Goal: Obtain resource: Download file/media

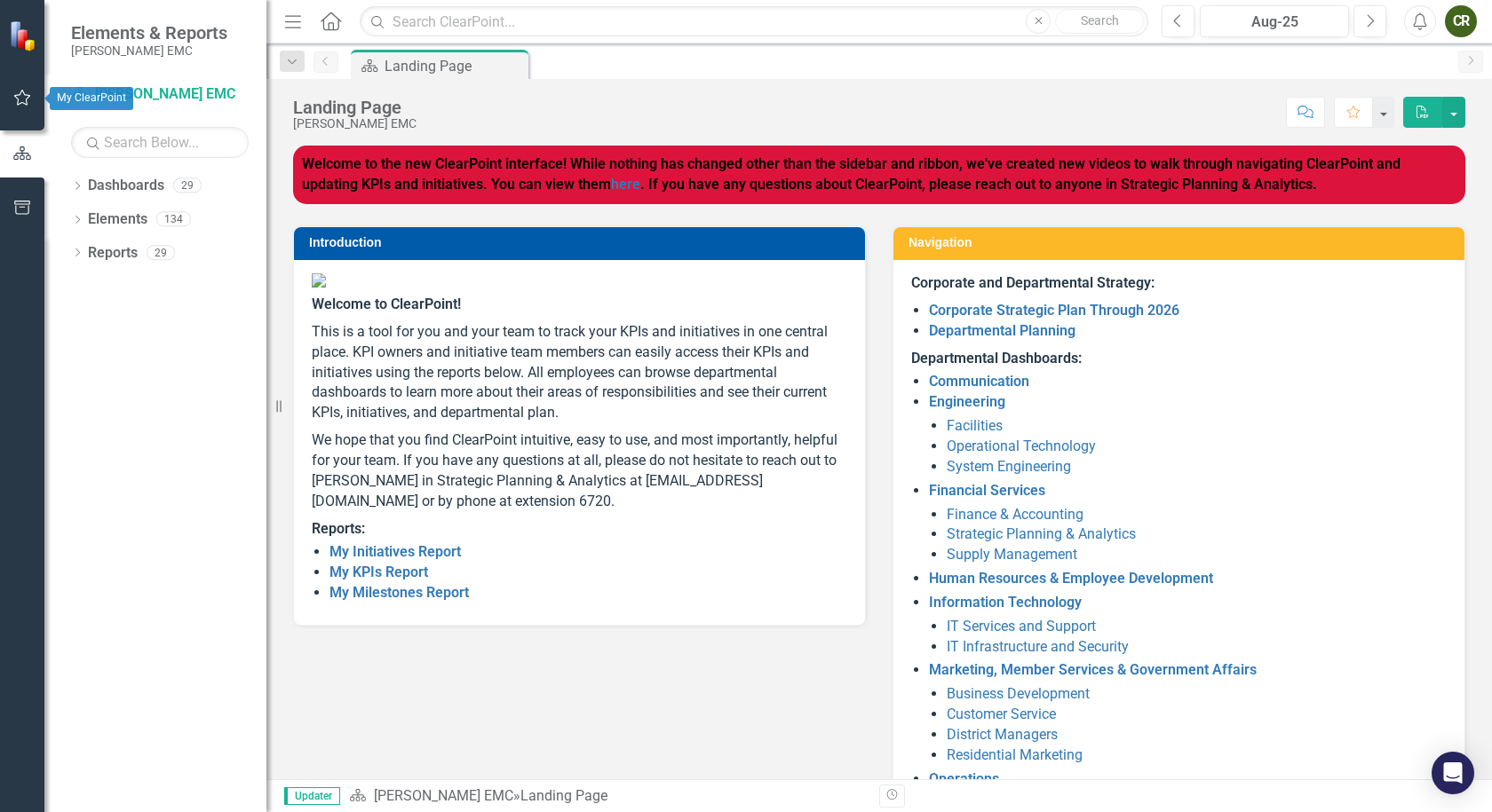
click at [23, 98] on icon "button" at bounding box center [22, 97] width 19 height 14
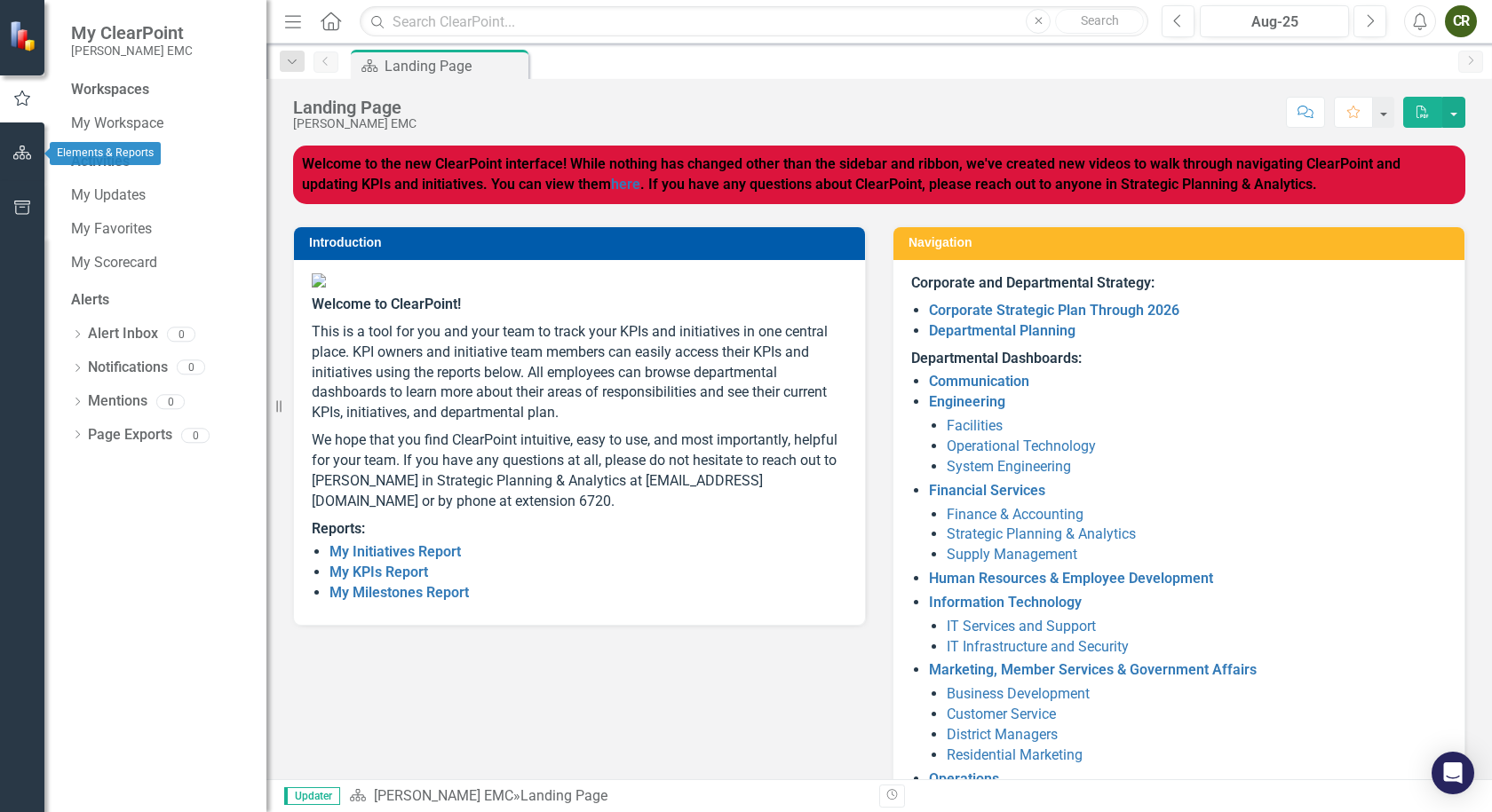
click at [21, 152] on icon "button" at bounding box center [22, 153] width 19 height 14
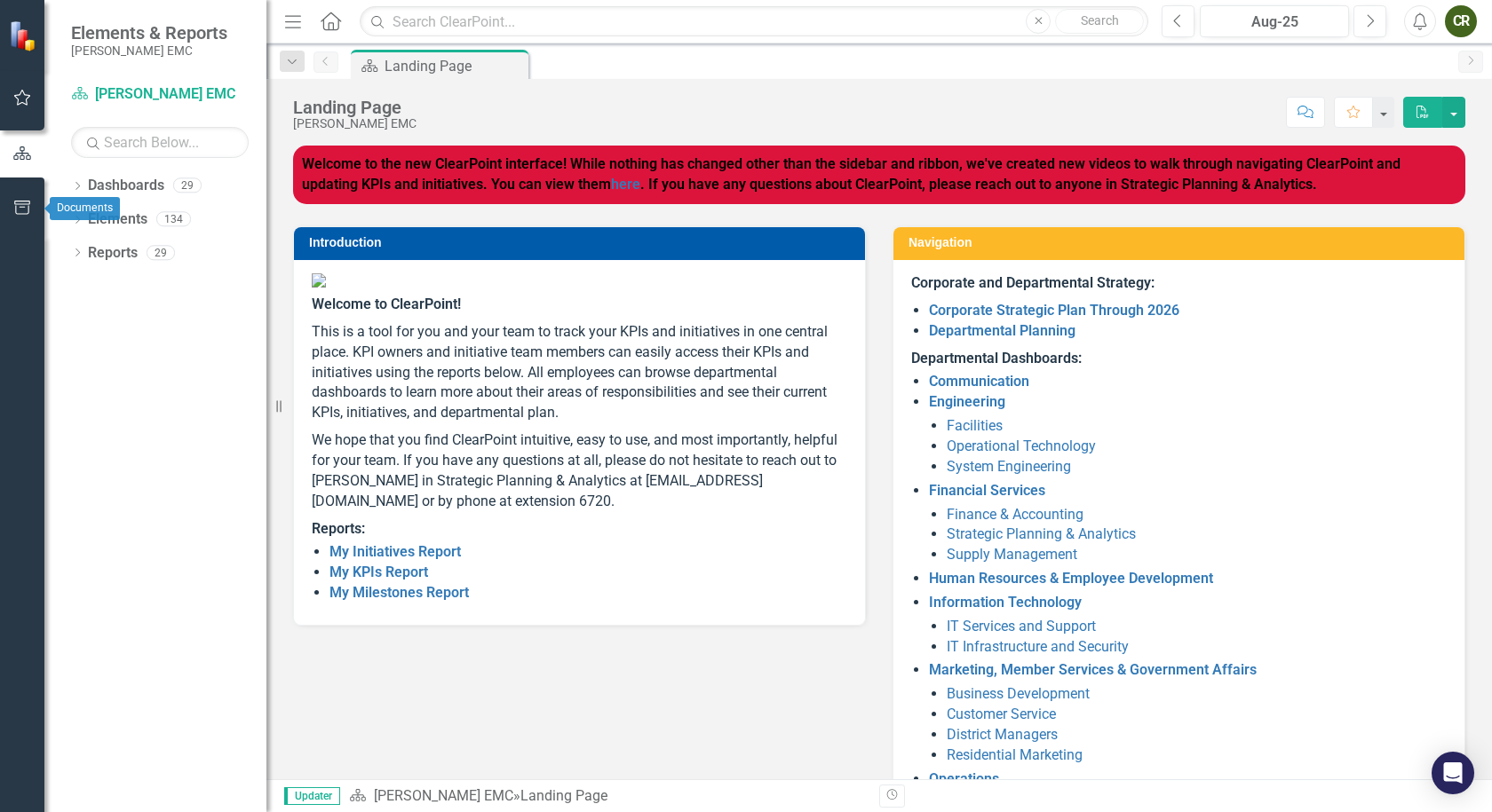
click at [26, 199] on button "button" at bounding box center [23, 209] width 40 height 38
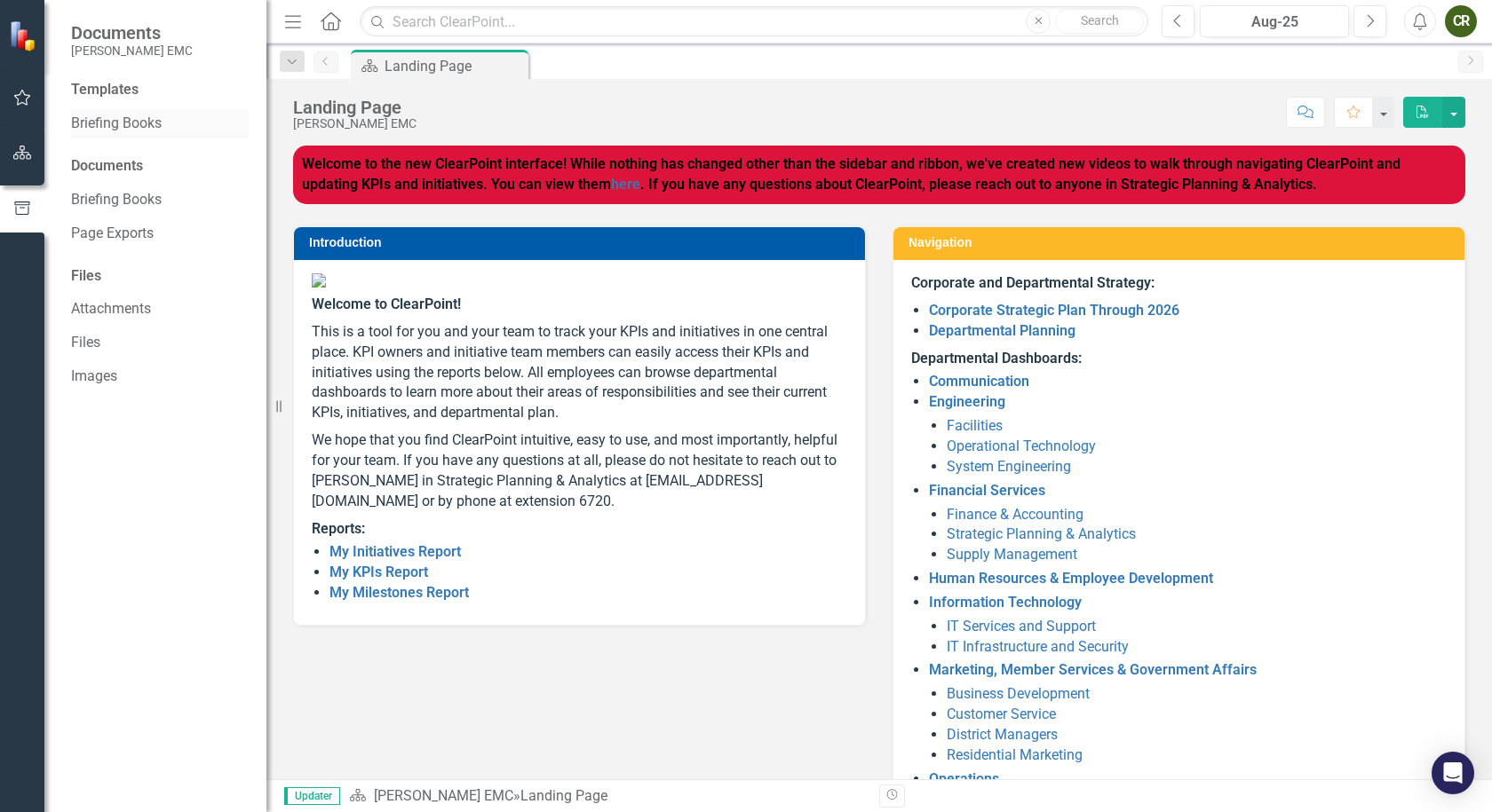
click at [126, 122] on link "Briefing Books" at bounding box center [160, 124] width 178 height 21
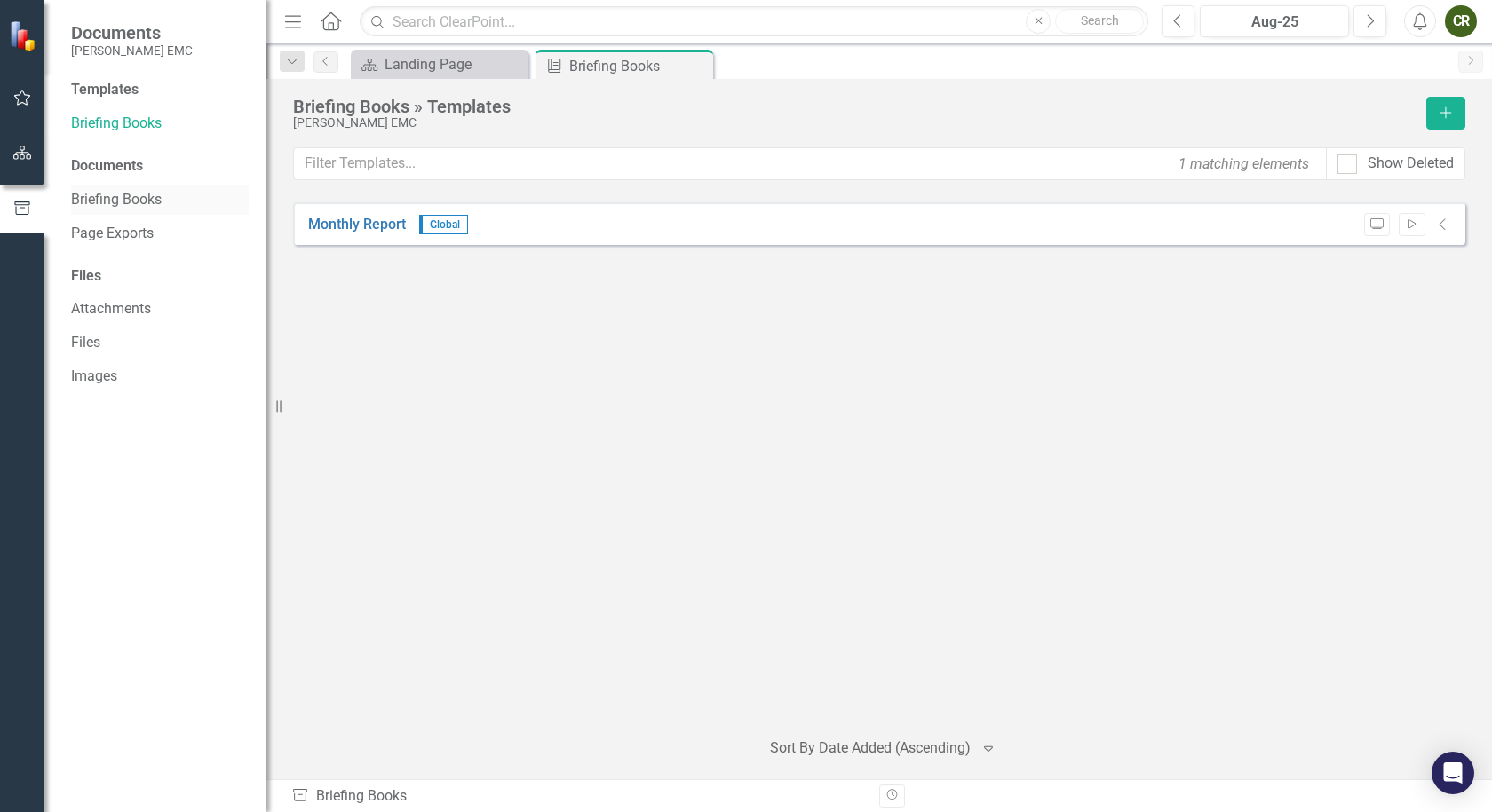
click at [121, 200] on link "Briefing Books" at bounding box center [160, 200] width 178 height 21
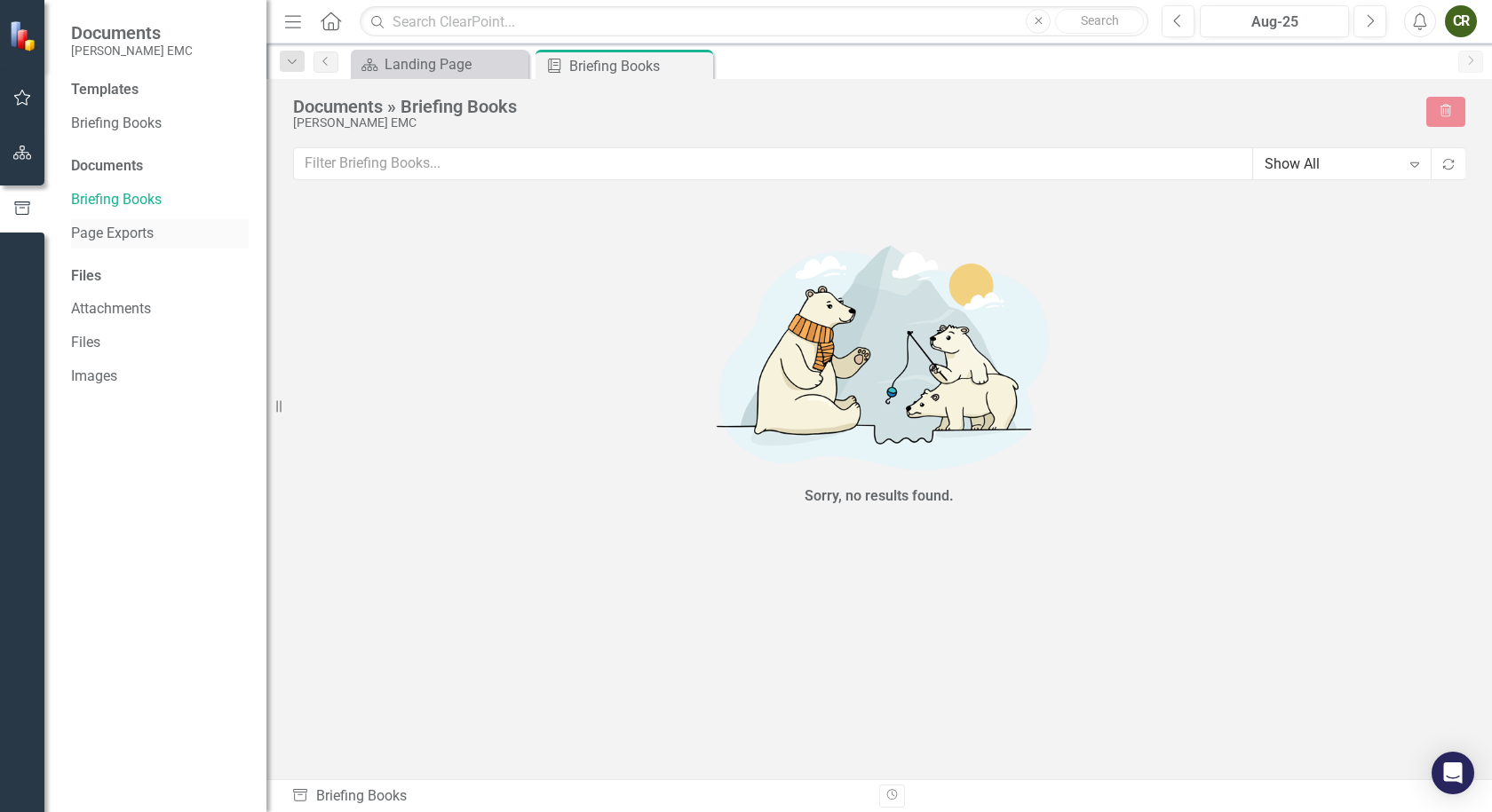
click at [120, 243] on link "Page Exports" at bounding box center [160, 234] width 178 height 21
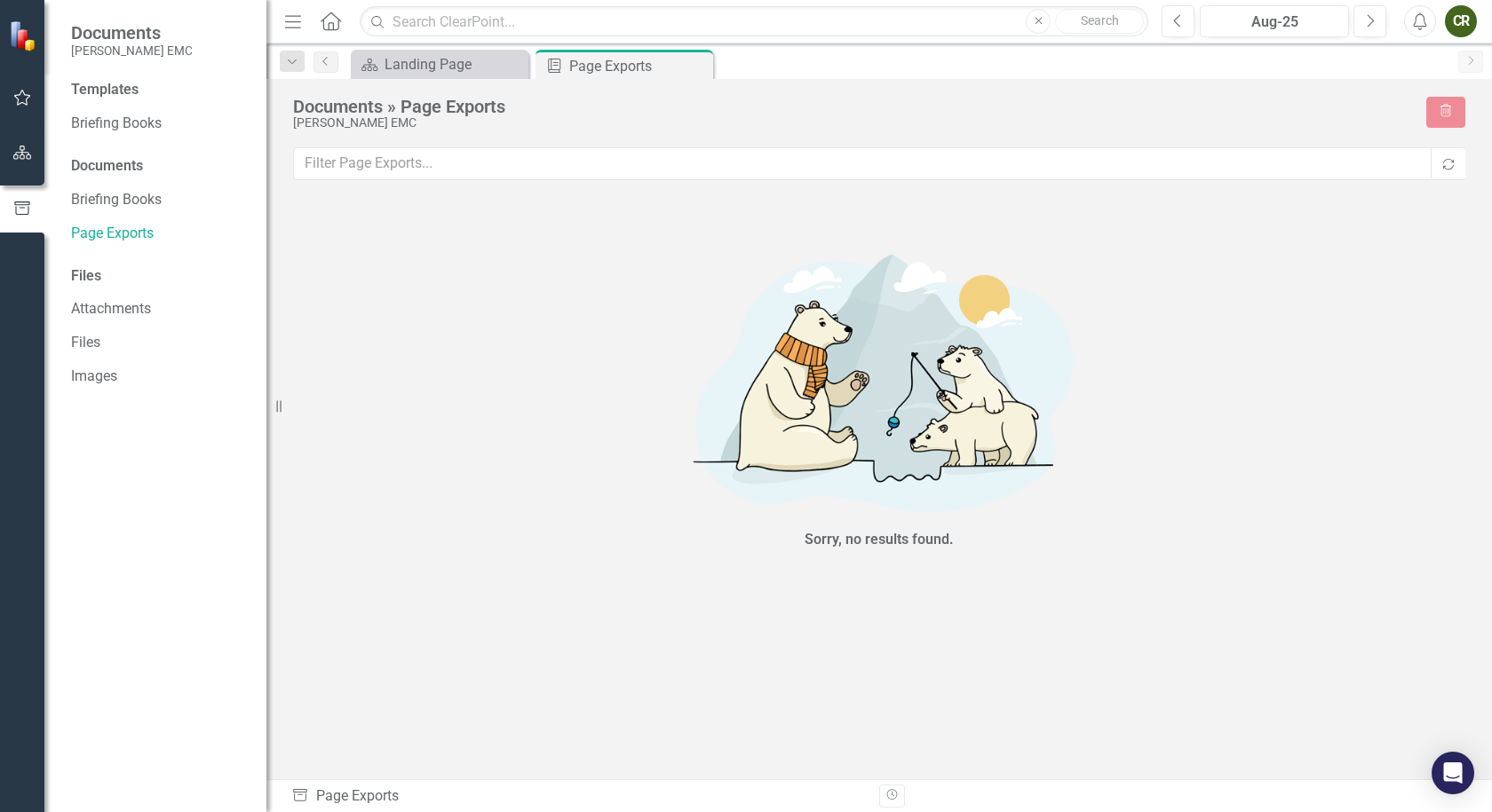
click at [80, 277] on div "Files" at bounding box center [160, 277] width 178 height 21
click at [116, 308] on link "Attachments" at bounding box center [160, 309] width 178 height 21
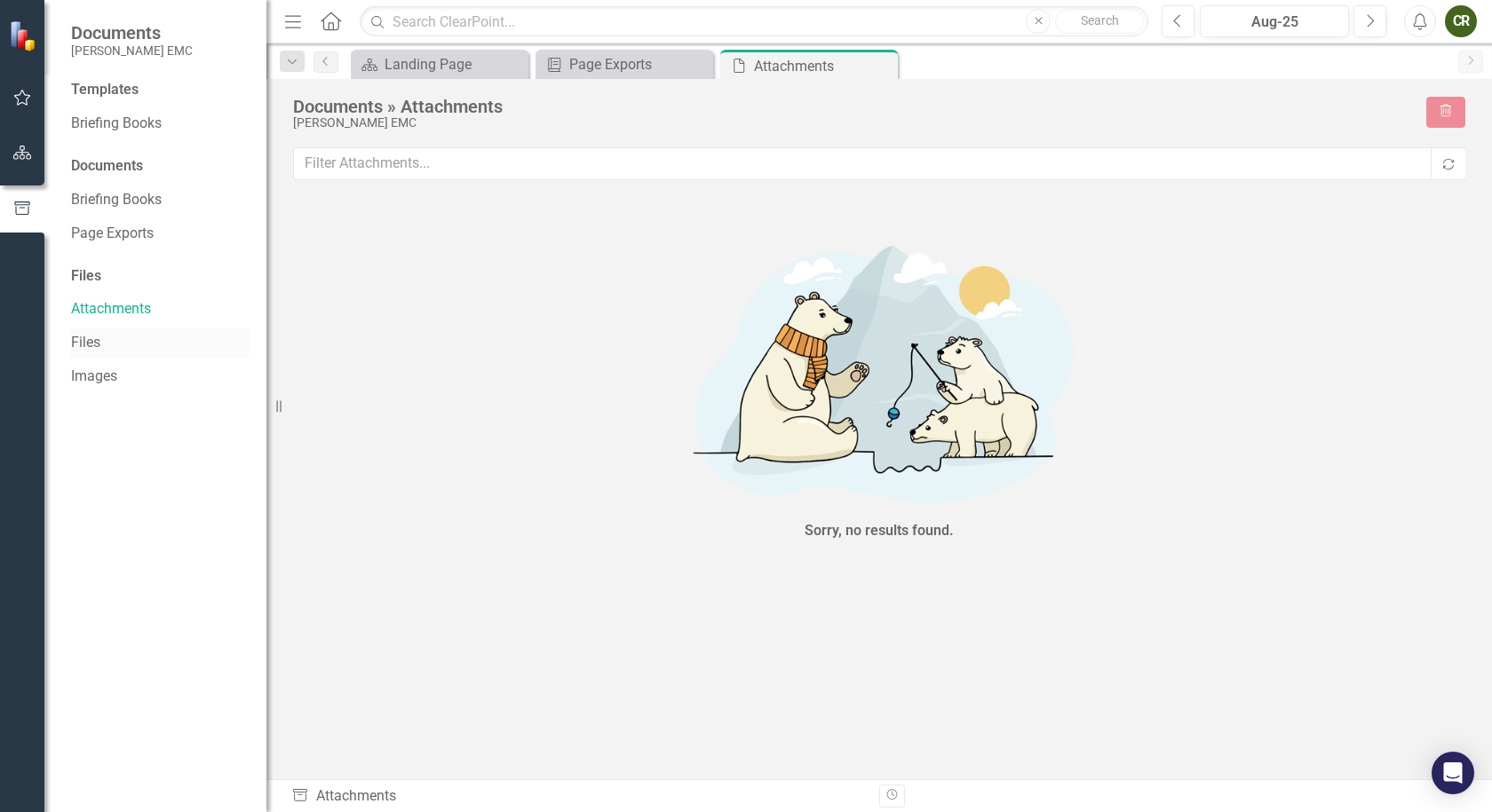
click at [77, 344] on link "Files" at bounding box center [160, 343] width 178 height 21
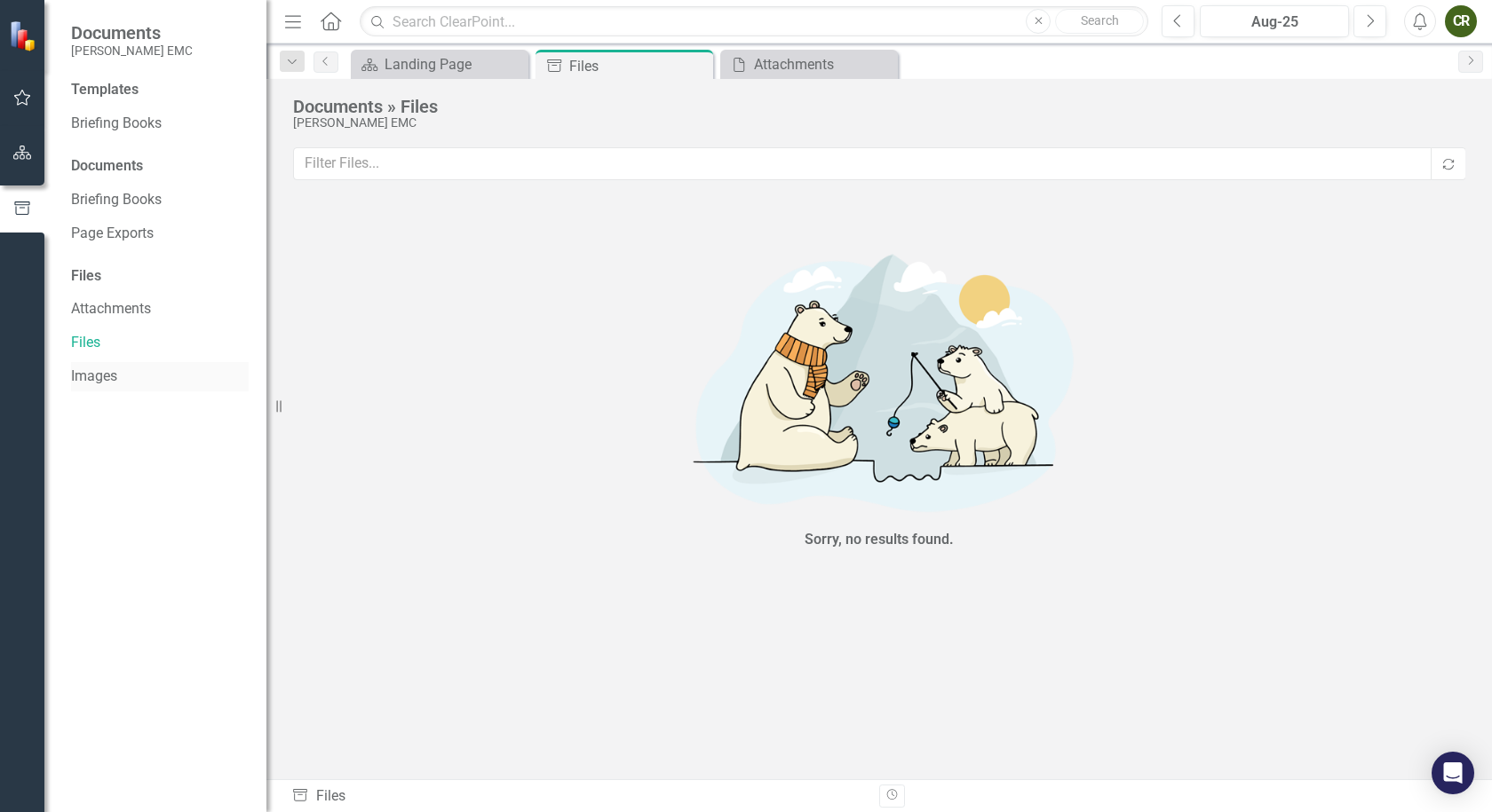
click at [85, 371] on link "Images" at bounding box center [160, 377] width 178 height 21
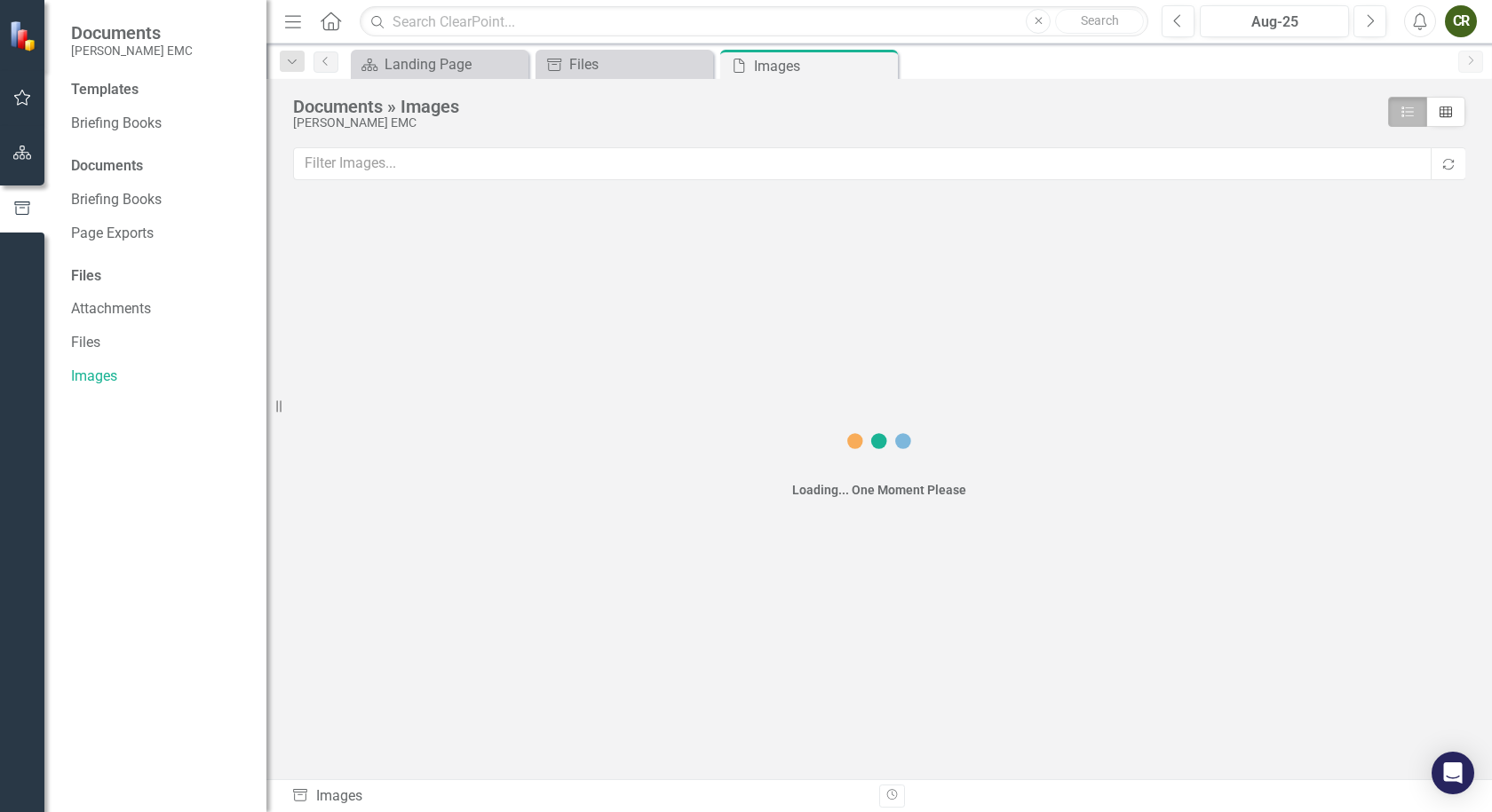
click at [28, 39] on img at bounding box center [24, 35] width 31 height 31
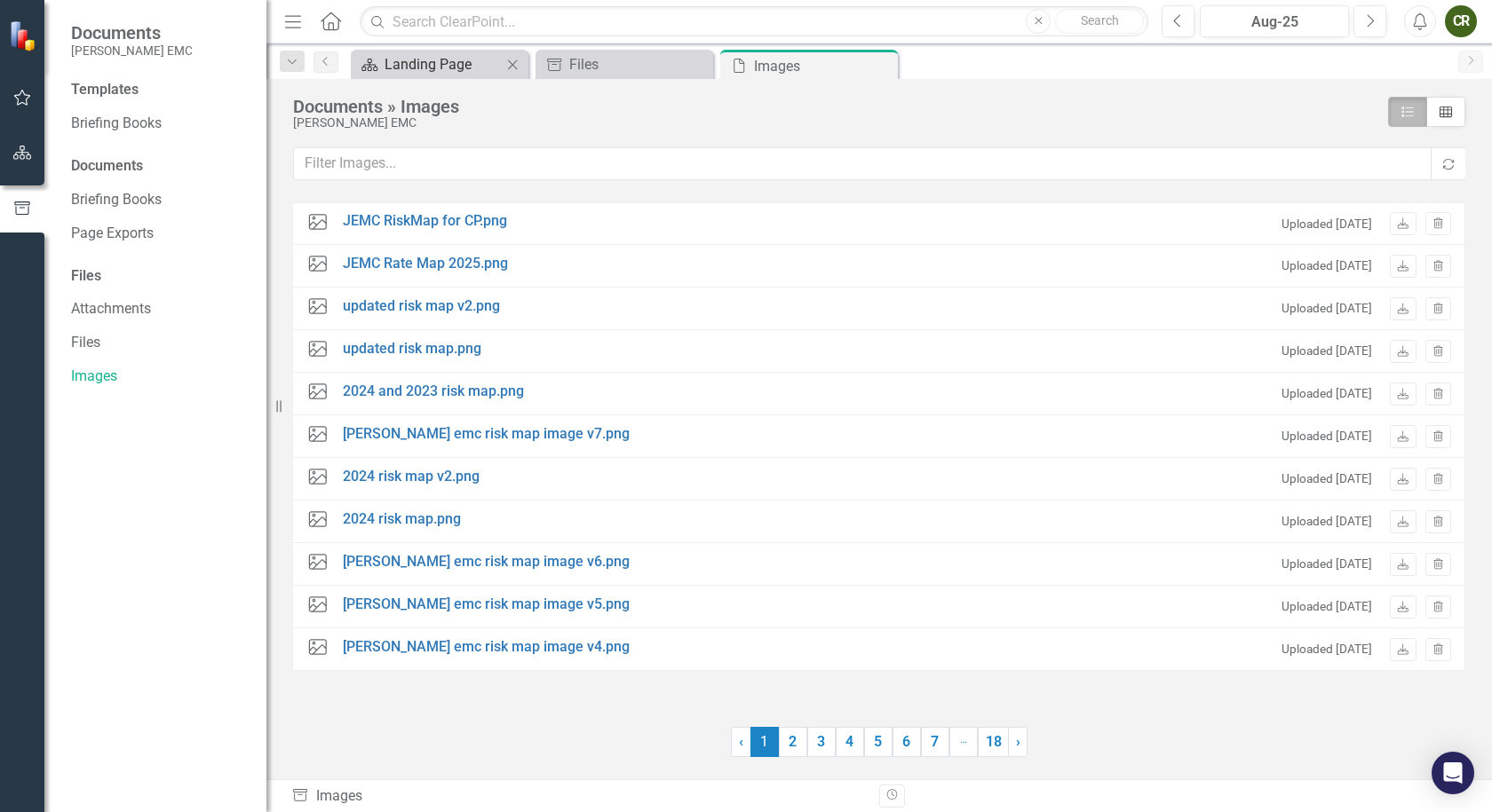
click at [447, 61] on div "Landing Page" at bounding box center [443, 64] width 117 height 22
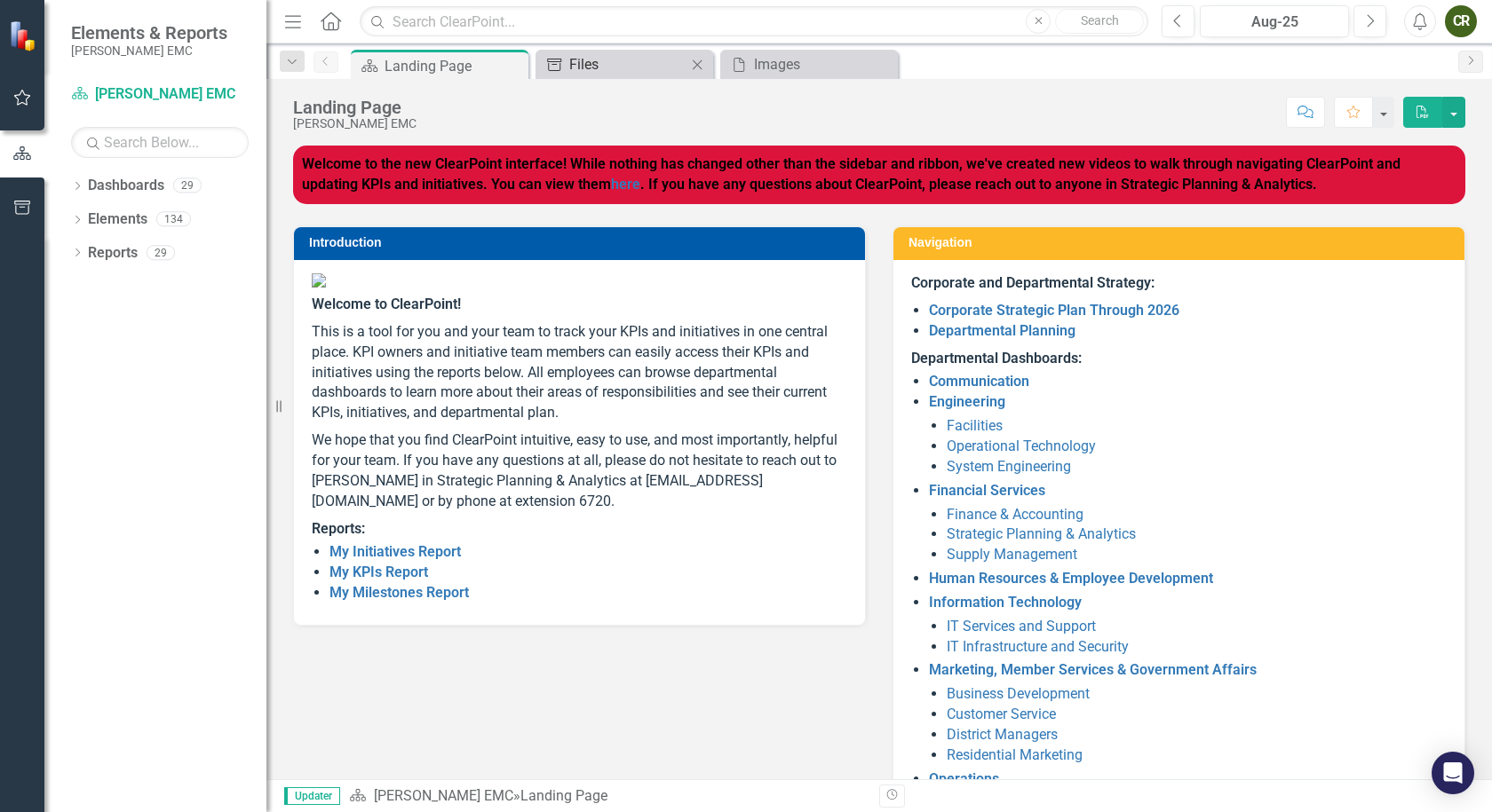
click at [622, 74] on div "Files" at bounding box center [628, 64] width 117 height 22
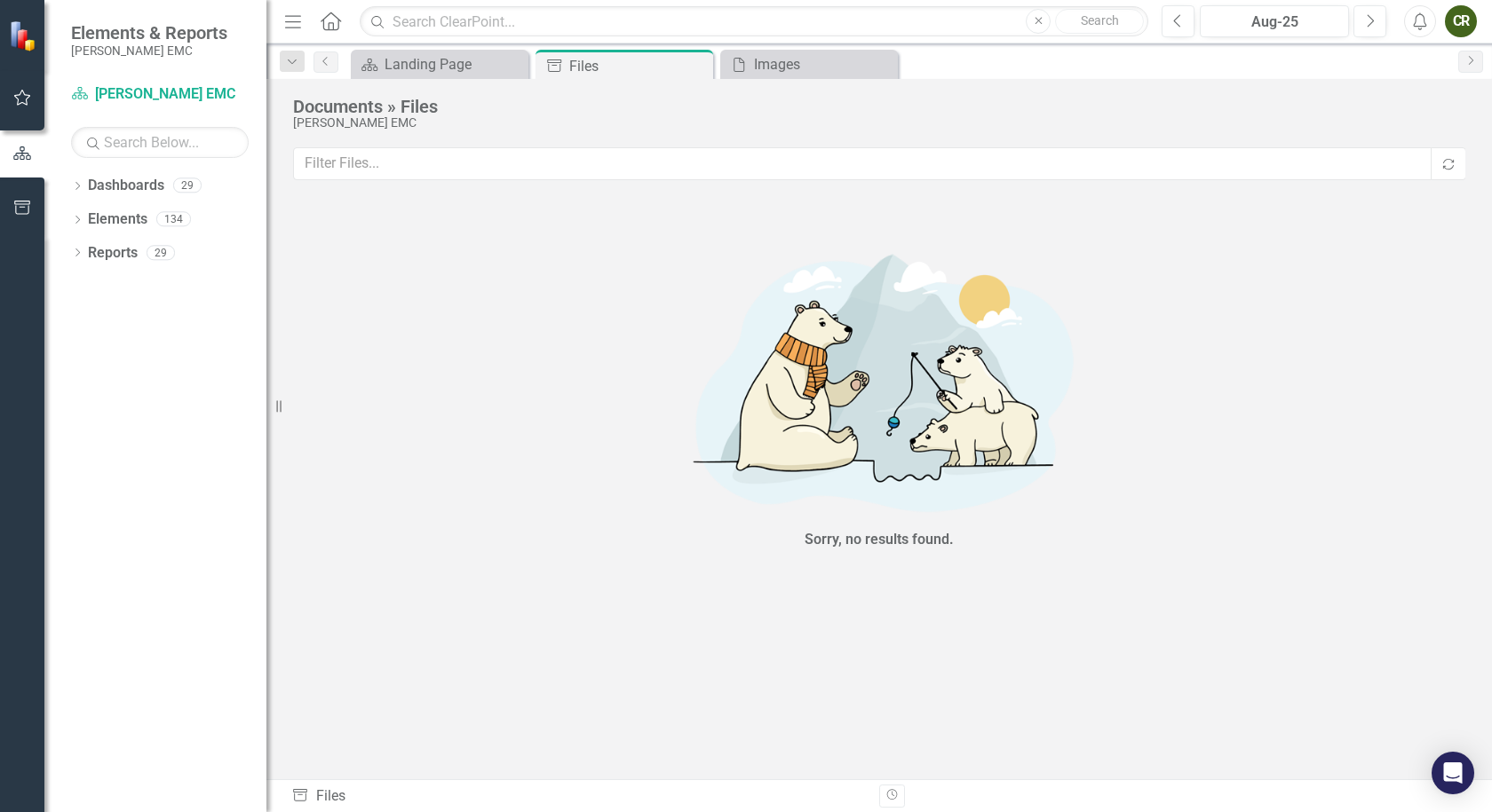
click at [293, 21] on icon "Menu" at bounding box center [293, 21] width 23 height 19
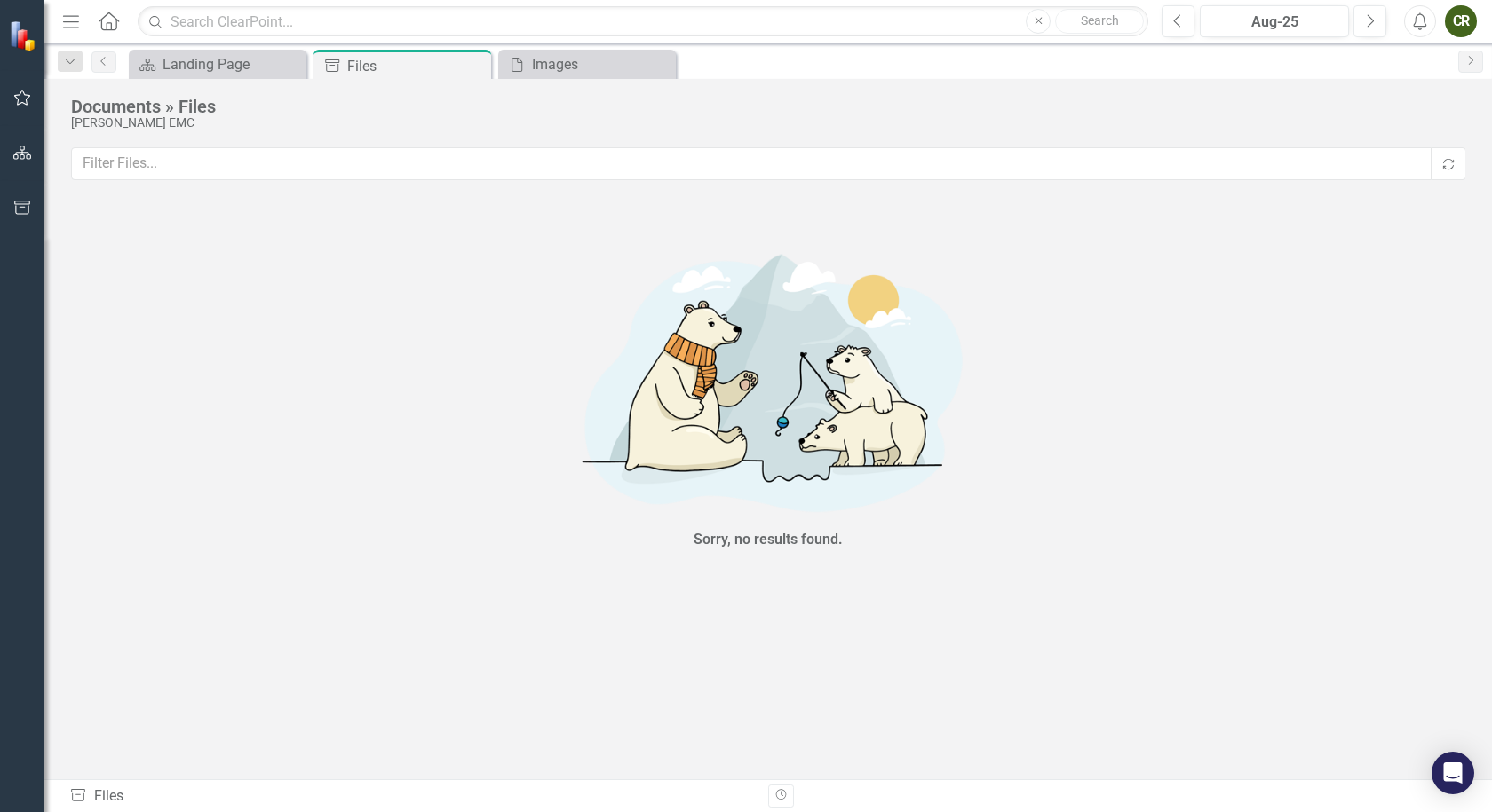
click at [100, 21] on icon at bounding box center [108, 21] width 21 height 19
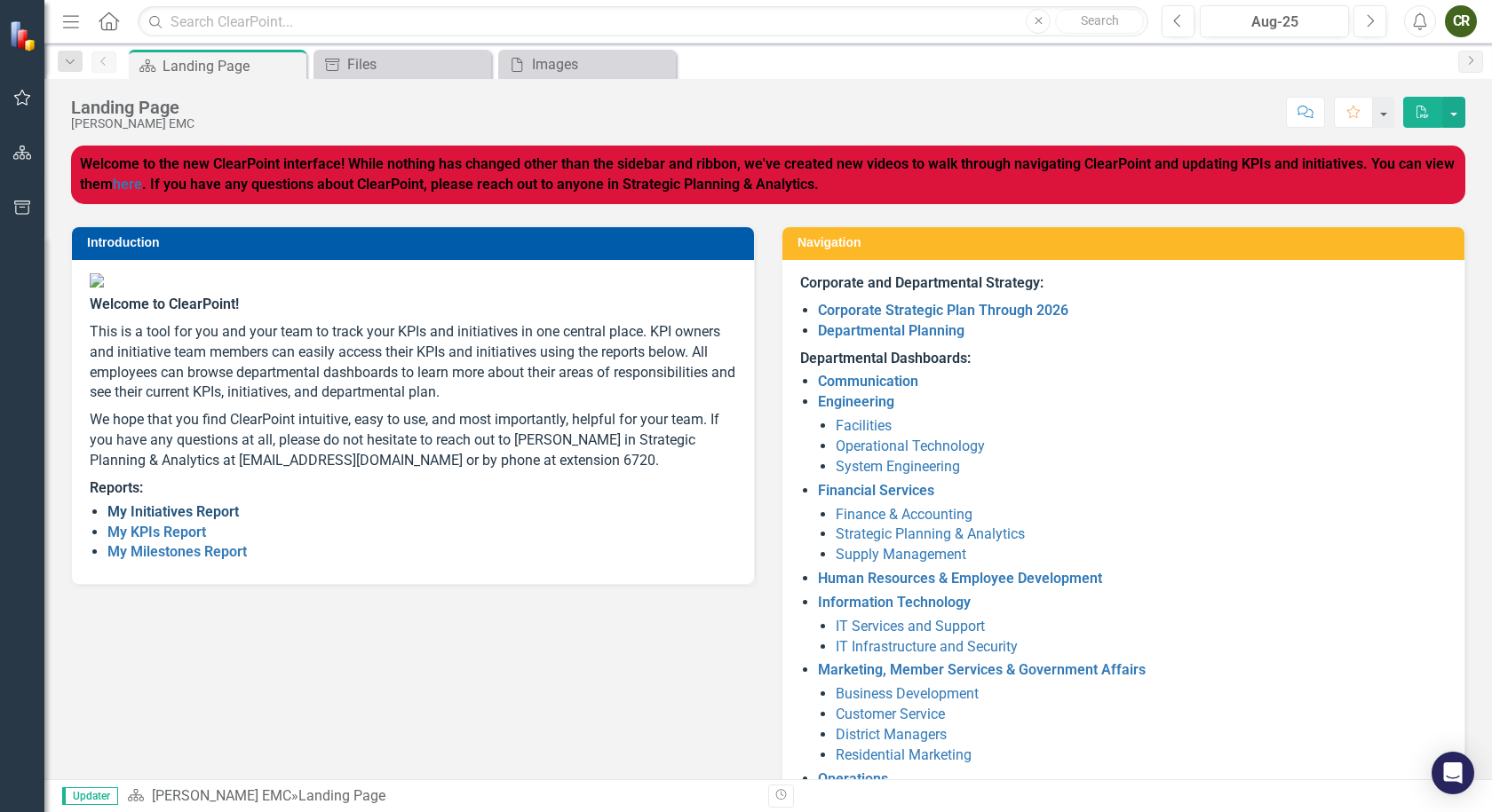
click at [152, 521] on link "My Initiatives Report" at bounding box center [173, 512] width 132 height 17
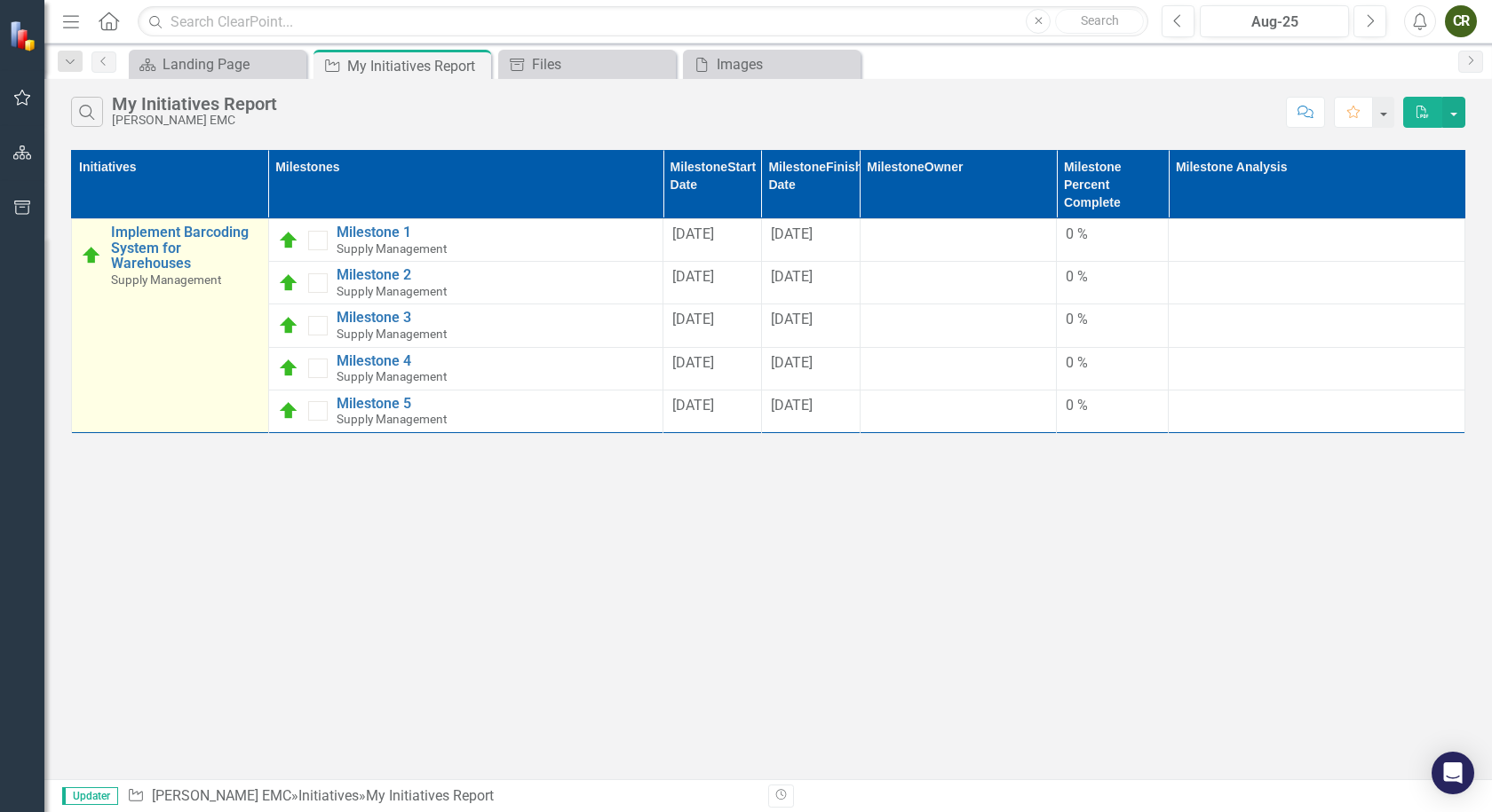
click at [149, 276] on span "Supply Management" at bounding box center [166, 280] width 110 height 14
click at [123, 246] on link "Implement Barcoding System for Warehouses" at bounding box center [186, 248] width 149 height 47
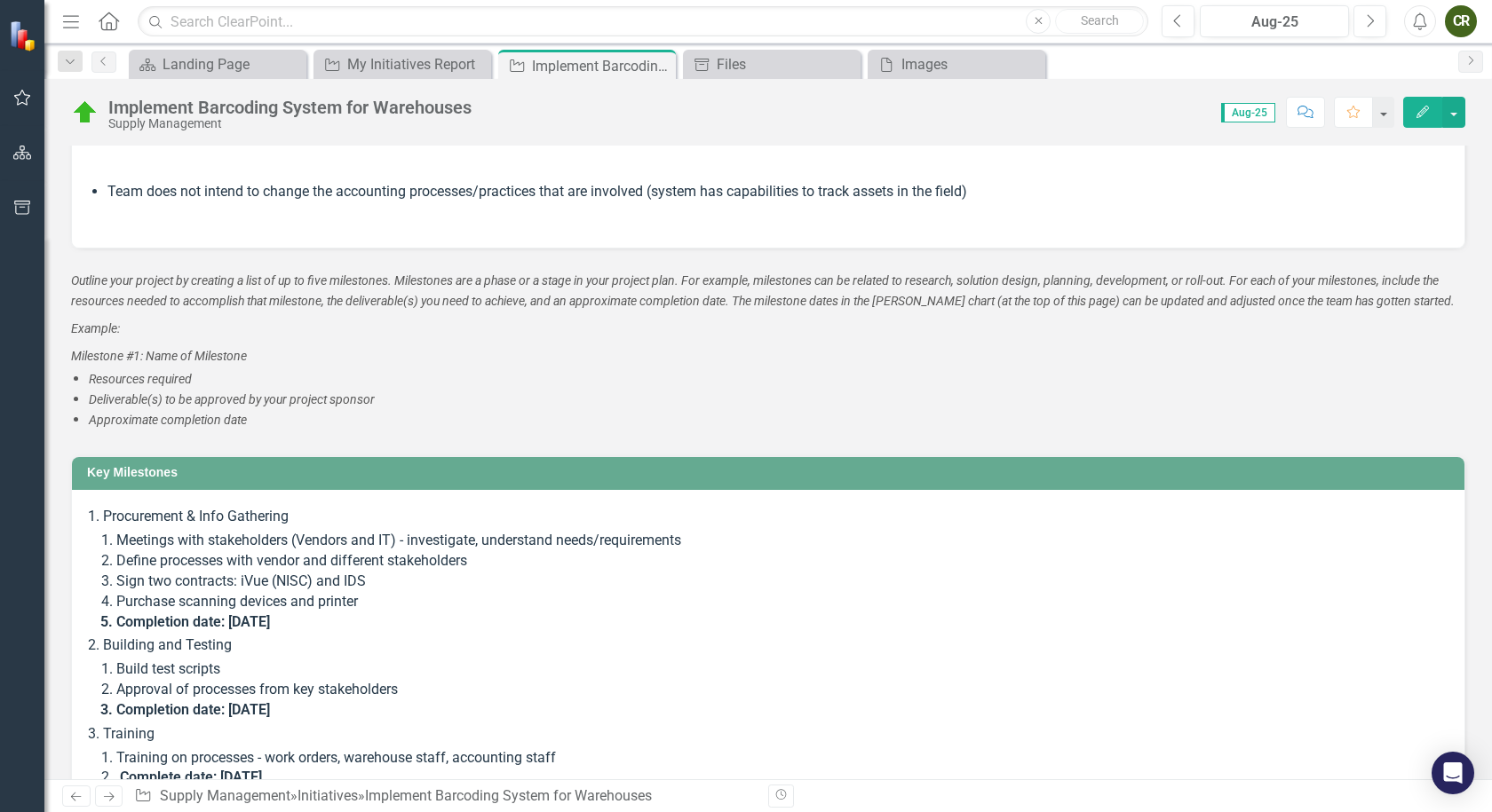
scroll to position [1987, 0]
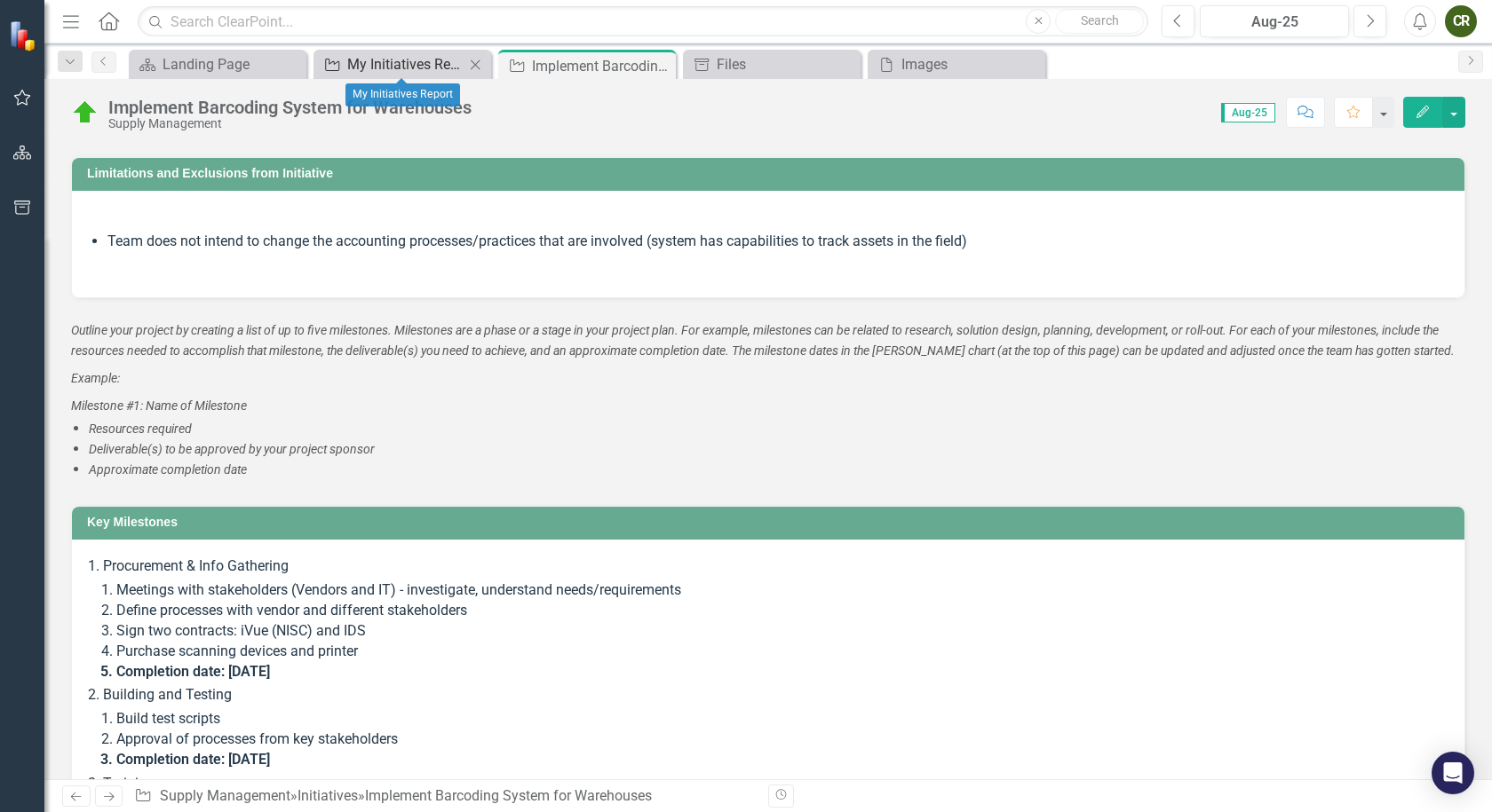
click at [448, 64] on div "My Initiatives Report" at bounding box center [406, 64] width 117 height 22
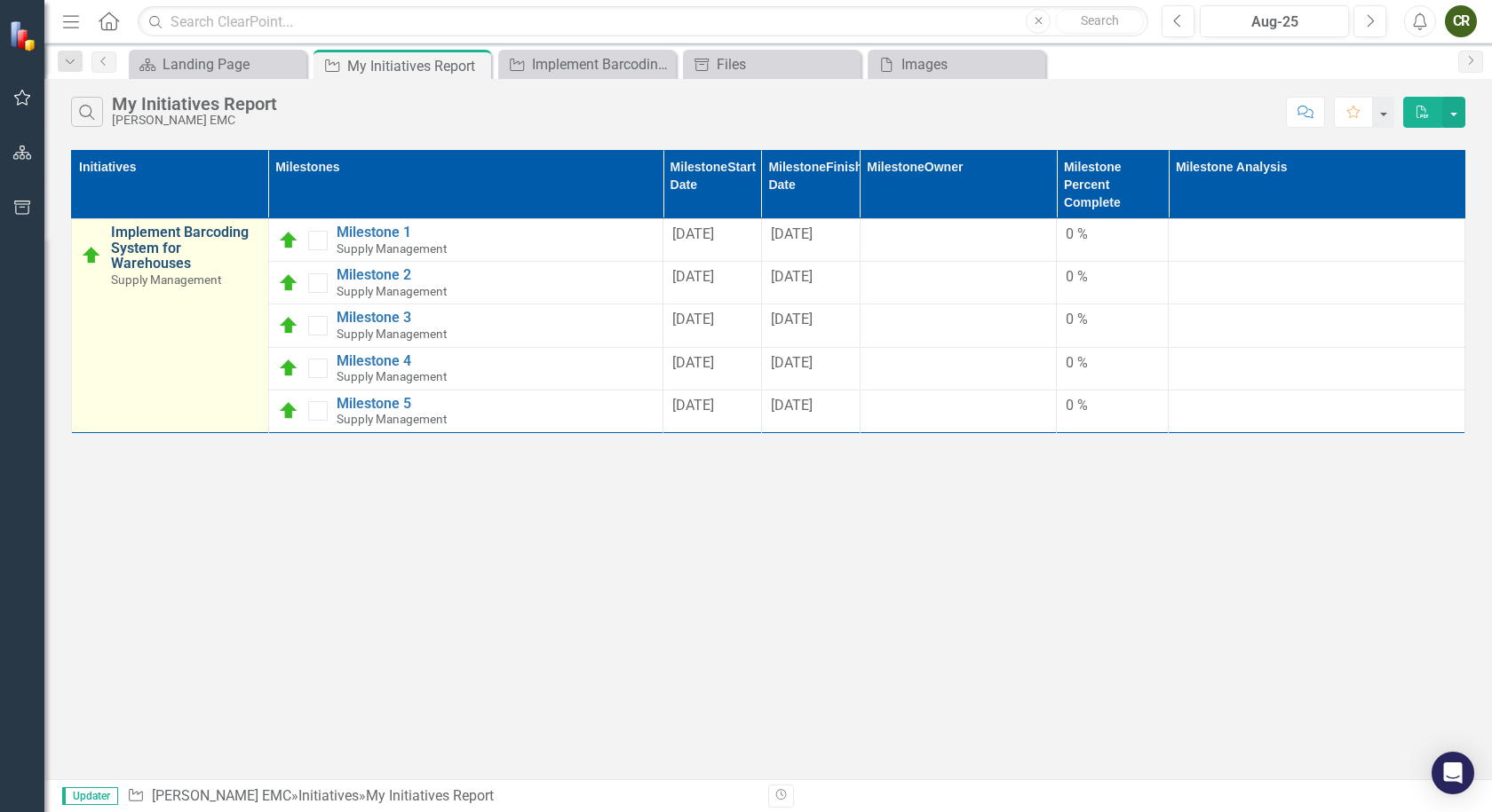
click at [159, 259] on link "Implement Barcoding System for Warehouses" at bounding box center [186, 248] width 149 height 47
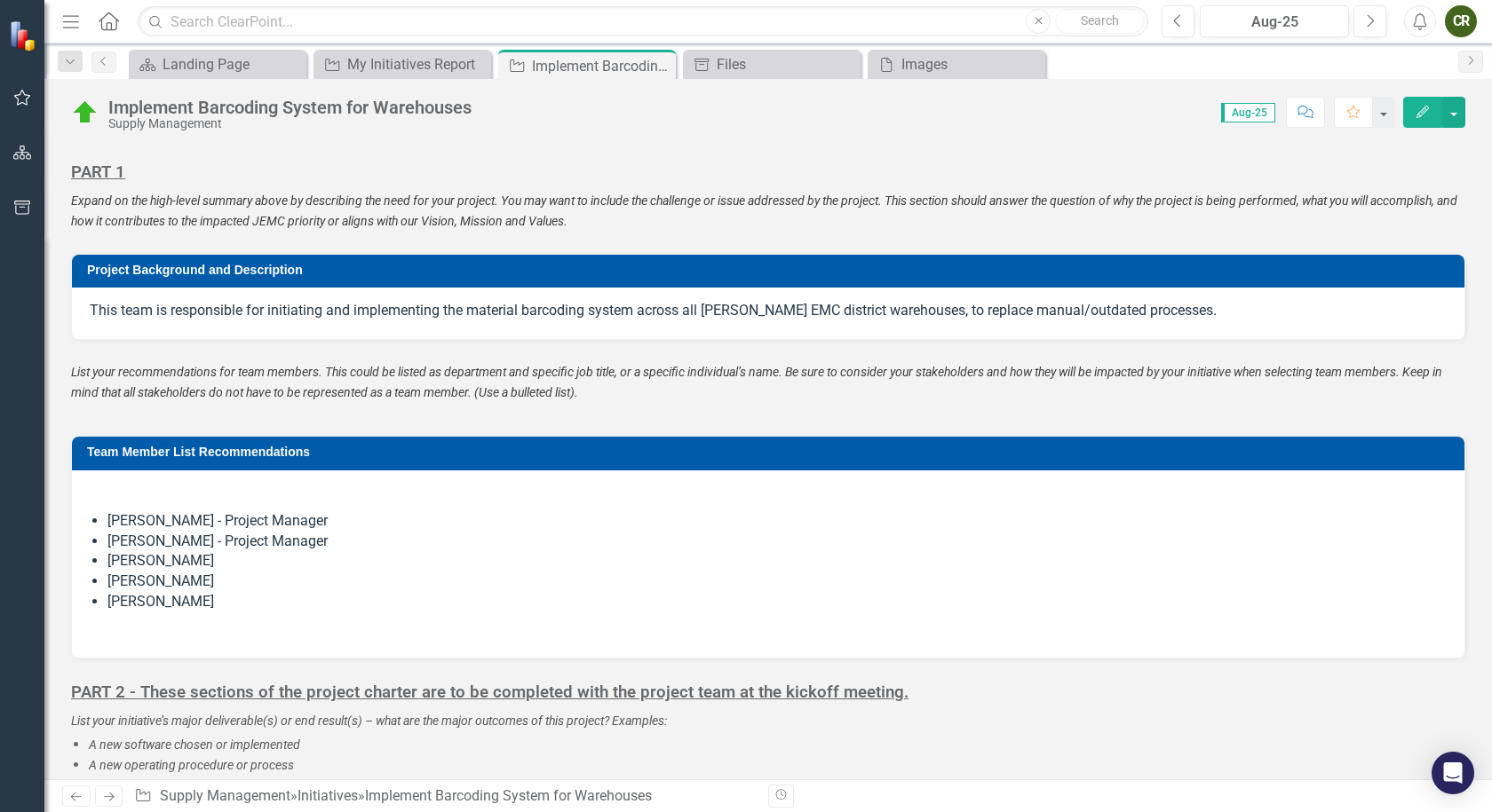
scroll to position [977, 0]
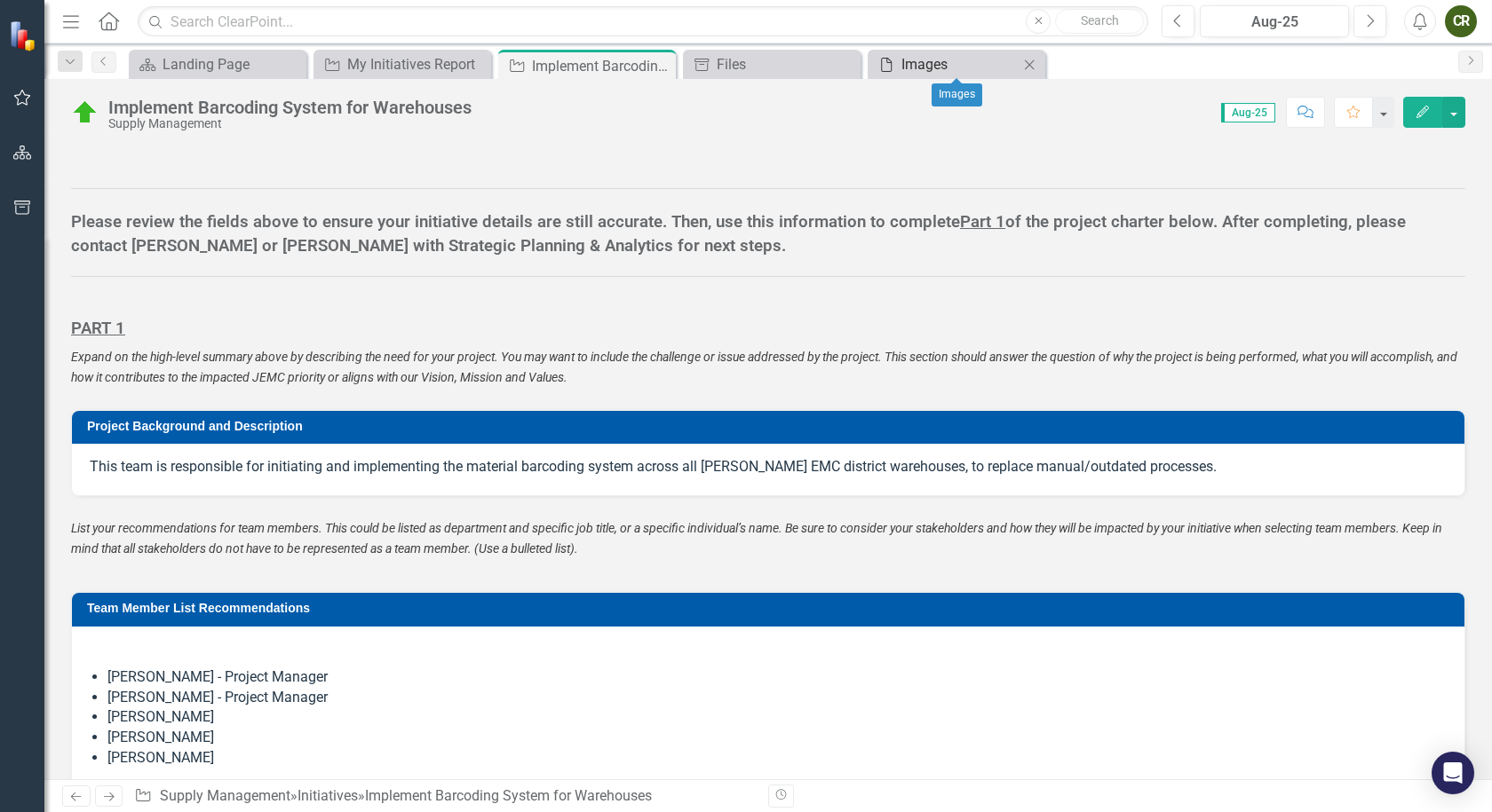
click at [948, 58] on div "Images" at bounding box center [960, 64] width 117 height 22
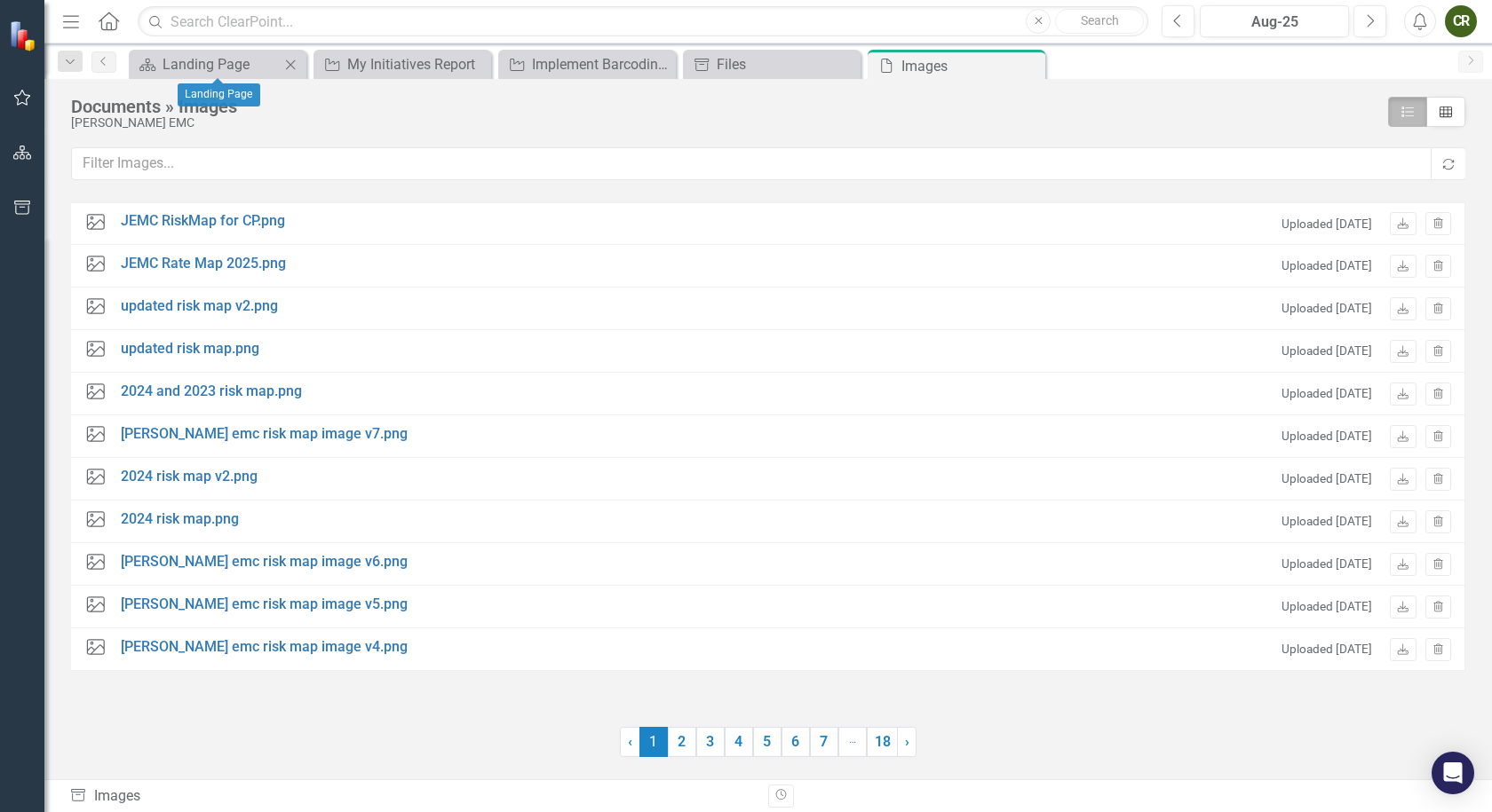
click at [195, 76] on div "Dashboard Landing Page Close" at bounding box center [217, 64] width 178 height 30
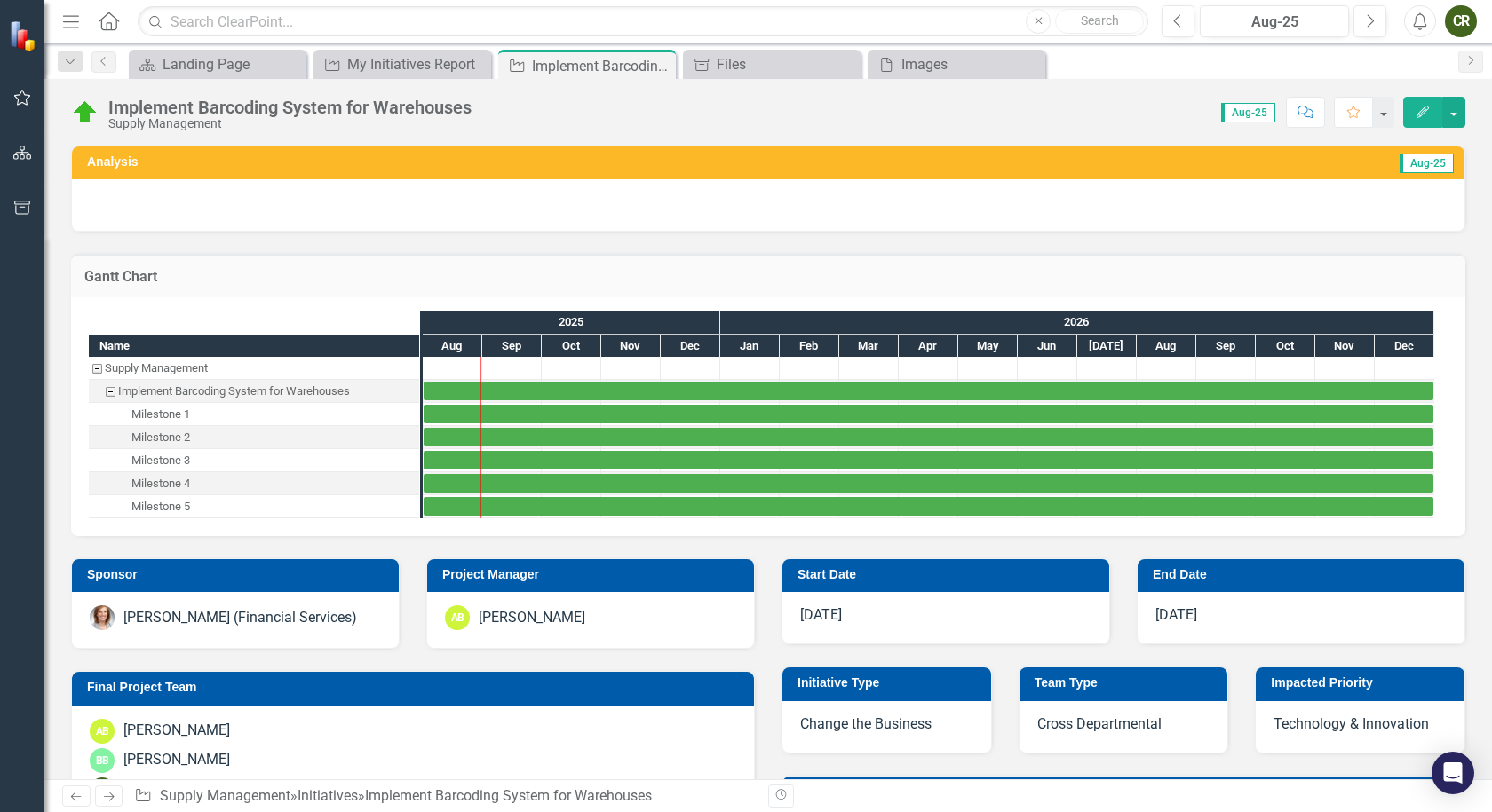
click at [1117, 107] on div "Score: N/A Aug-25 Completed Comment Favorite Edit" at bounding box center [972, 112] width 985 height 30
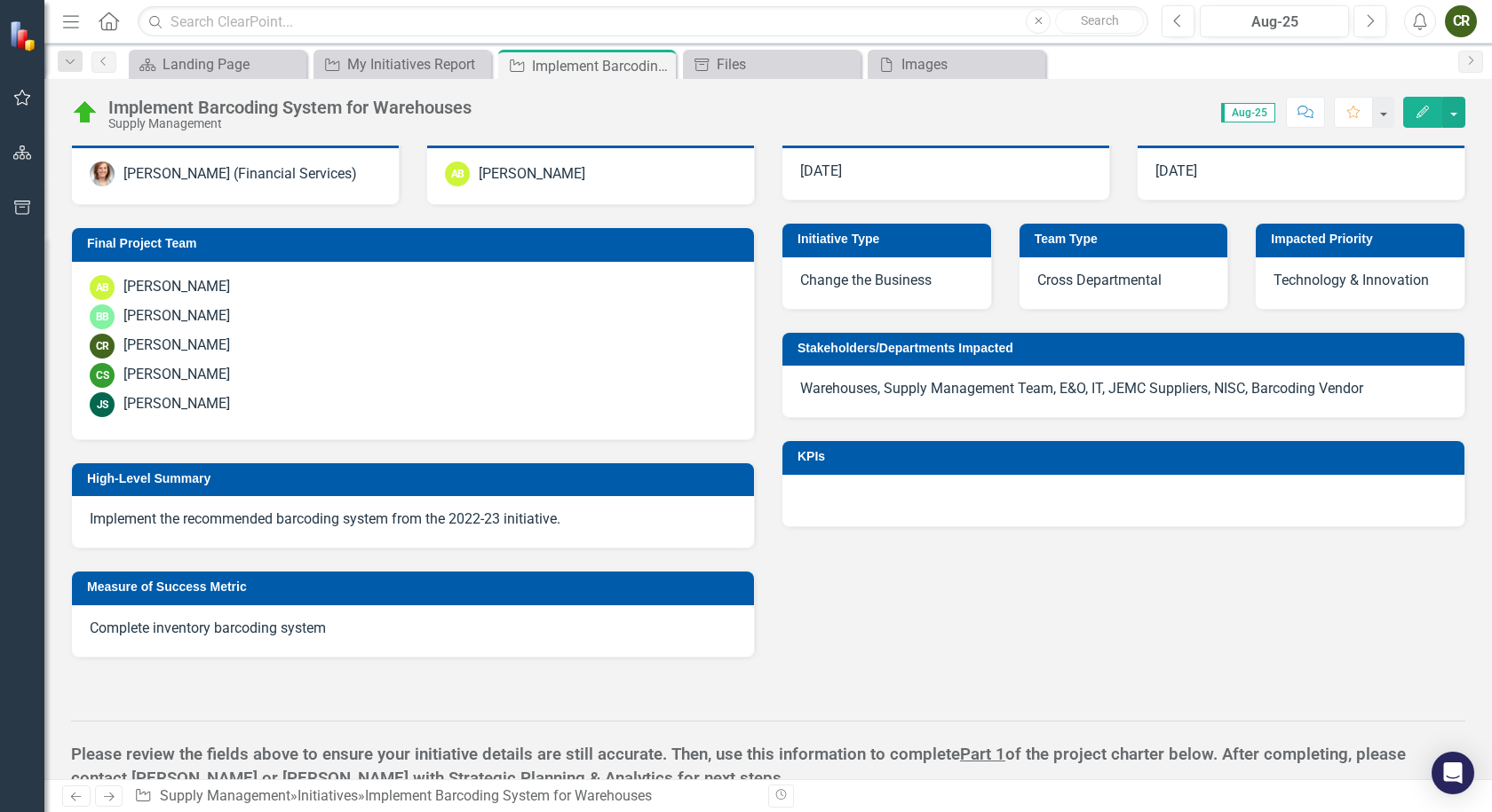
scroll to position [355, 0]
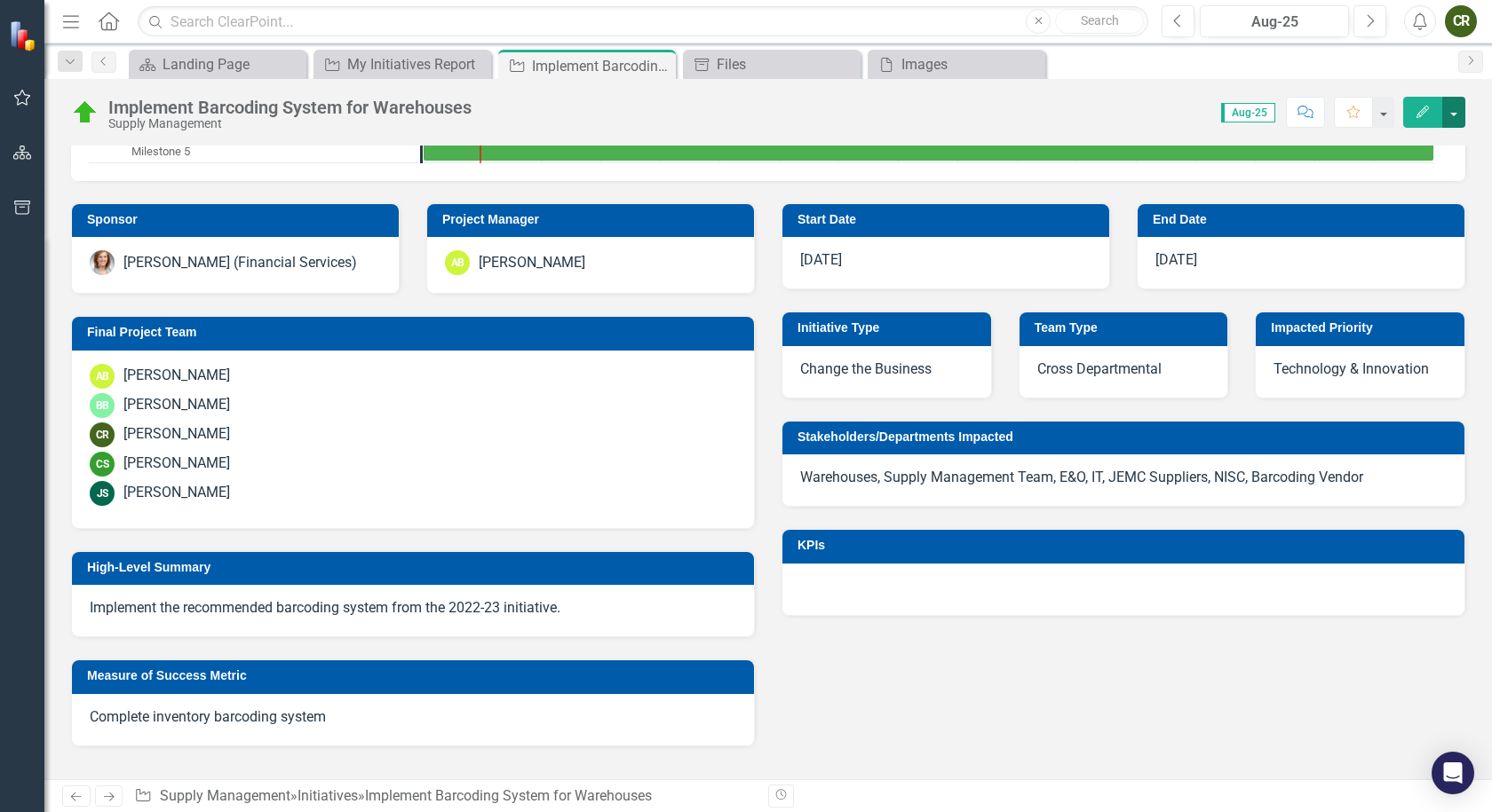
click at [1457, 116] on button "button" at bounding box center [1453, 112] width 23 height 31
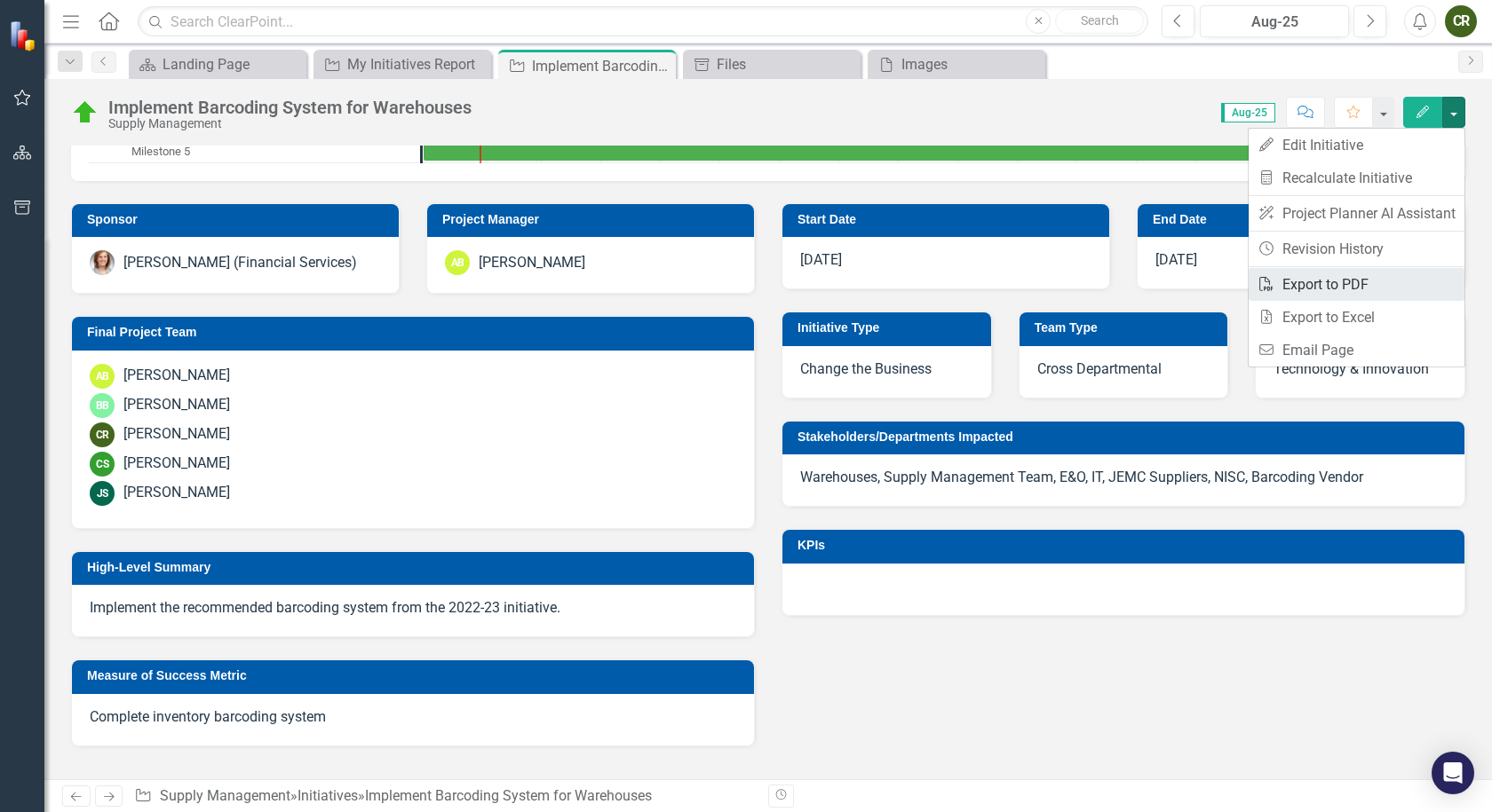
click at [1317, 289] on link "PDF Export to PDF" at bounding box center [1357, 284] width 216 height 33
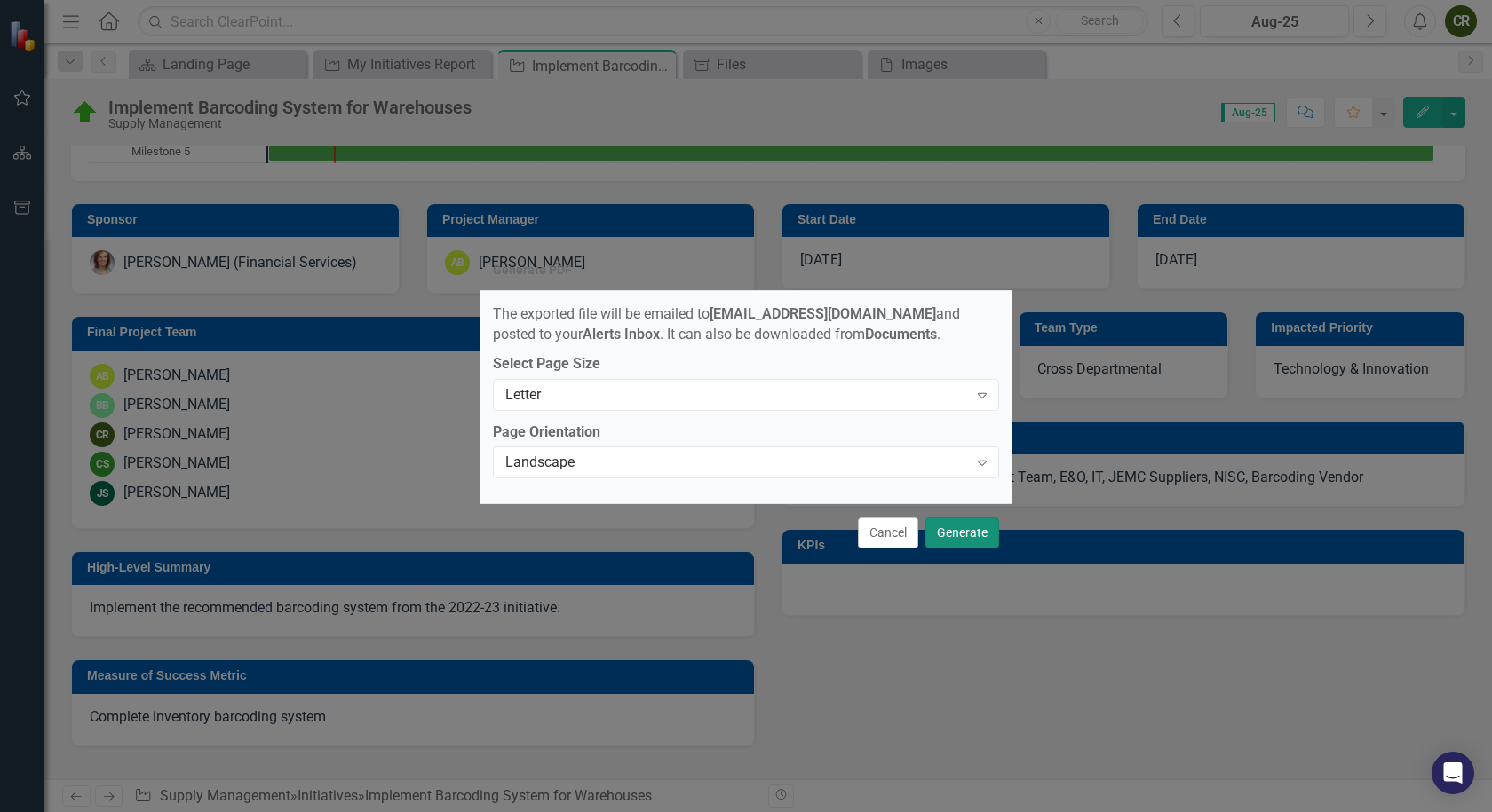
click at [956, 522] on button "Generate" at bounding box center [962, 532] width 73 height 31
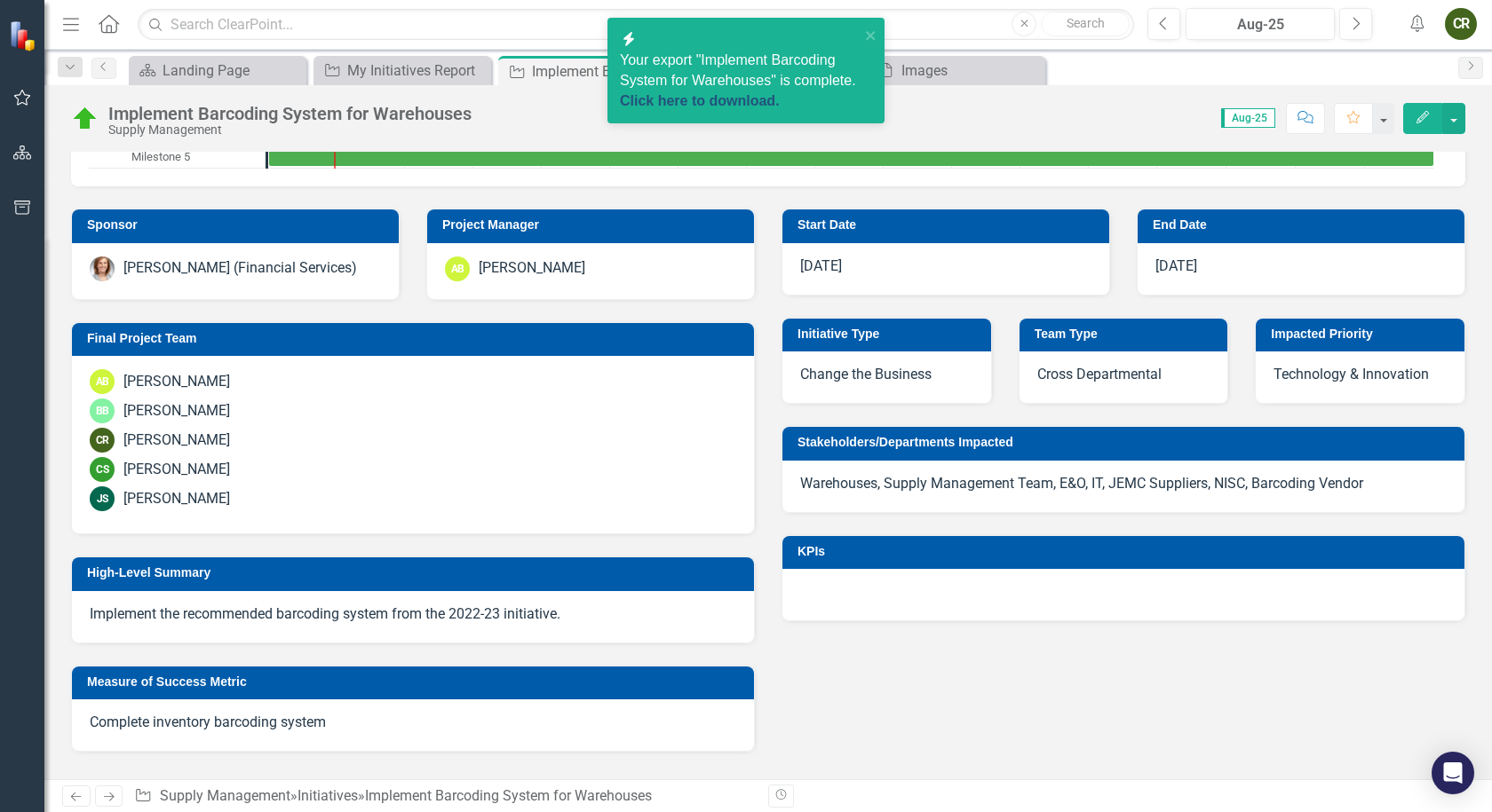
click at [755, 98] on link "Click here to download." at bounding box center [699, 100] width 160 height 15
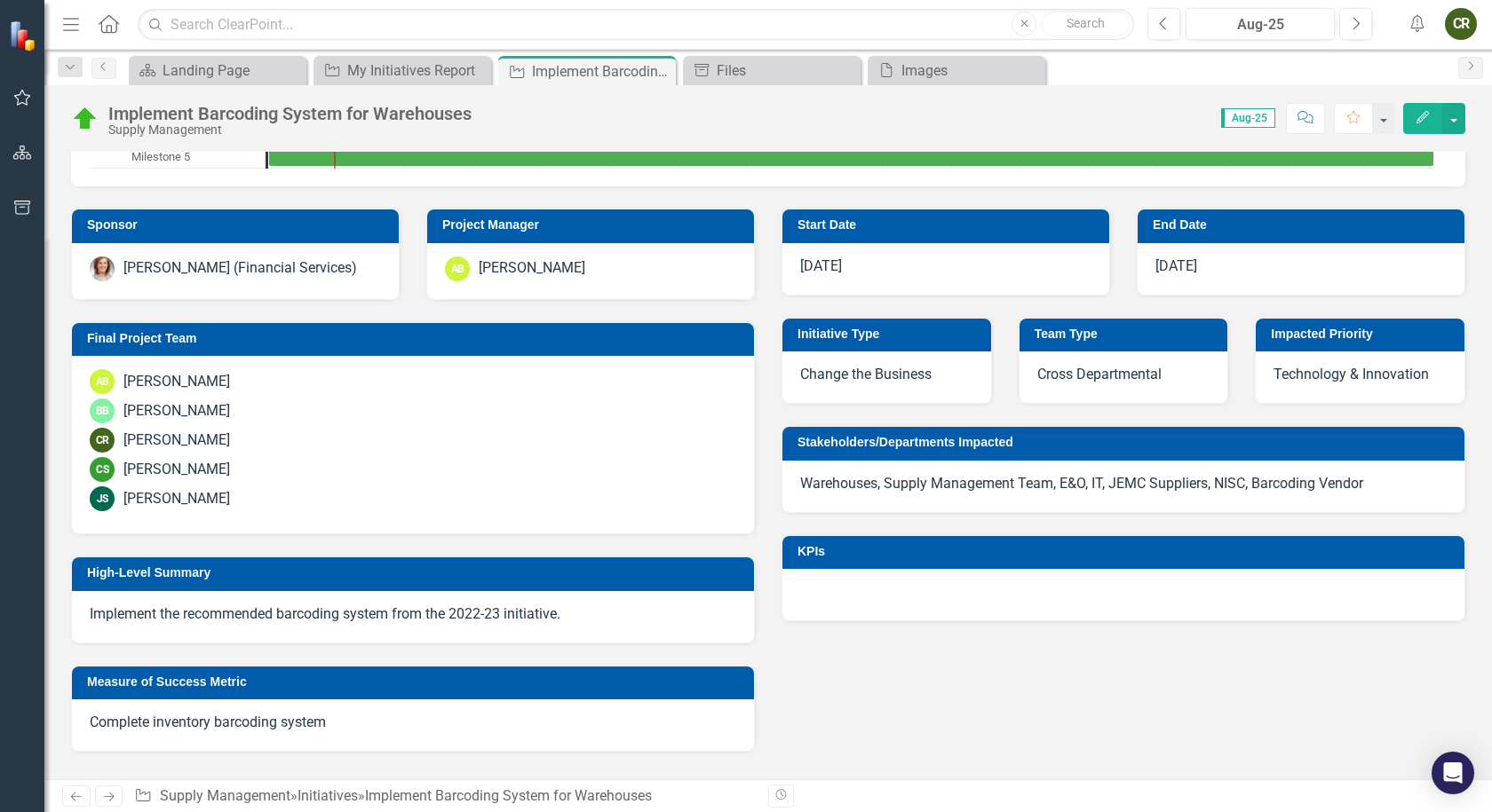
click at [1440, 108] on button "Edit" at bounding box center [1423, 118] width 39 height 31
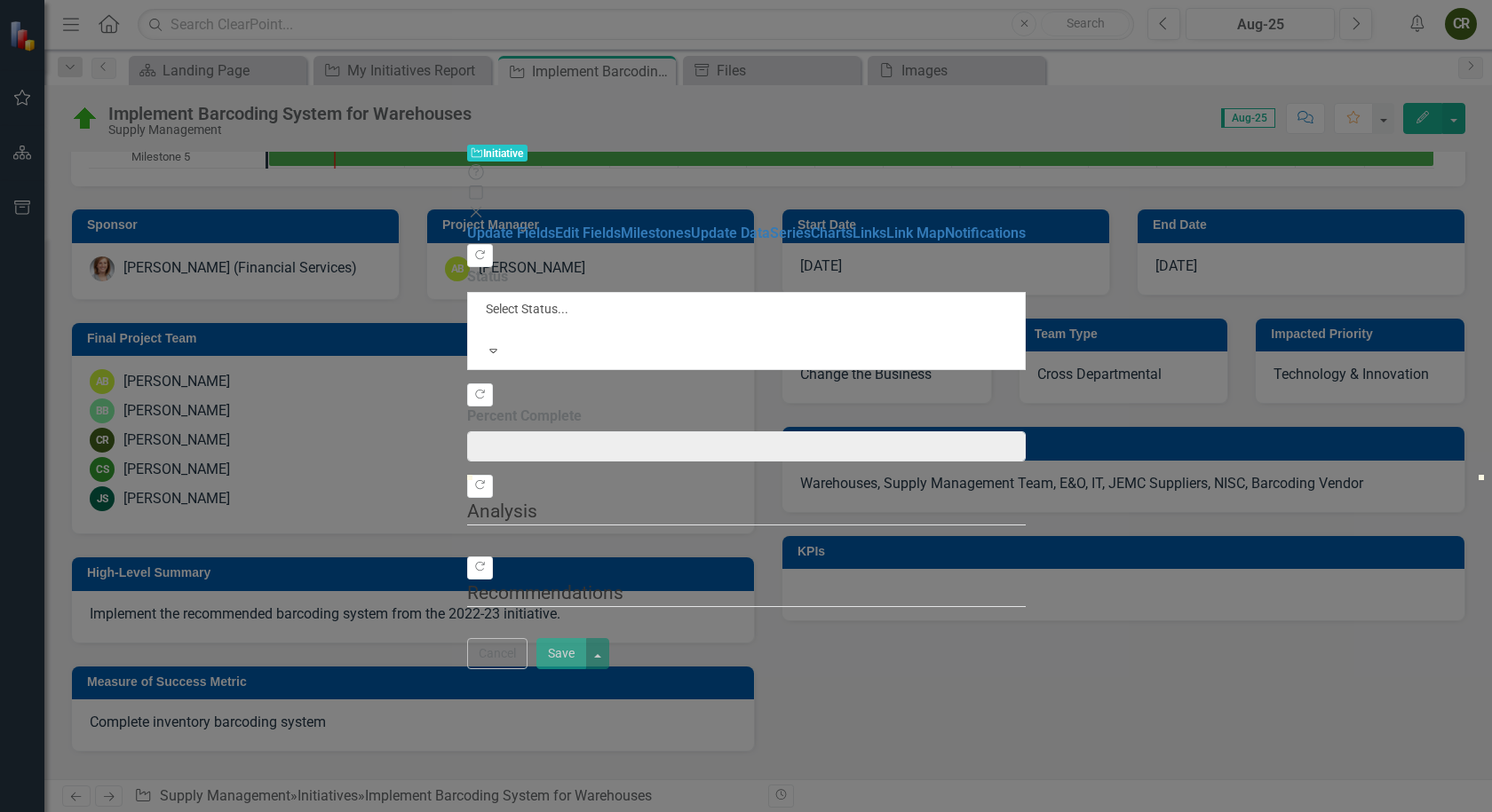
type input "0"
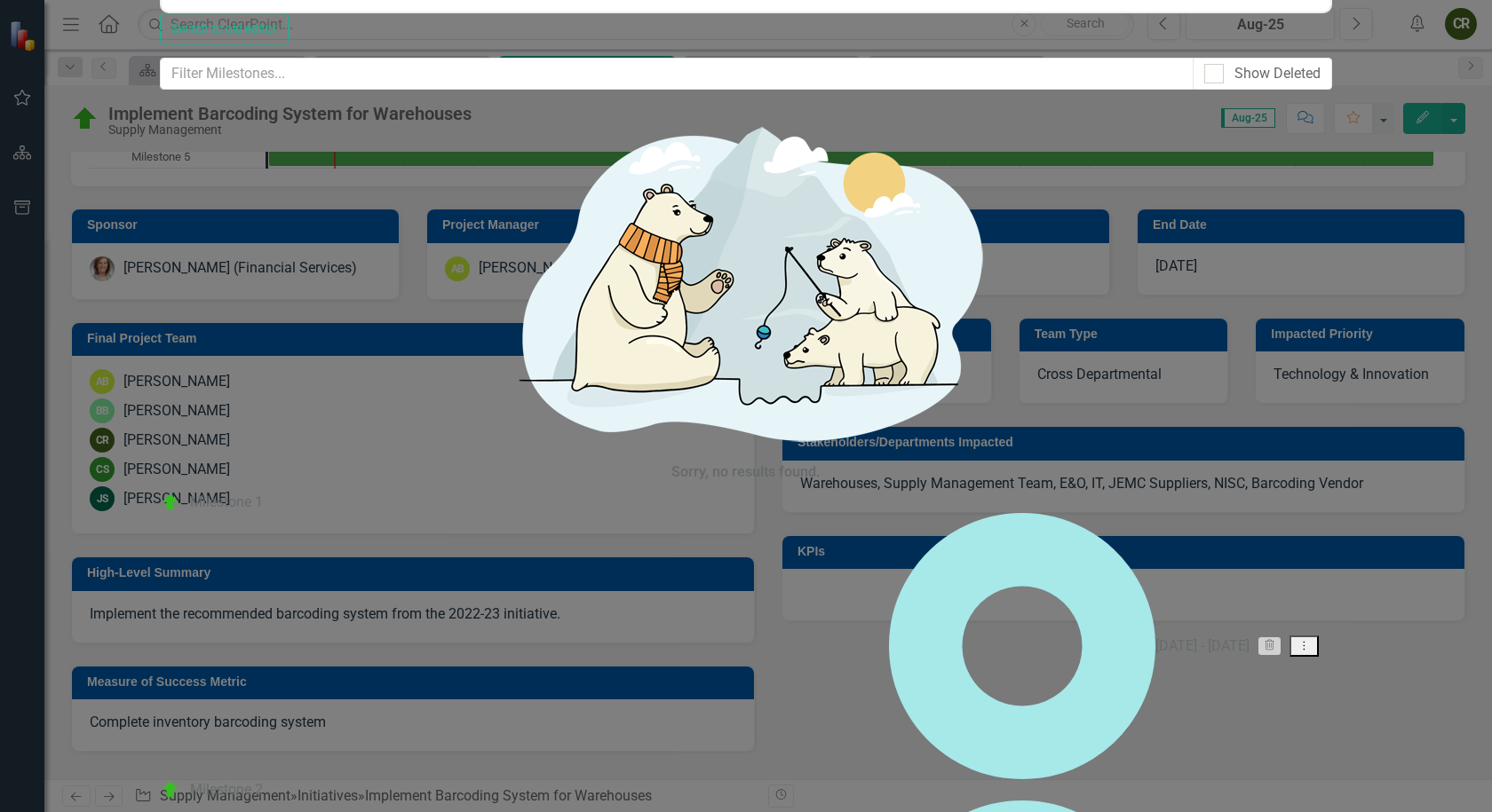
scroll to position [0, 0]
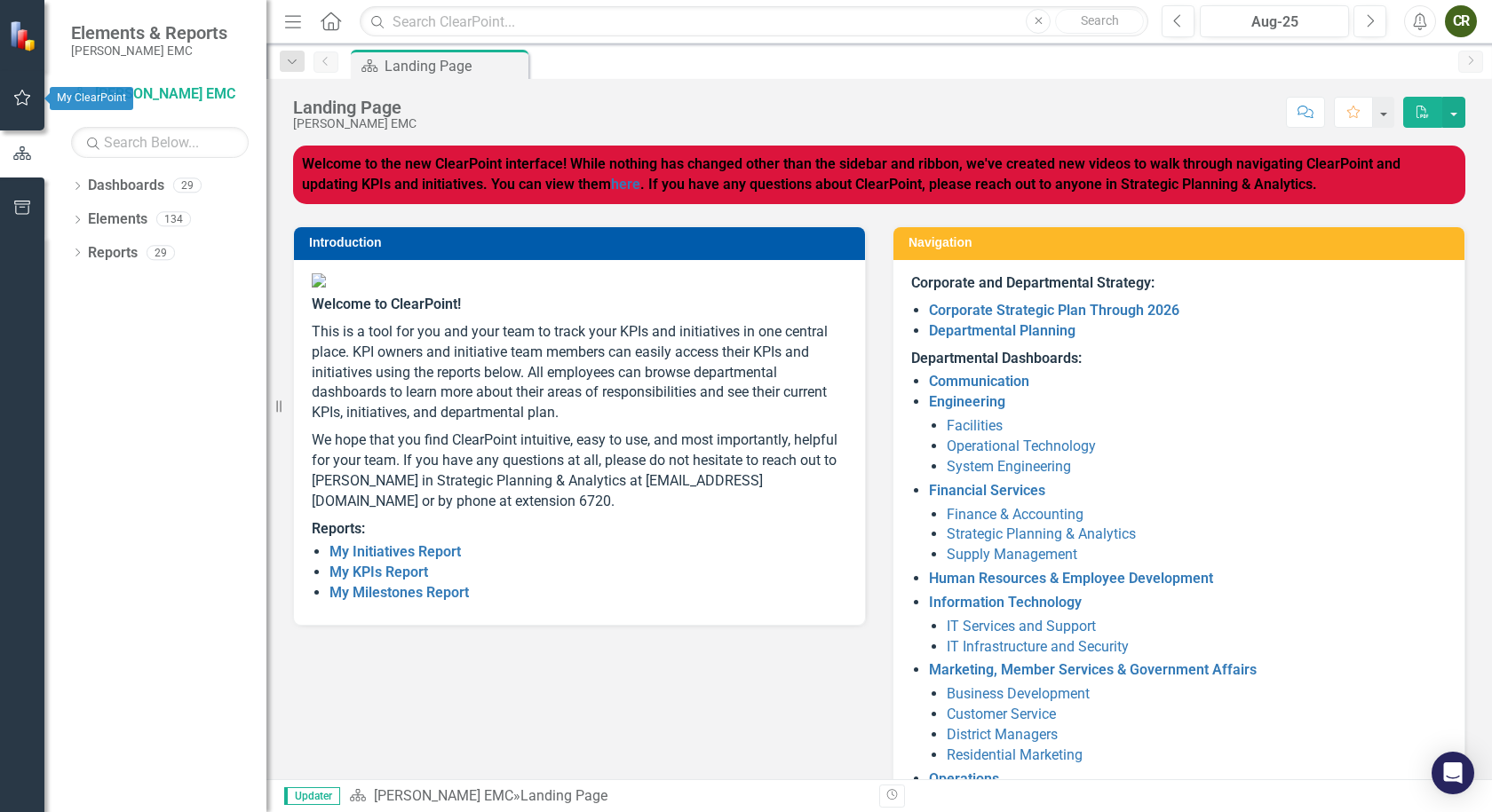
click at [24, 98] on icon "button" at bounding box center [22, 97] width 19 height 14
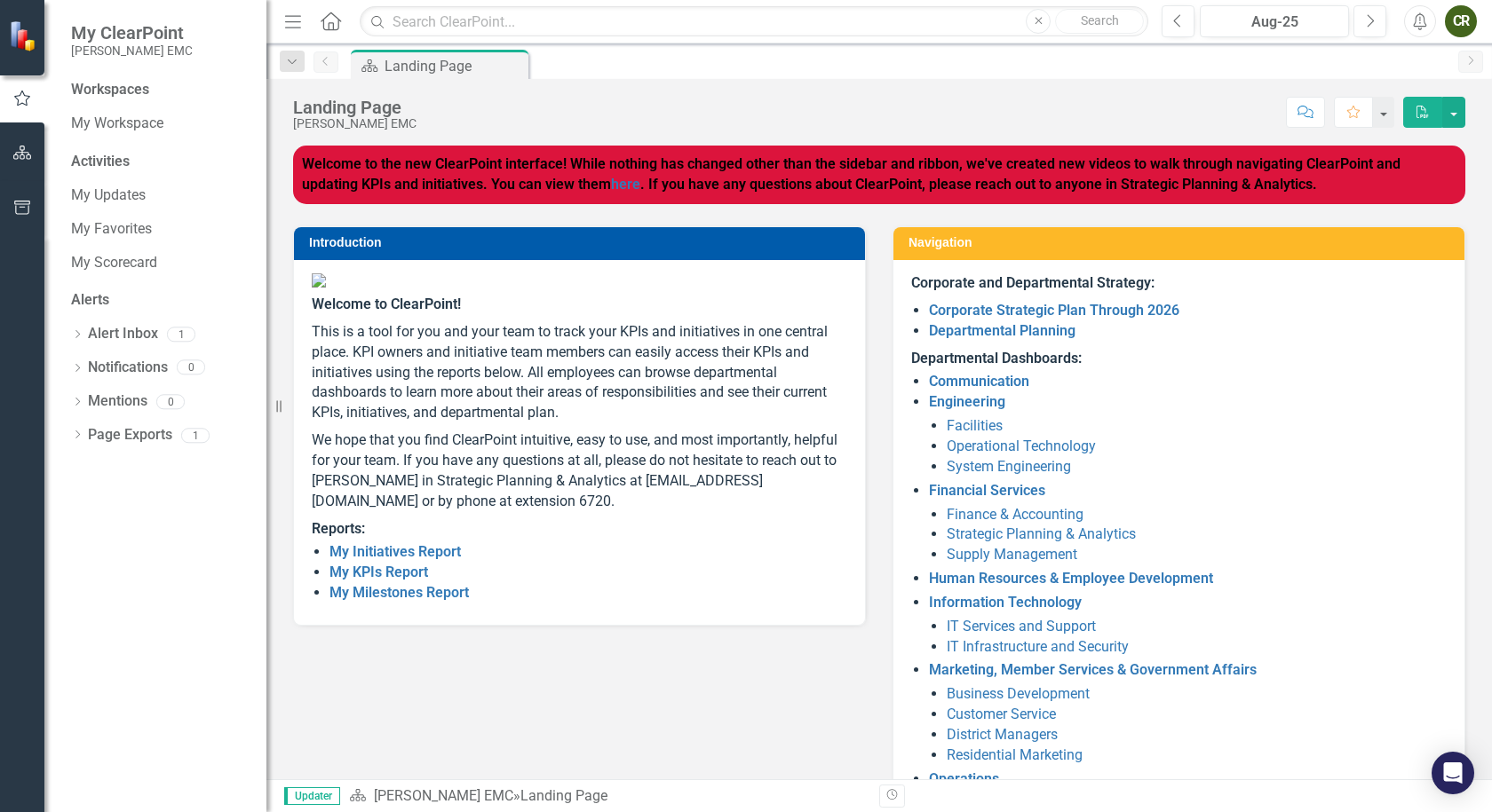
click at [27, 32] on img at bounding box center [24, 36] width 31 height 31
click at [21, 203] on icon "button" at bounding box center [22, 207] width 19 height 14
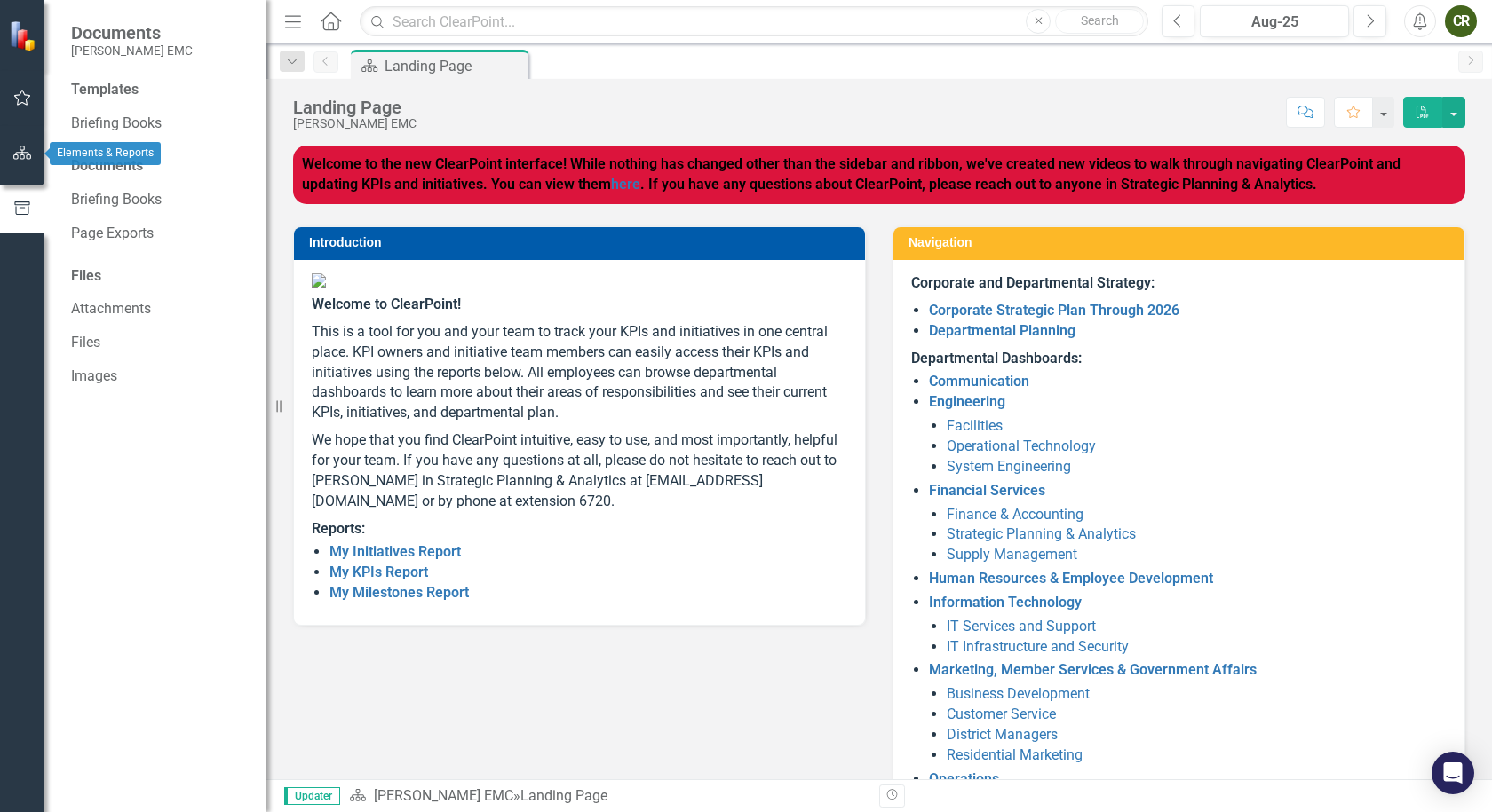
click at [18, 150] on icon "button" at bounding box center [22, 153] width 19 height 14
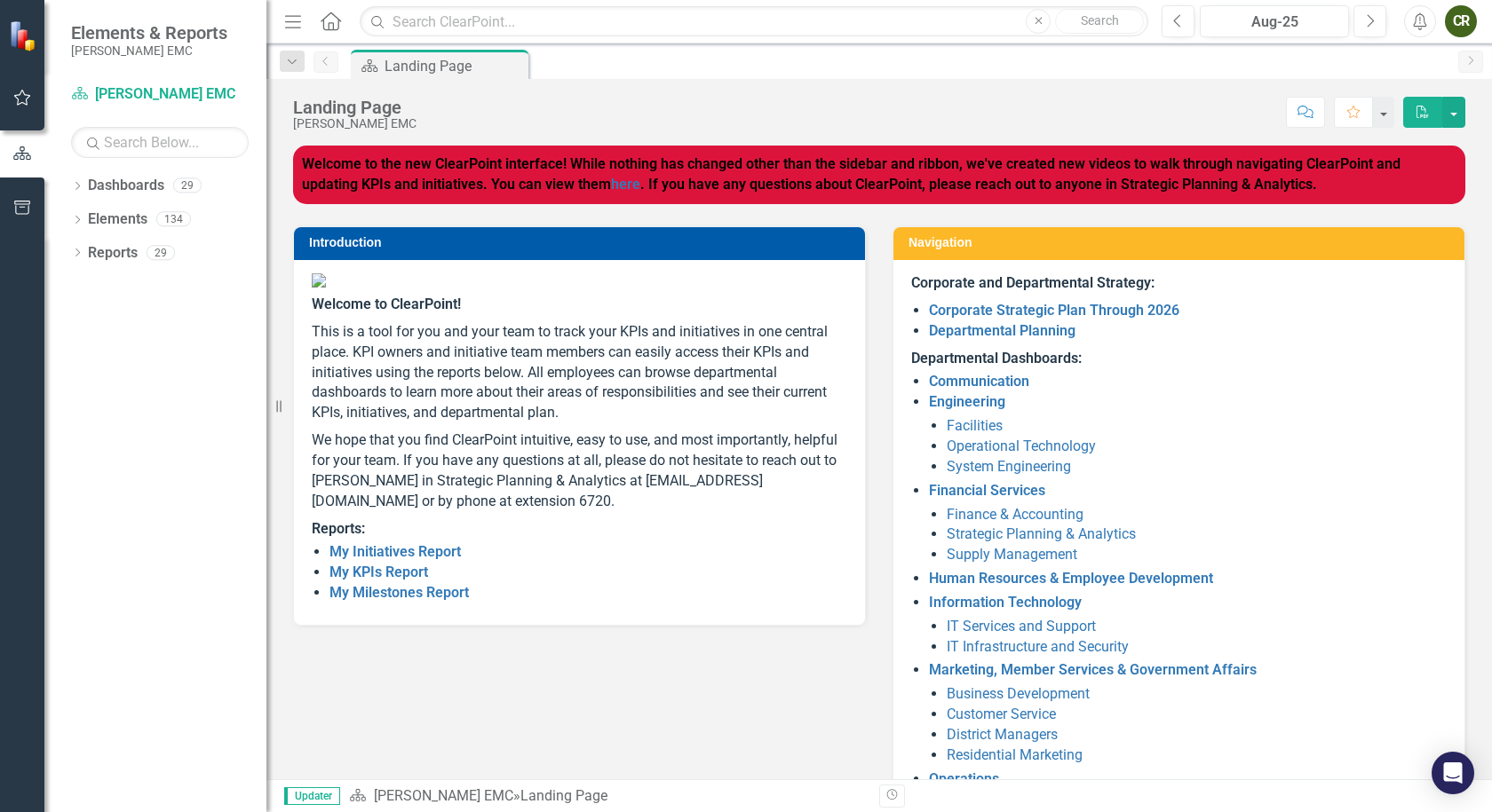
click at [335, 14] on icon "Home" at bounding box center [329, 21] width 23 height 19
click at [107, 259] on link "Reports" at bounding box center [113, 253] width 50 height 21
click at [102, 224] on link "Elements" at bounding box center [118, 219] width 60 height 21
click at [98, 191] on link "Dashboards" at bounding box center [126, 185] width 76 height 21
click at [35, 206] on button "button" at bounding box center [23, 209] width 40 height 38
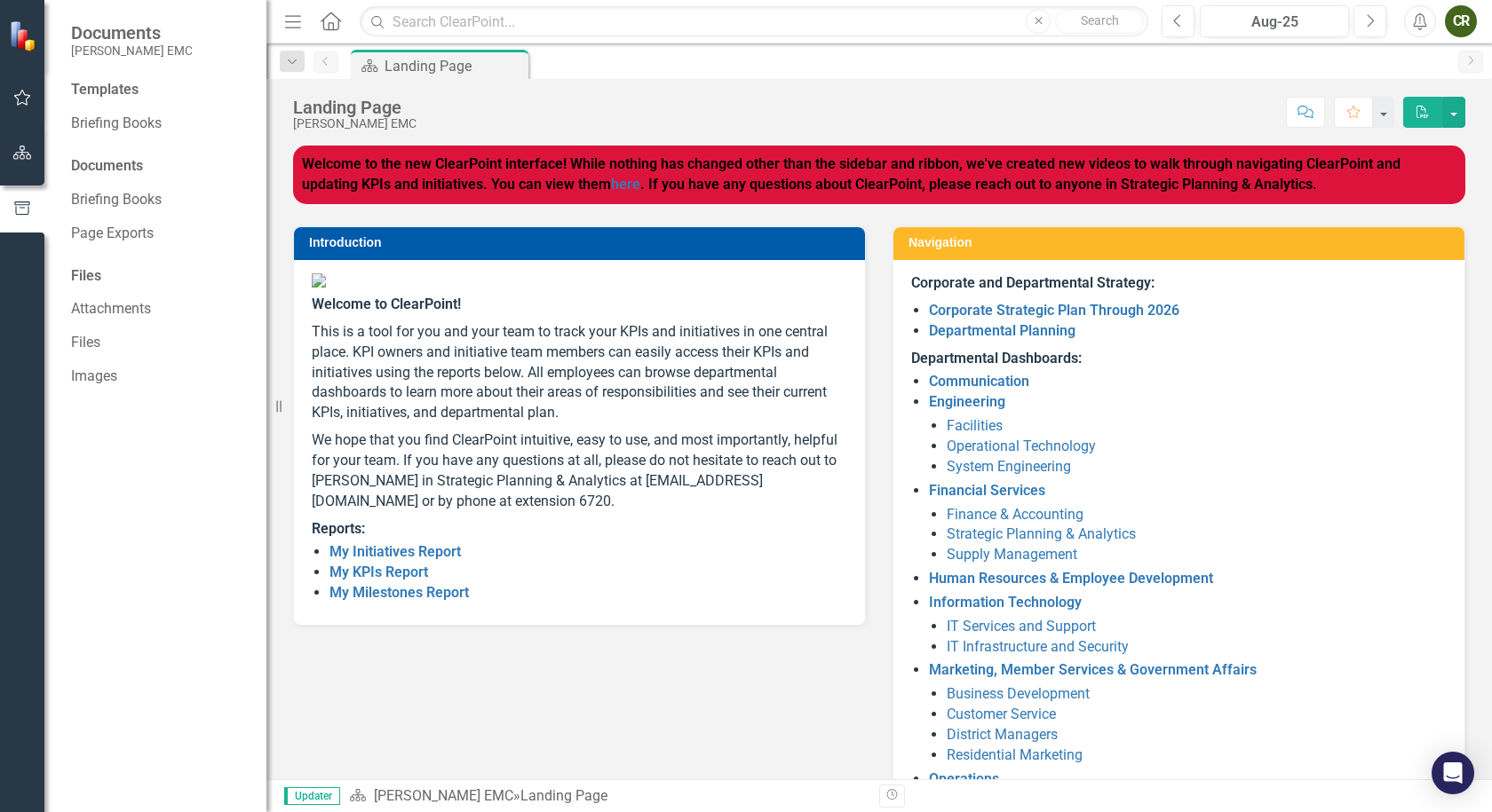
click at [27, 156] on icon "button" at bounding box center [22, 153] width 19 height 14
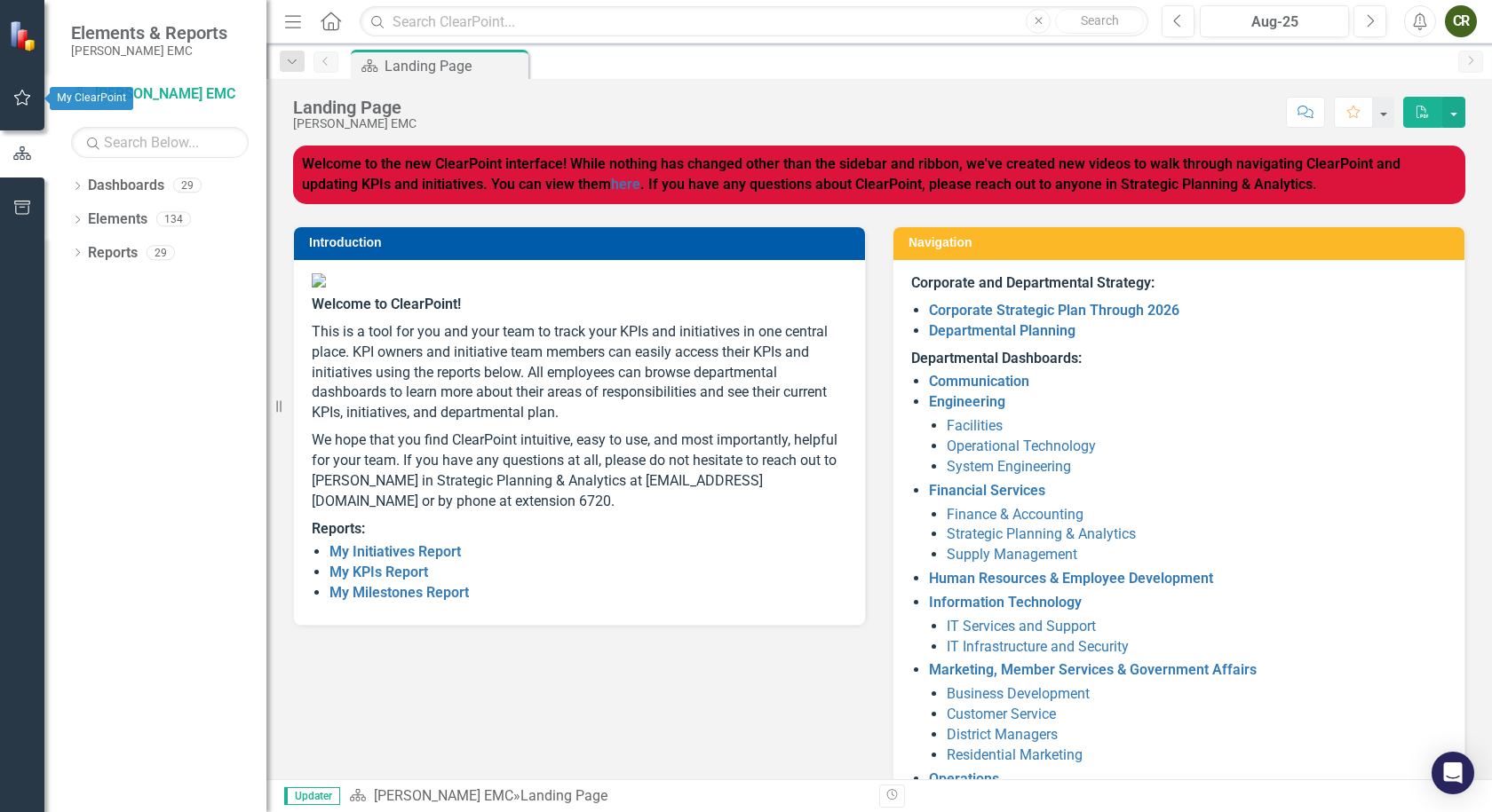
click at [25, 105] on icon "button" at bounding box center [22, 97] width 17 height 16
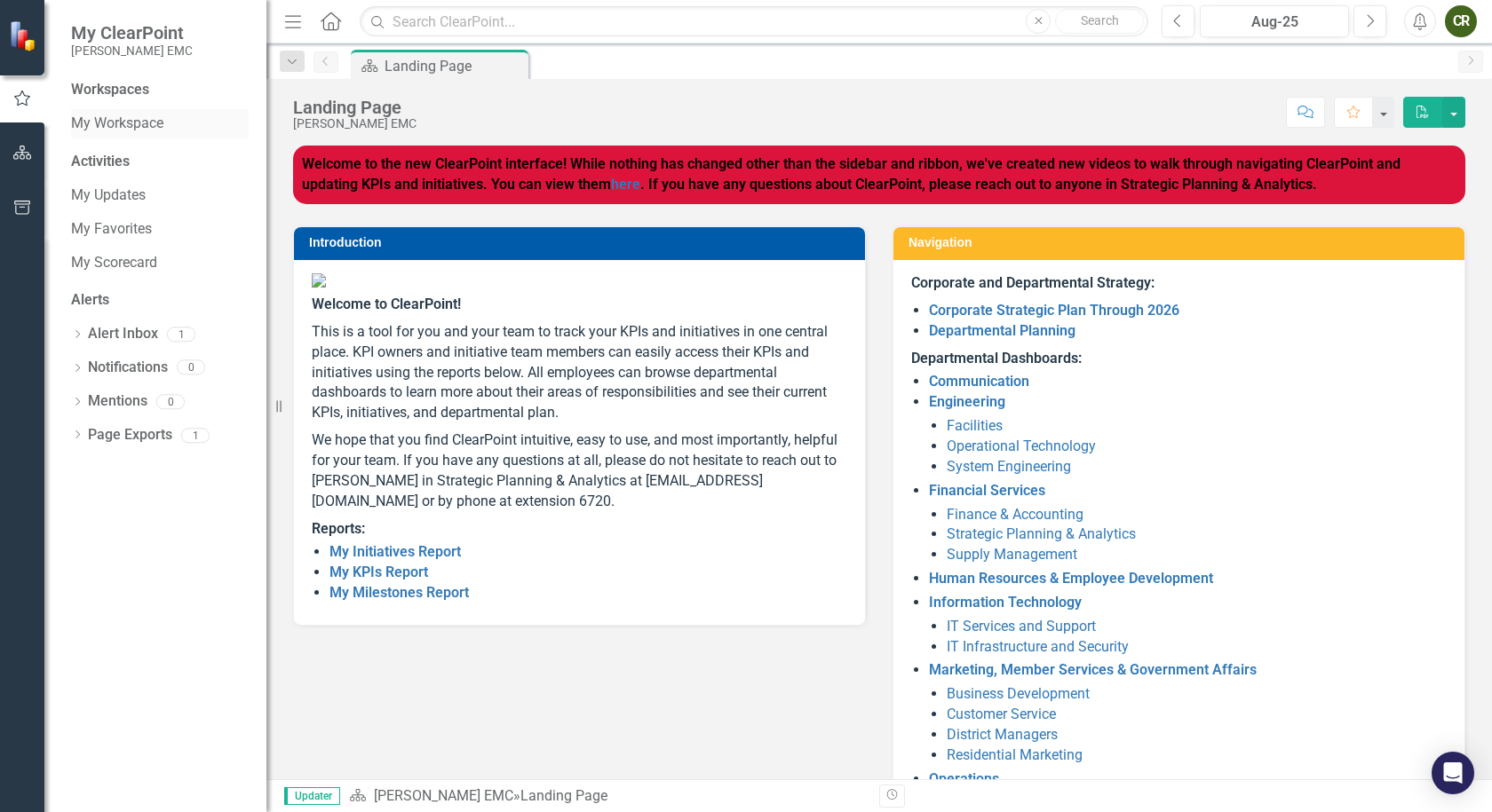
click at [152, 123] on link "My Workspace" at bounding box center [160, 124] width 178 height 21
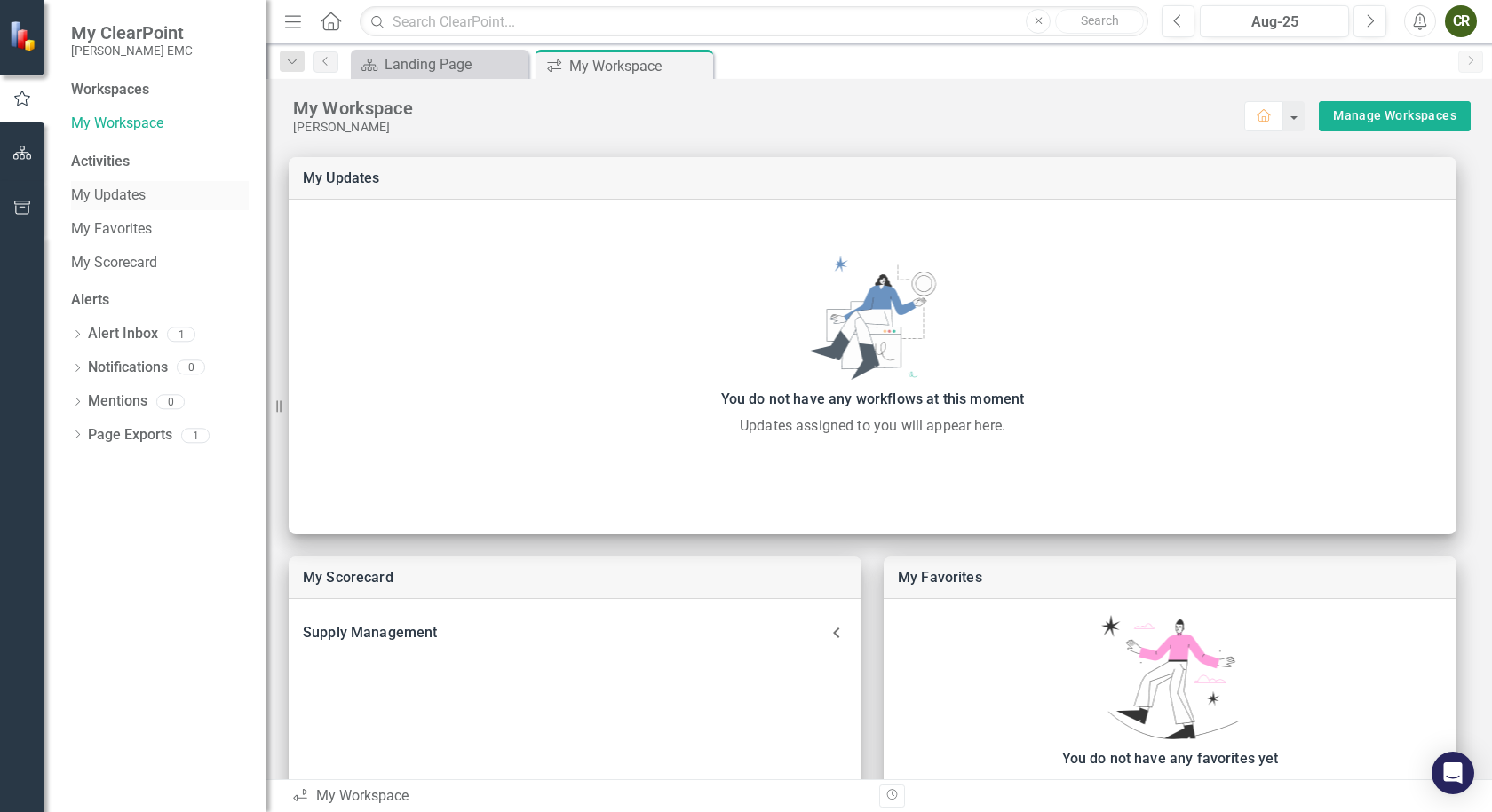
click at [116, 191] on link "My Updates" at bounding box center [160, 195] width 178 height 21
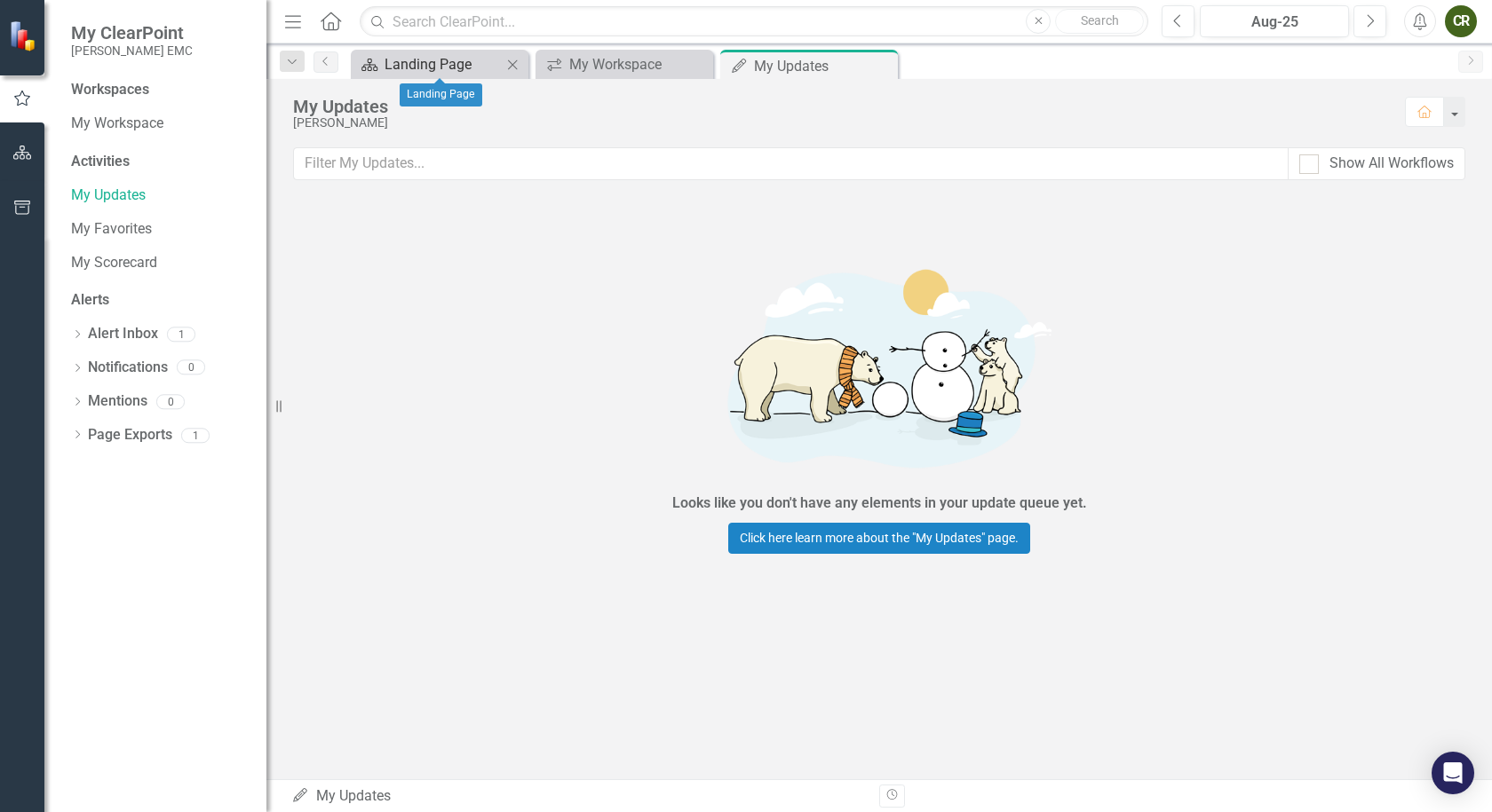
click at [432, 60] on div "Landing Page" at bounding box center [443, 64] width 117 height 22
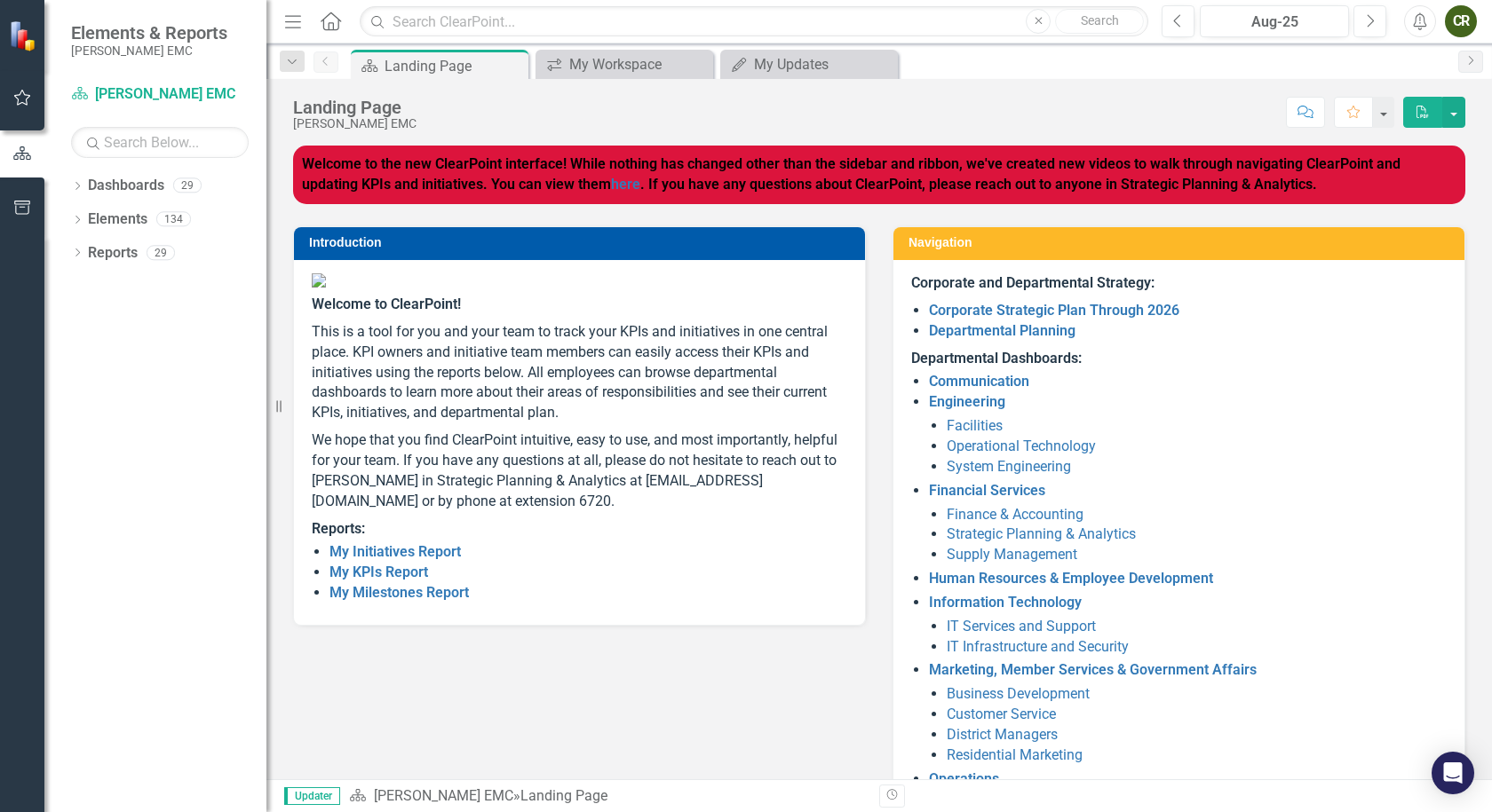
click at [292, 28] on icon "button" at bounding box center [293, 21] width 16 height 13
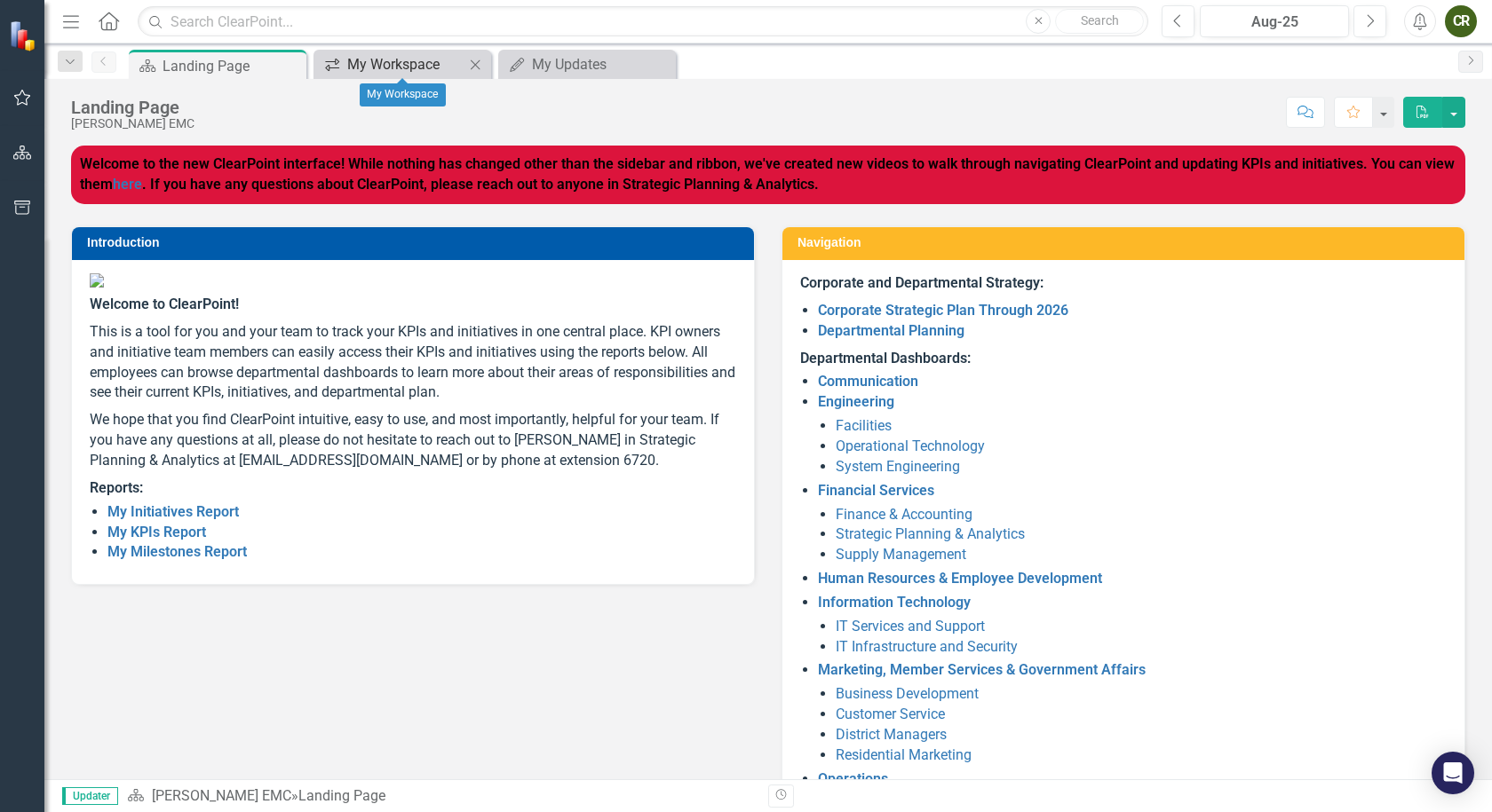
click at [454, 62] on div "My Workspace" at bounding box center [406, 64] width 117 height 22
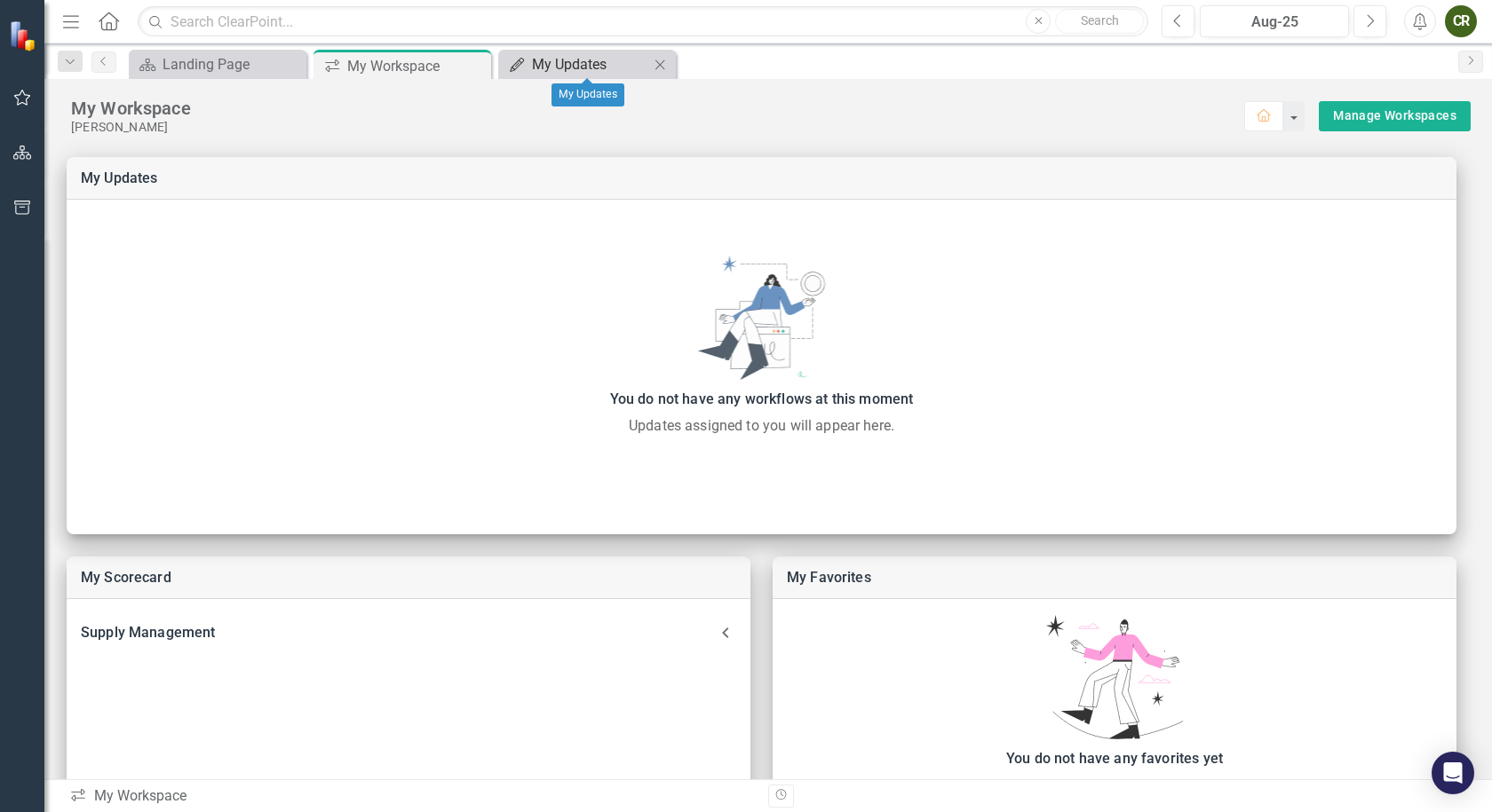
click at [591, 66] on div "My Updates" at bounding box center [590, 64] width 117 height 22
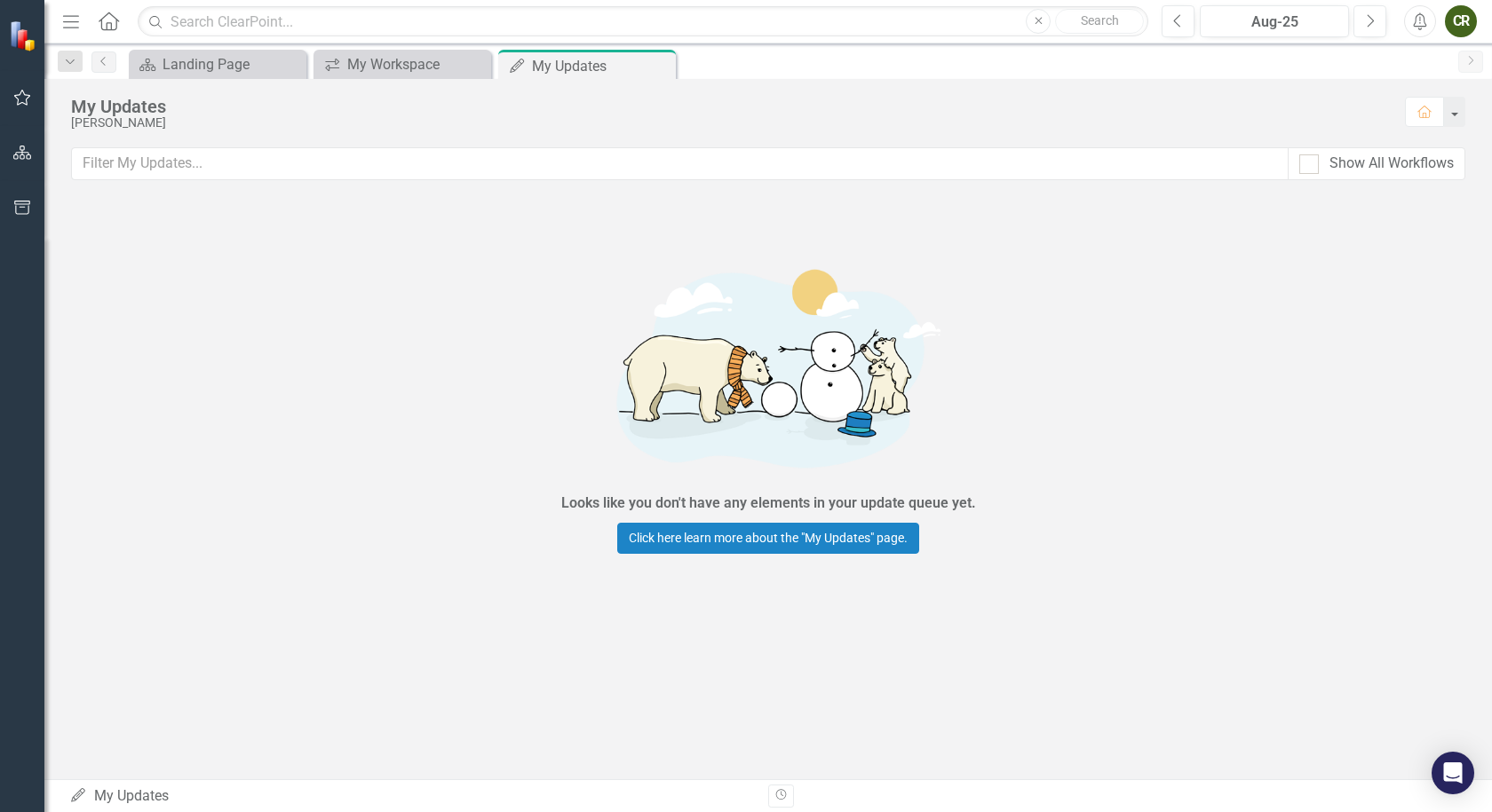
click at [106, 23] on icon "Home" at bounding box center [108, 21] width 23 height 19
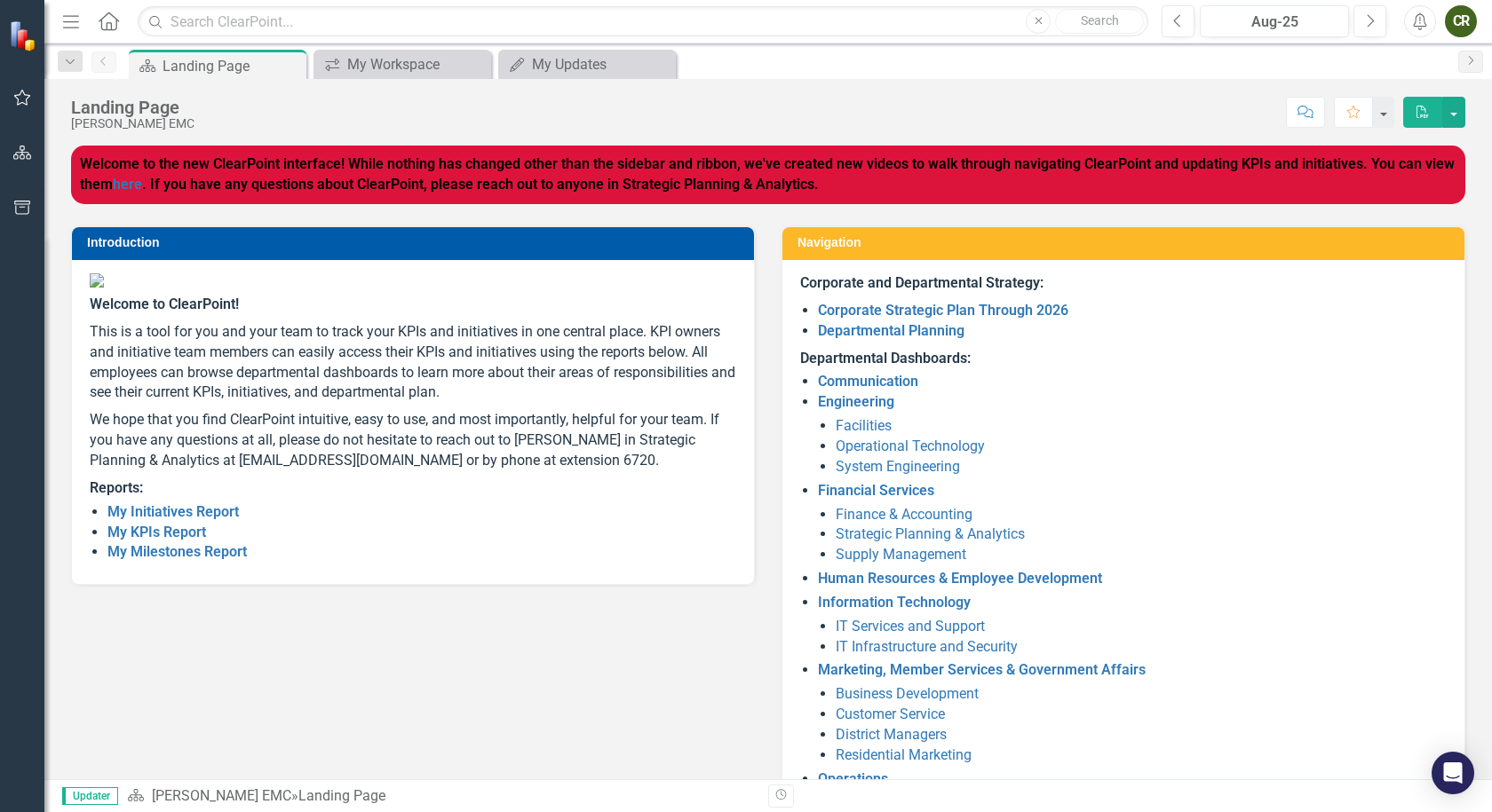
click at [10, 45] on img at bounding box center [24, 36] width 31 height 31
click at [17, 35] on img at bounding box center [24, 36] width 31 height 31
click at [1464, 14] on div "CR" at bounding box center [1461, 21] width 32 height 32
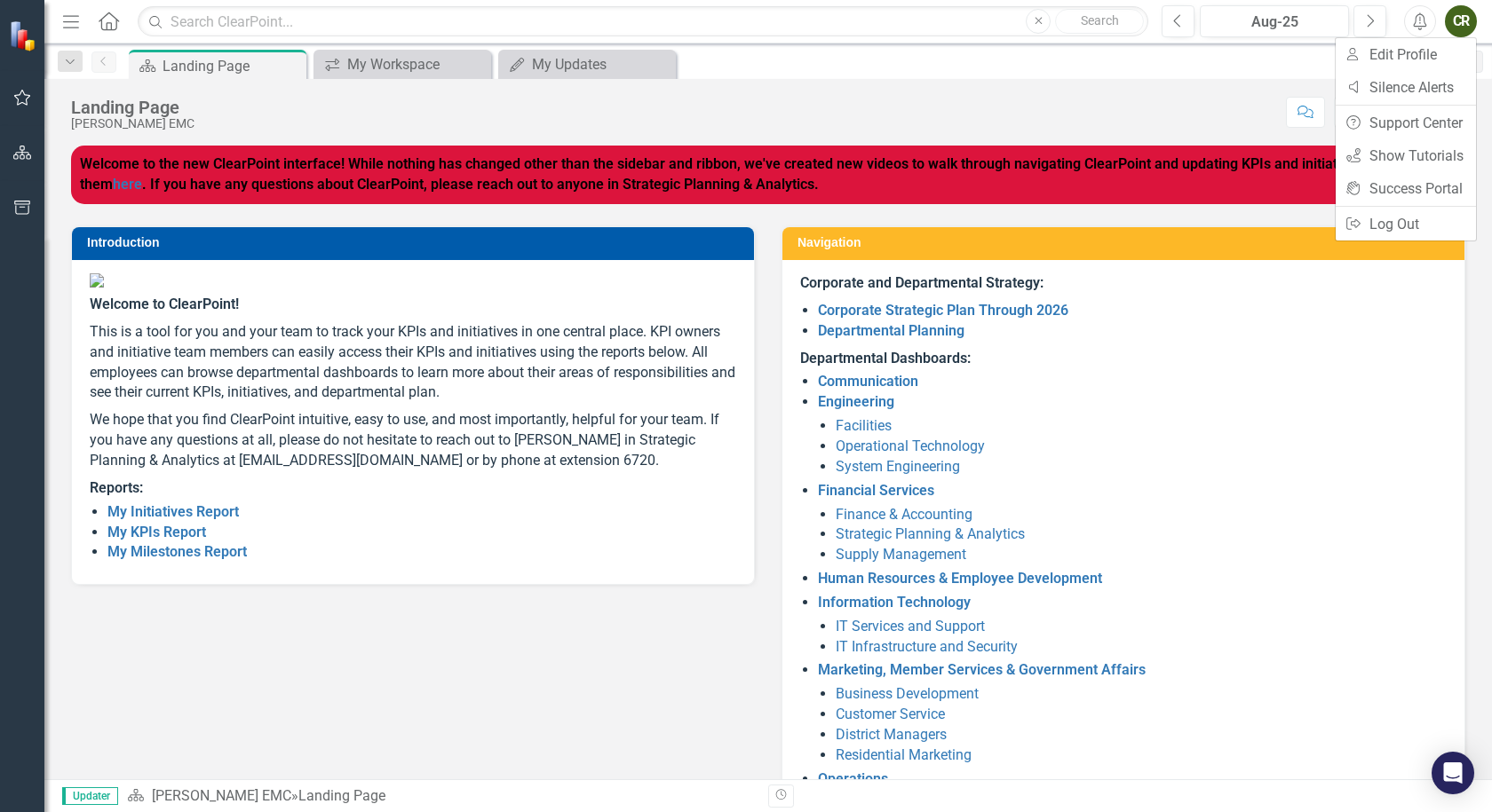
click at [1412, 21] on icon "Alerts" at bounding box center [1420, 22] width 19 height 18
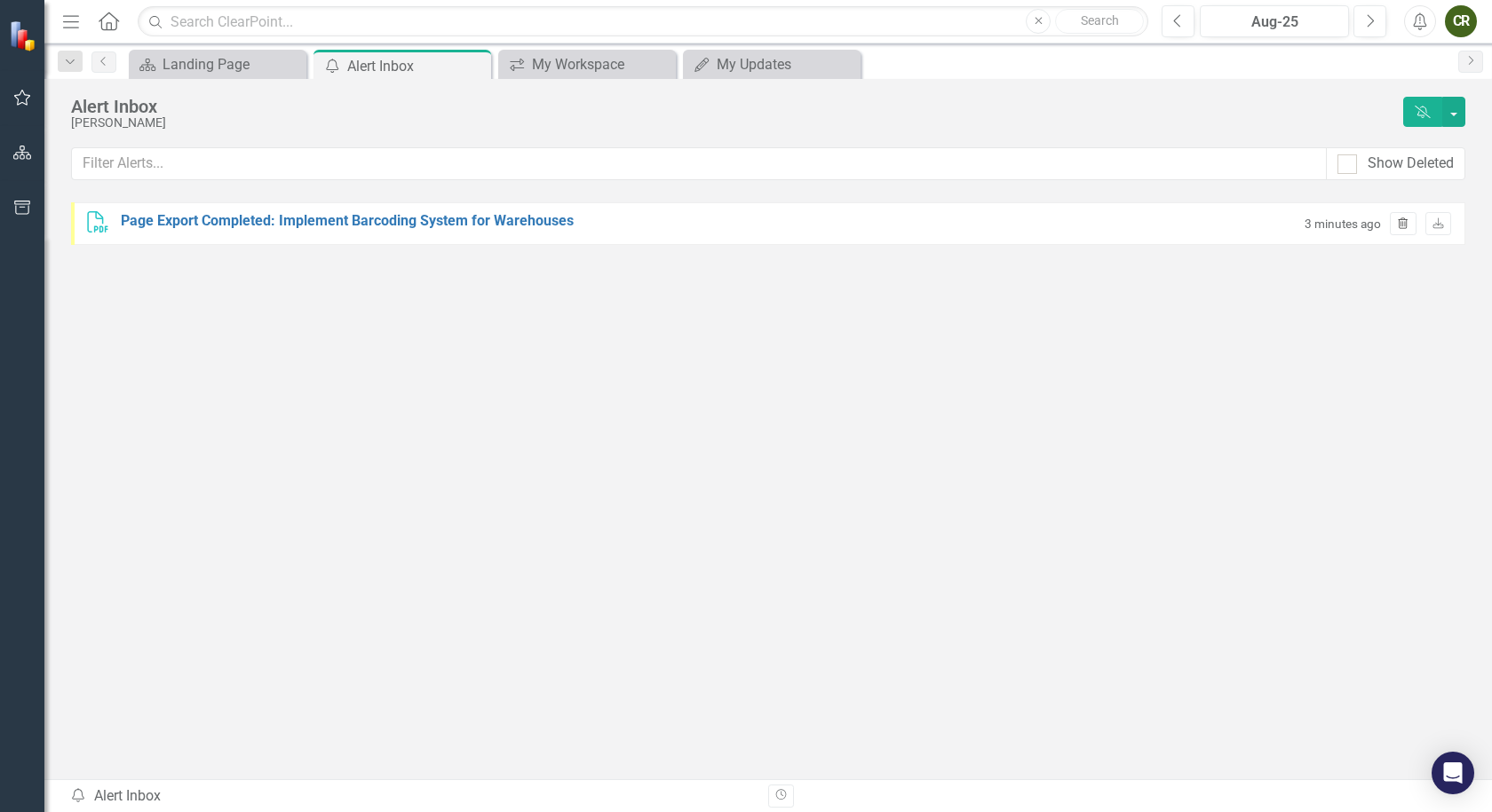
click at [1410, 225] on icon "Trash" at bounding box center [1403, 224] width 13 height 11
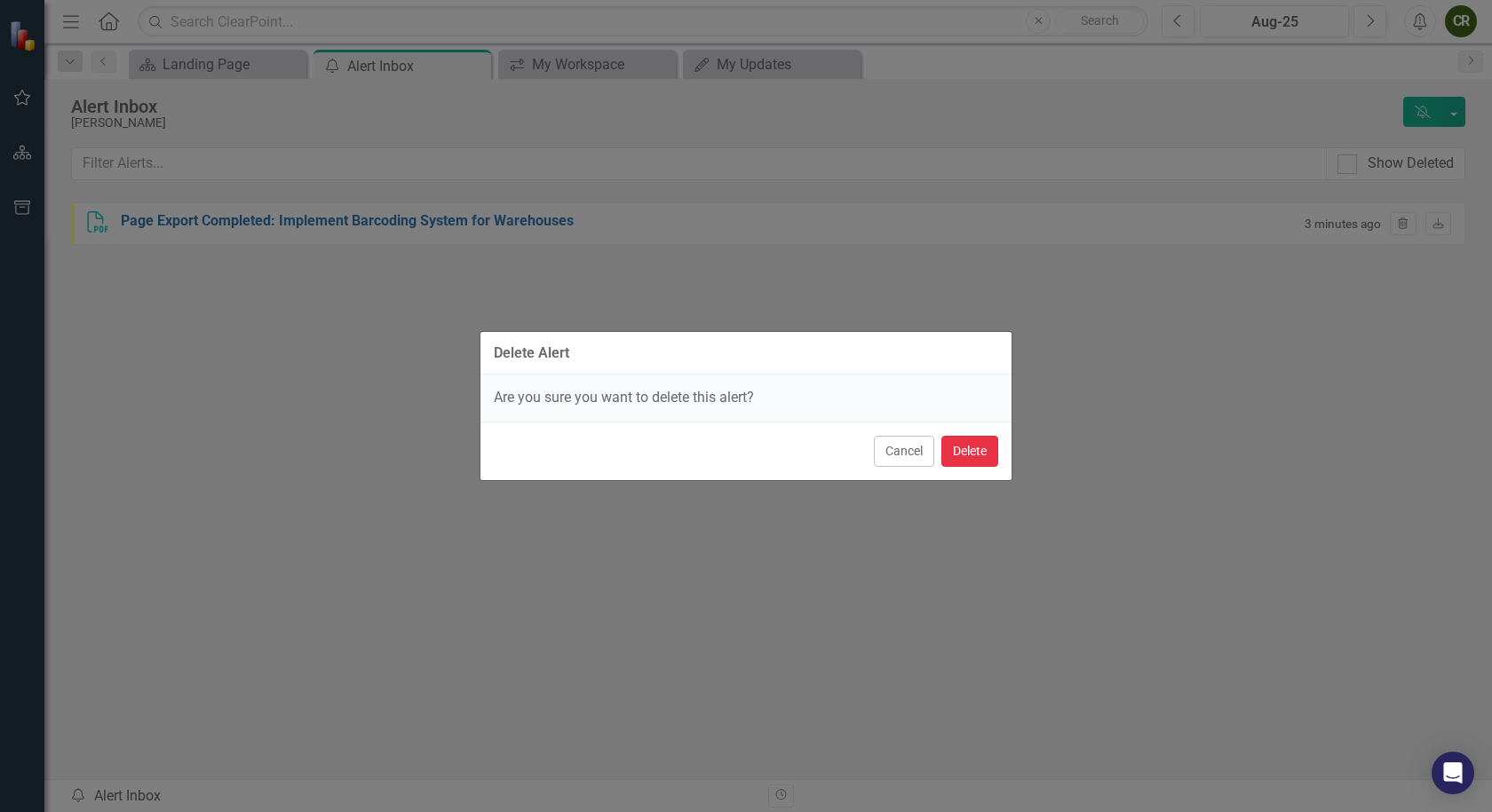
click at [973, 449] on button "Delete" at bounding box center [969, 451] width 57 height 31
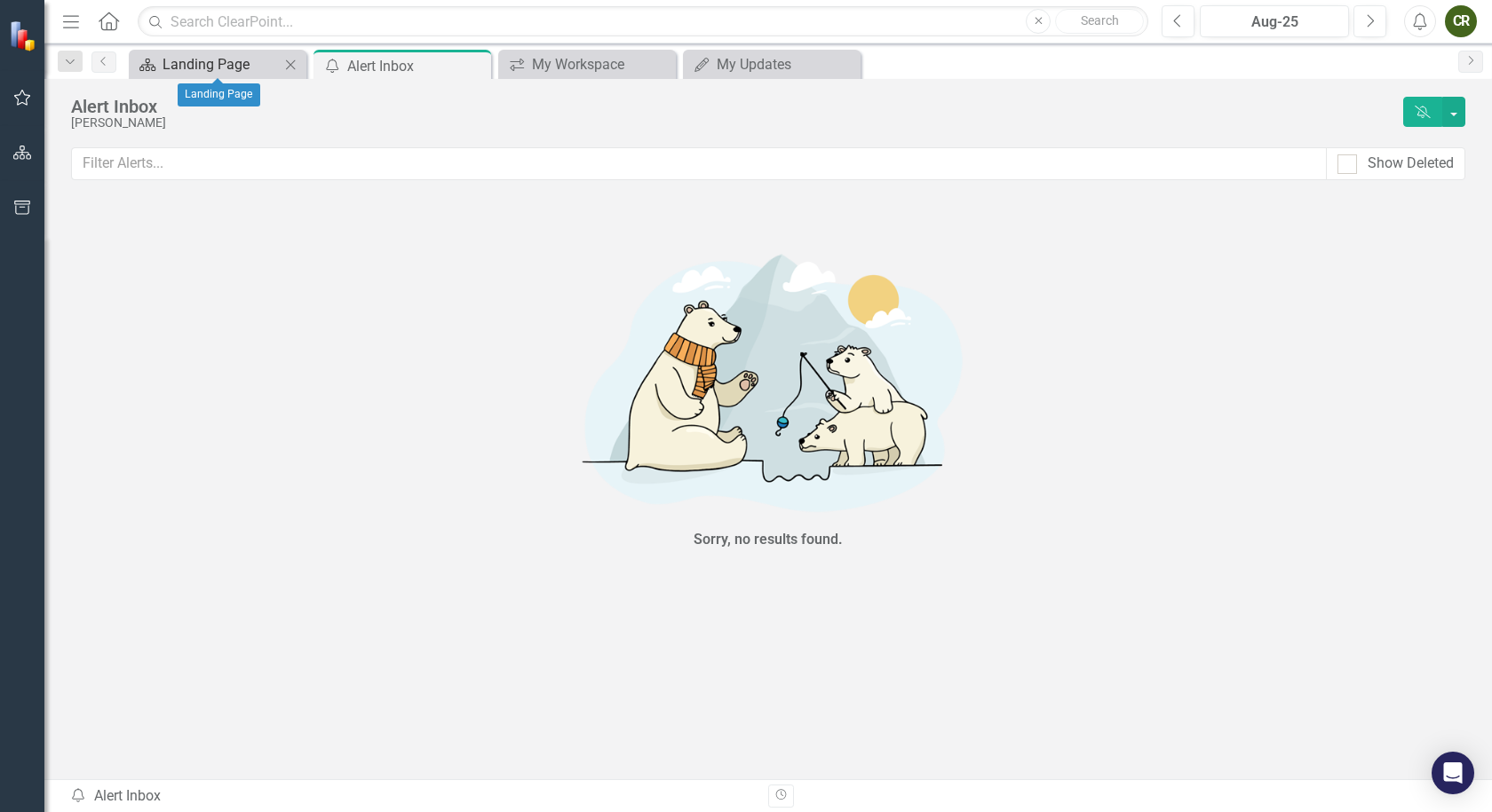
click at [240, 63] on div "Landing Page" at bounding box center [221, 64] width 117 height 22
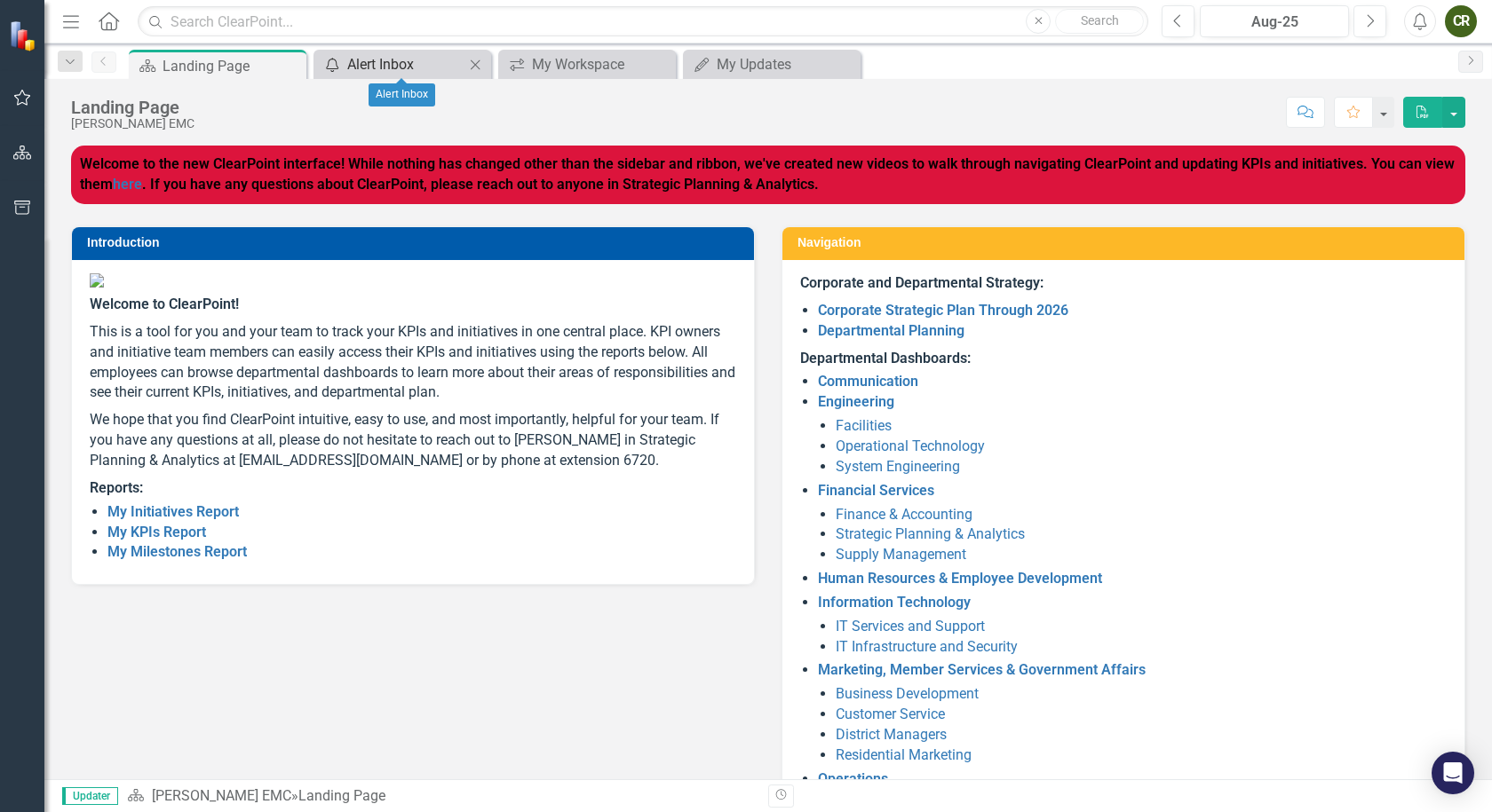
click at [352, 63] on div "Alert Inbox" at bounding box center [406, 64] width 117 height 22
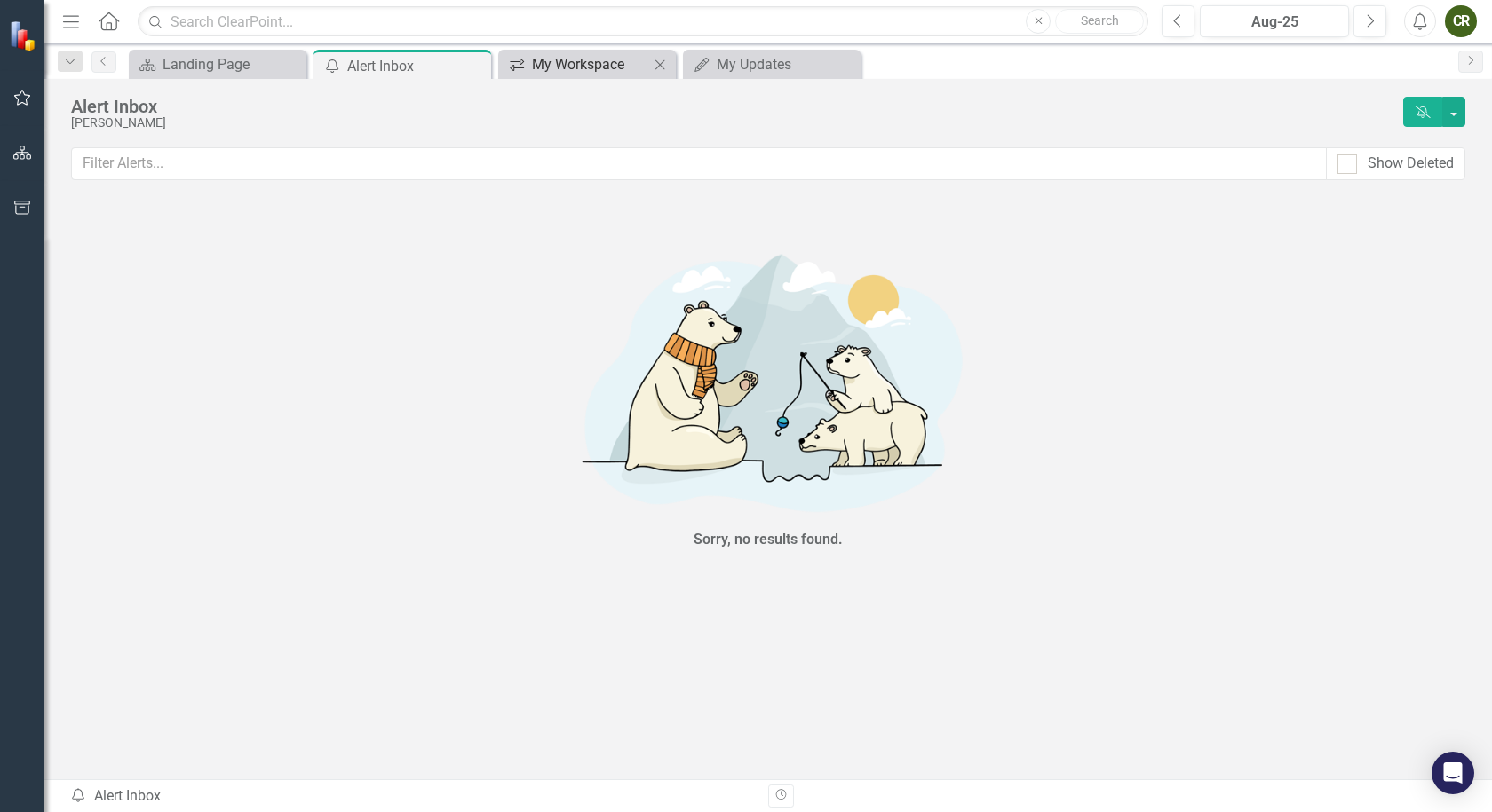
click at [572, 72] on div "My Workspace" at bounding box center [590, 64] width 117 height 22
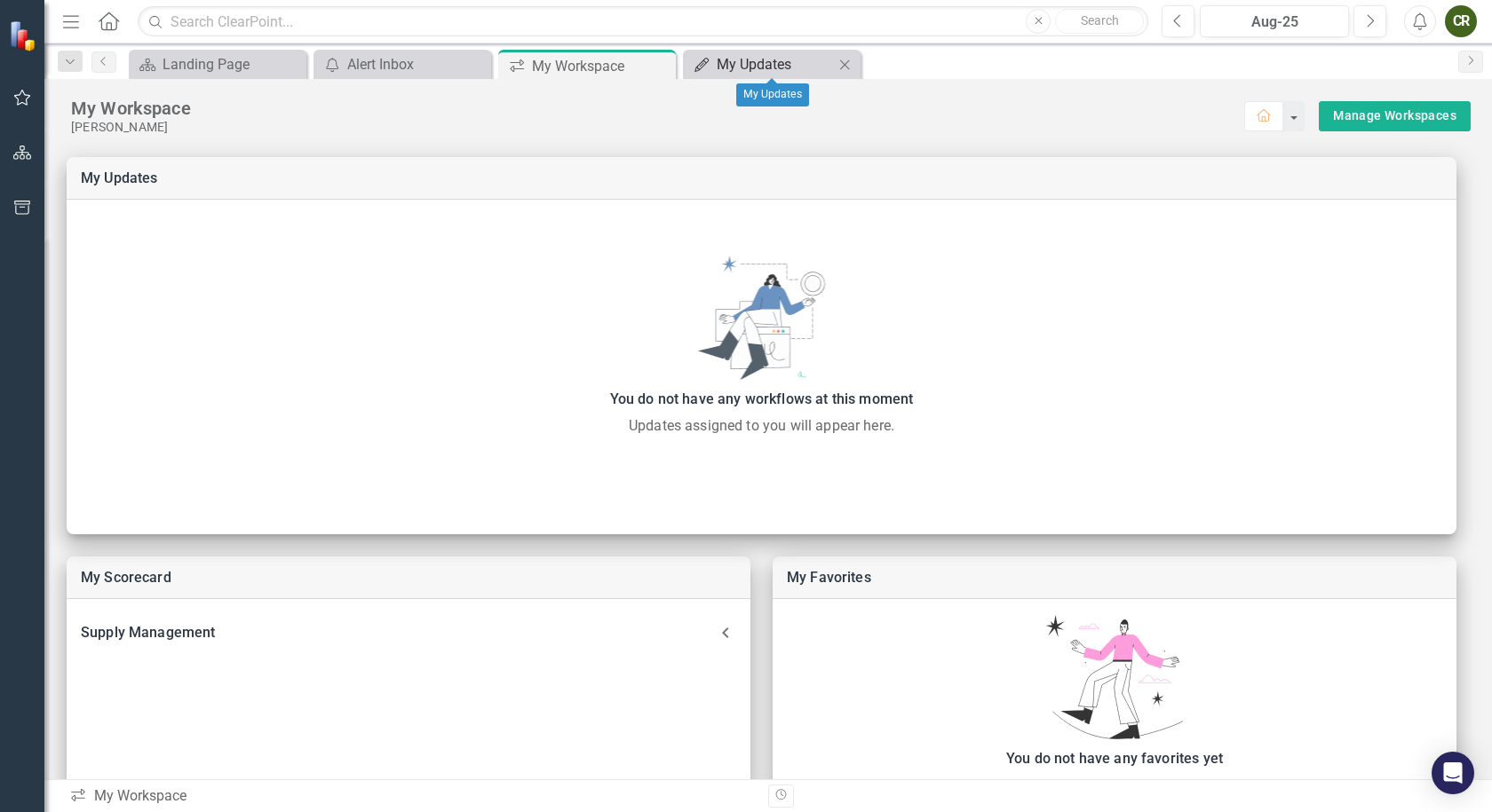
click at [787, 73] on div "My Updates" at bounding box center [776, 64] width 117 height 22
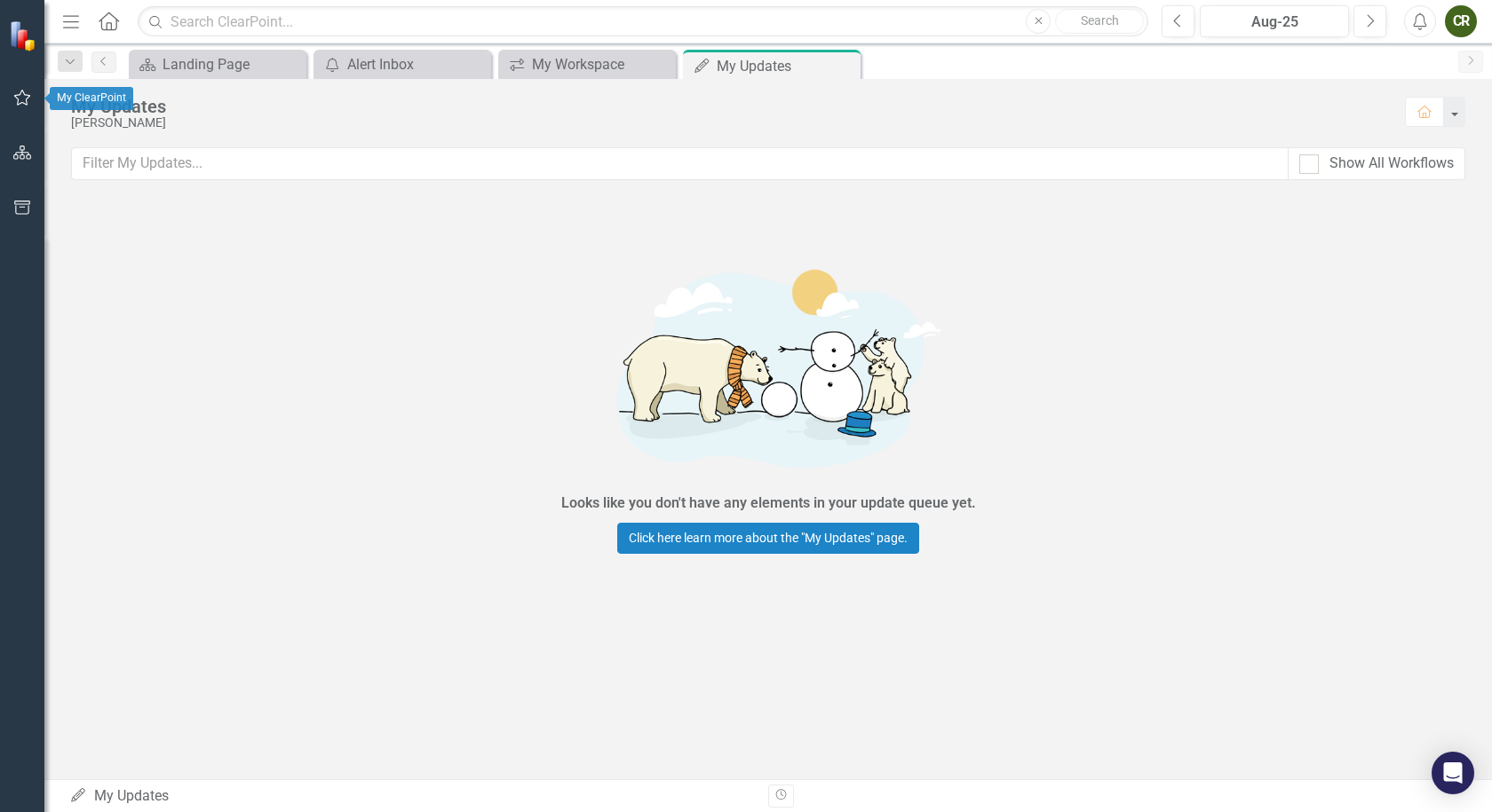
click at [30, 103] on icon "button" at bounding box center [22, 97] width 19 height 14
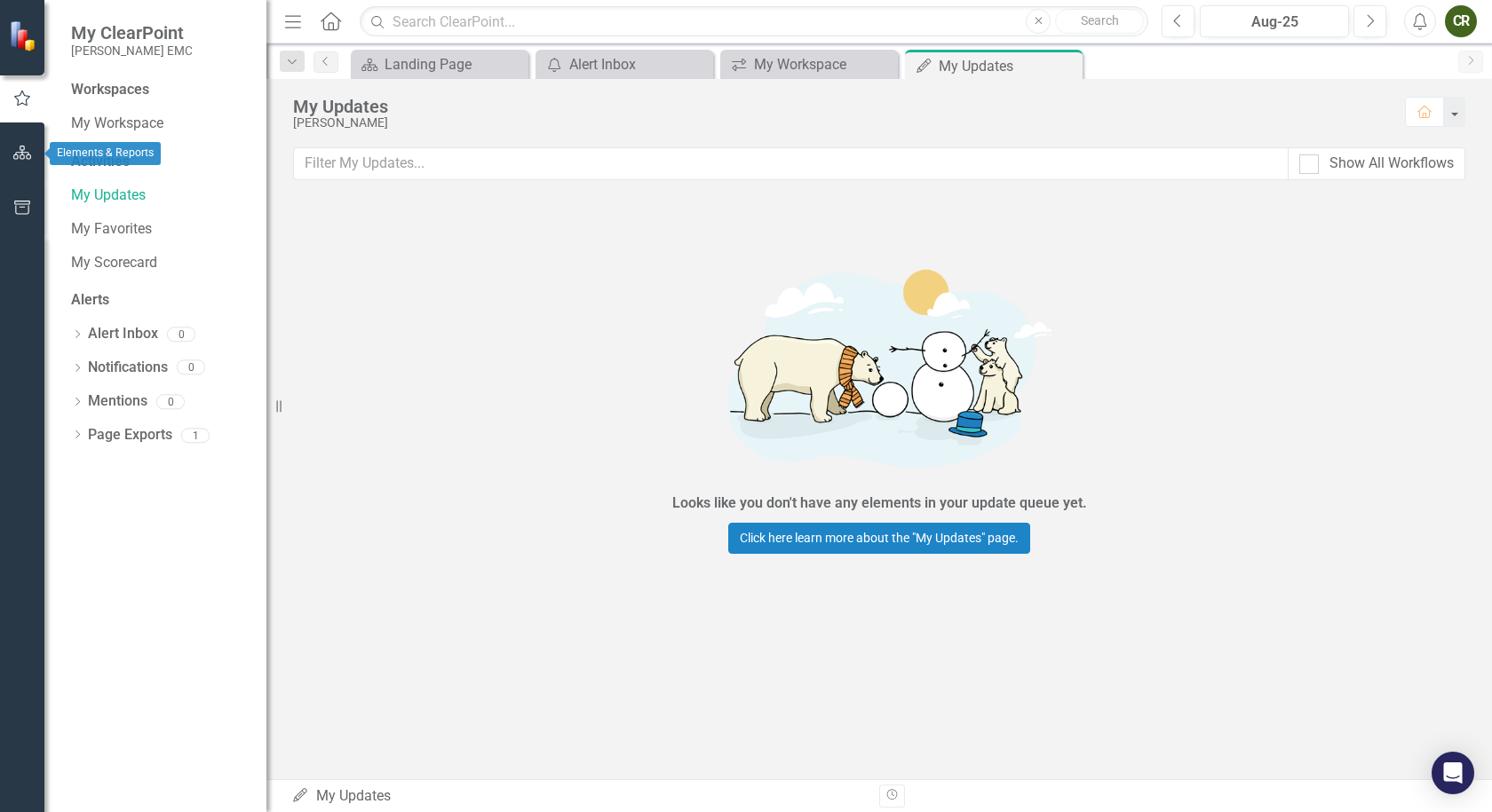
click at [27, 157] on icon "button" at bounding box center [22, 153] width 19 height 14
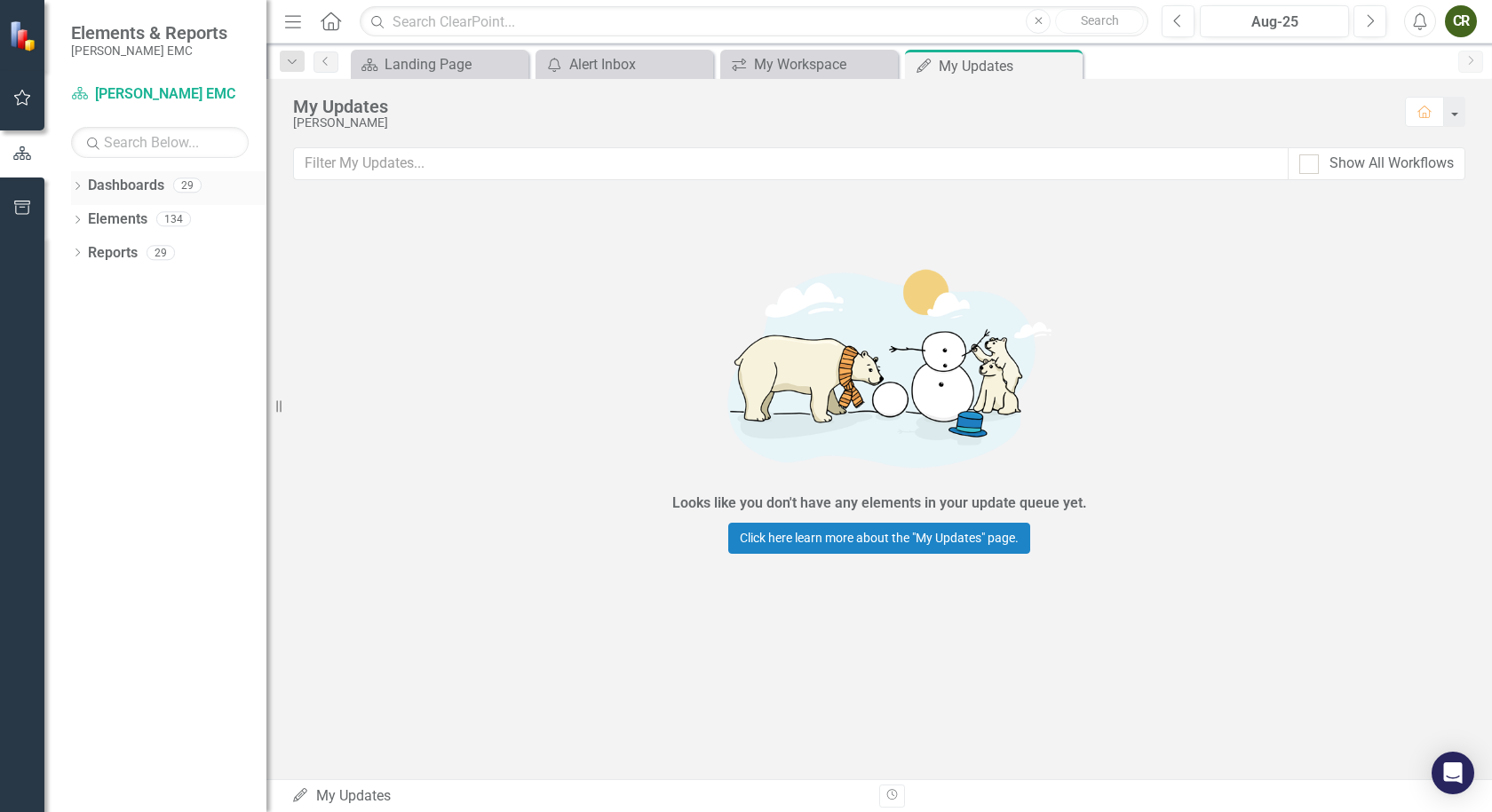
click at [149, 188] on link "Dashboards" at bounding box center [126, 185] width 76 height 21
click at [335, 17] on icon "Home" at bounding box center [329, 21] width 23 height 19
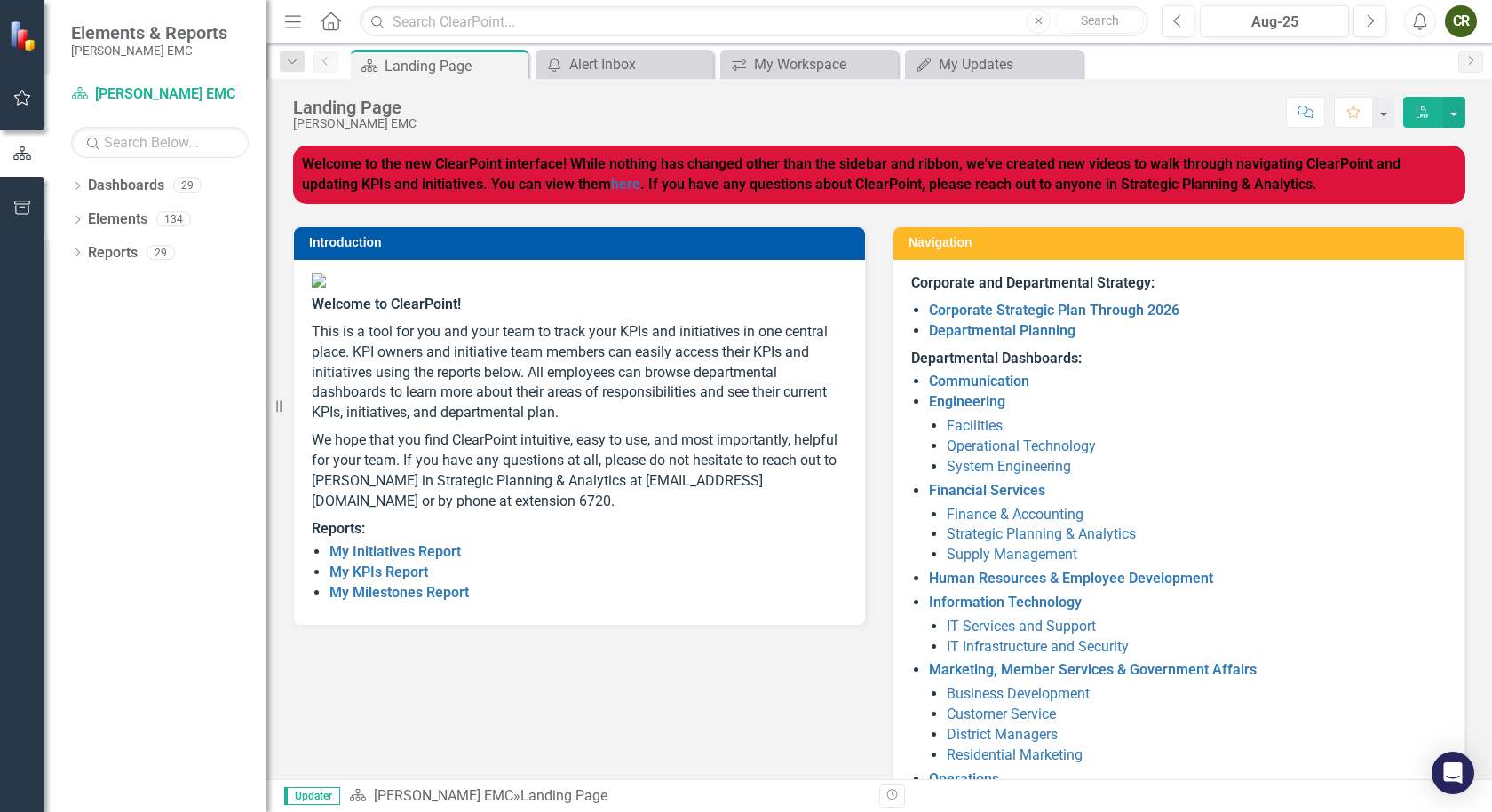
click at [300, 25] on icon "Menu" at bounding box center [293, 21] width 23 height 19
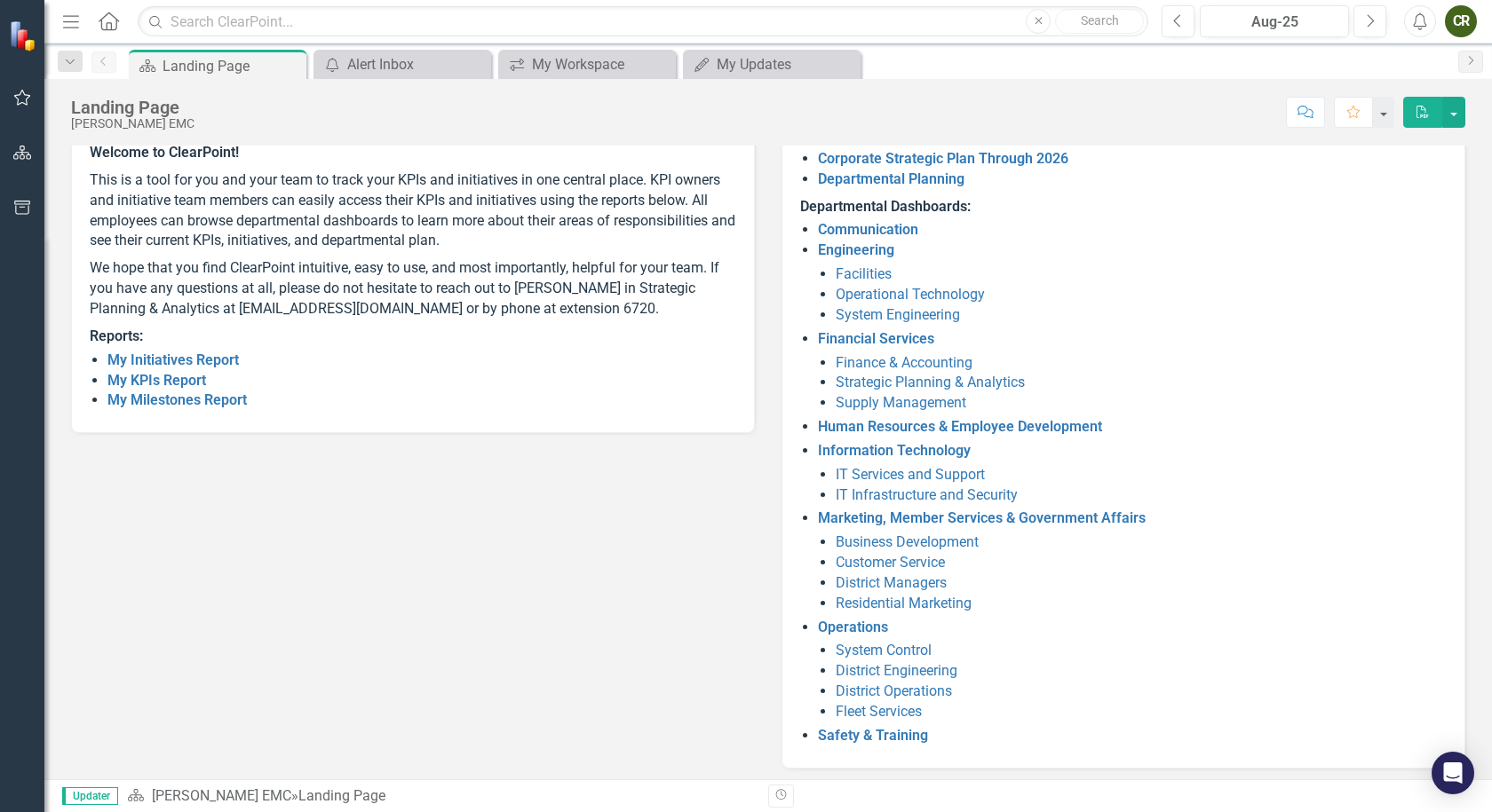
scroll to position [159, 0]
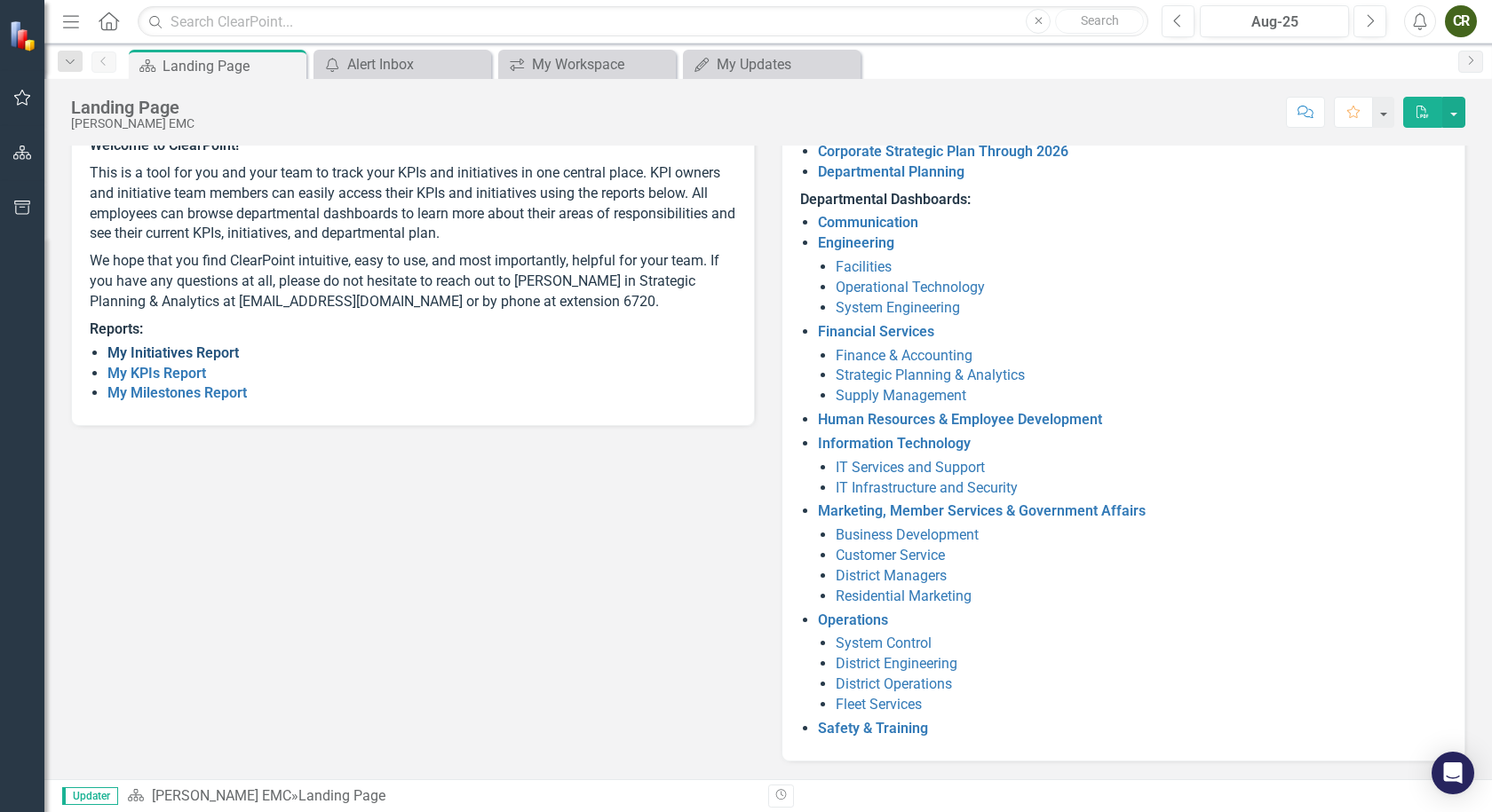
click at [223, 361] on link "My Initiatives Report" at bounding box center [173, 352] width 132 height 17
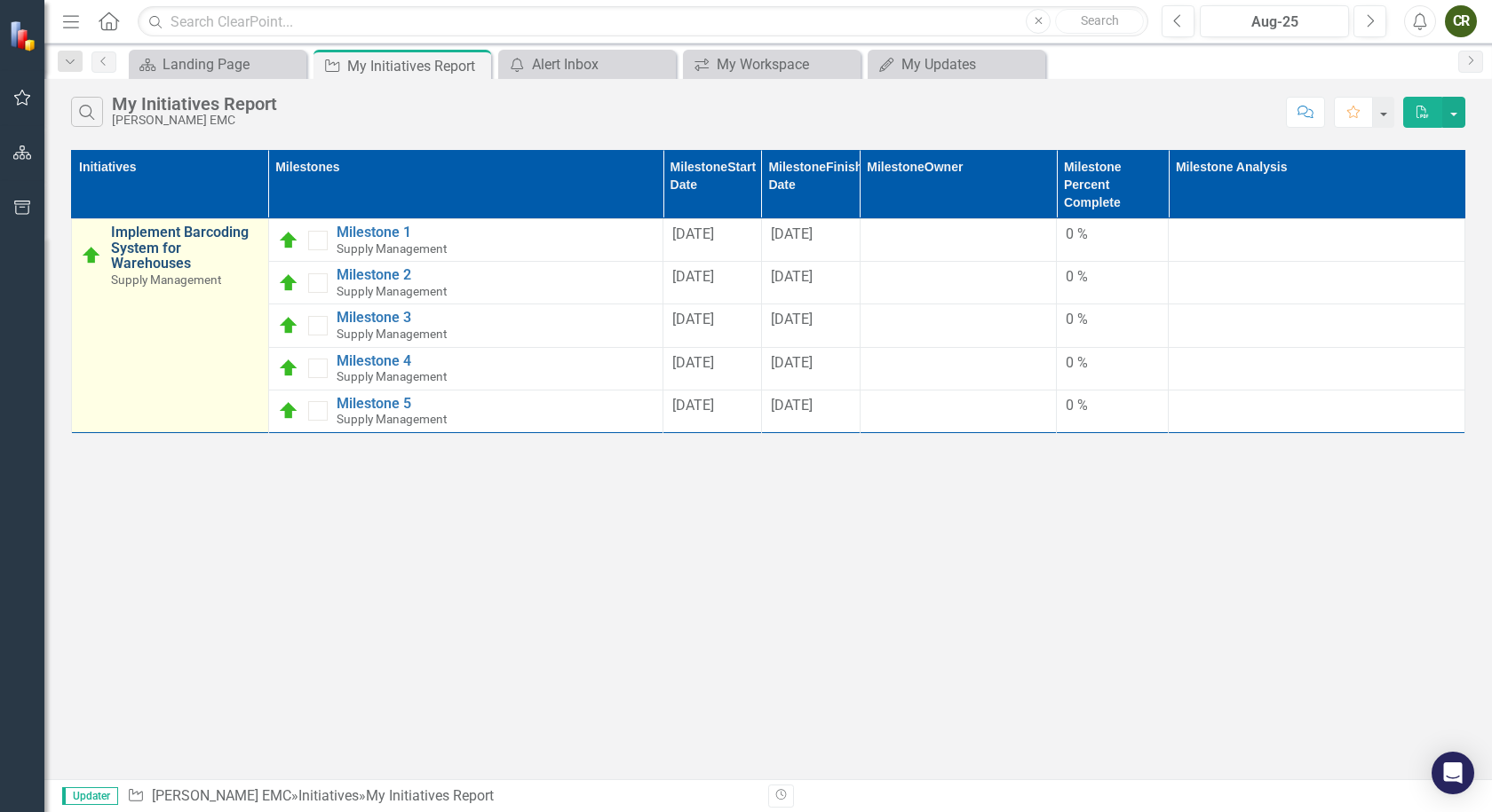
click at [175, 259] on link "Implement Barcoding System for Warehouses" at bounding box center [186, 248] width 149 height 47
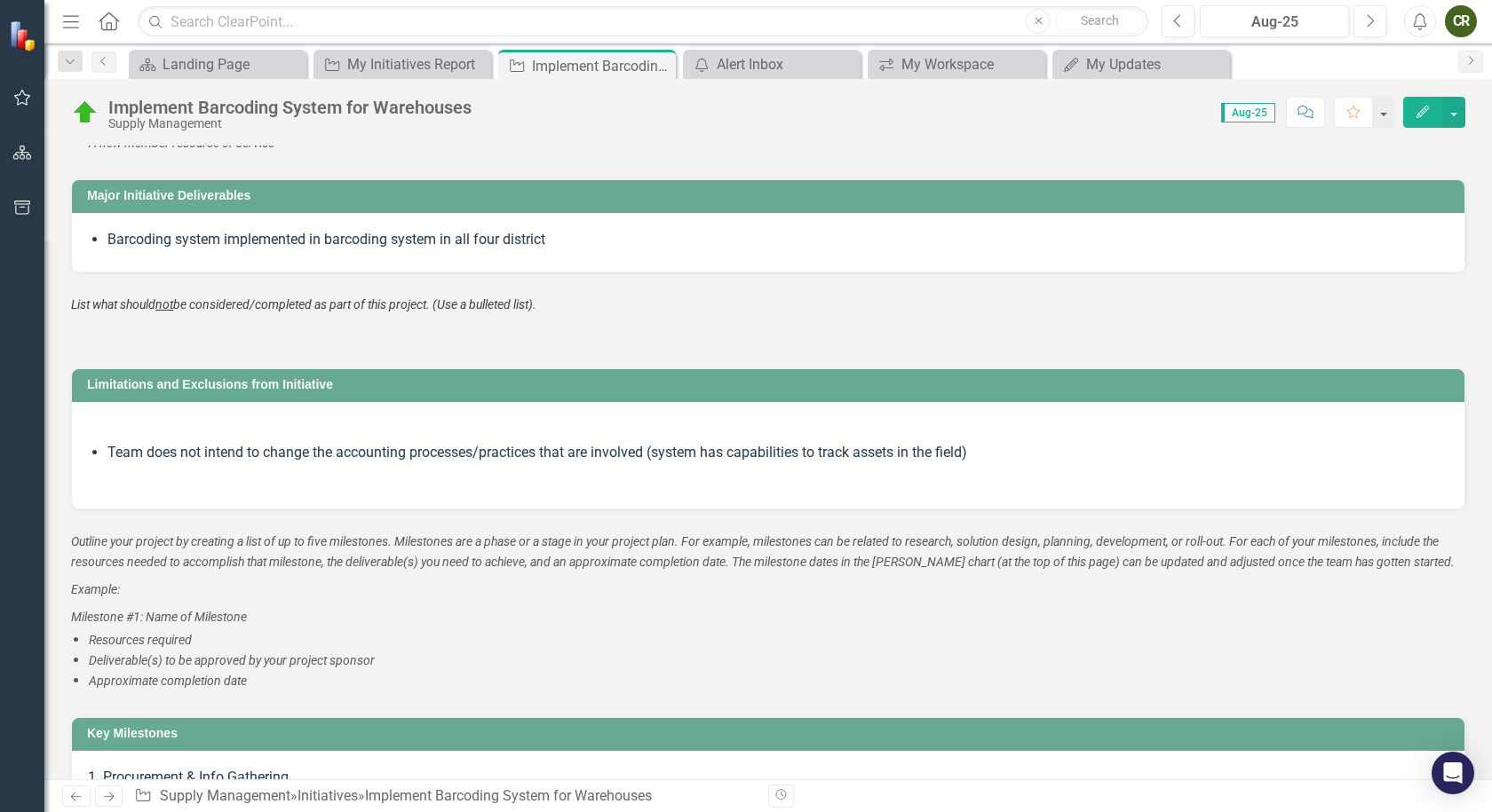
scroll to position [1598, 0]
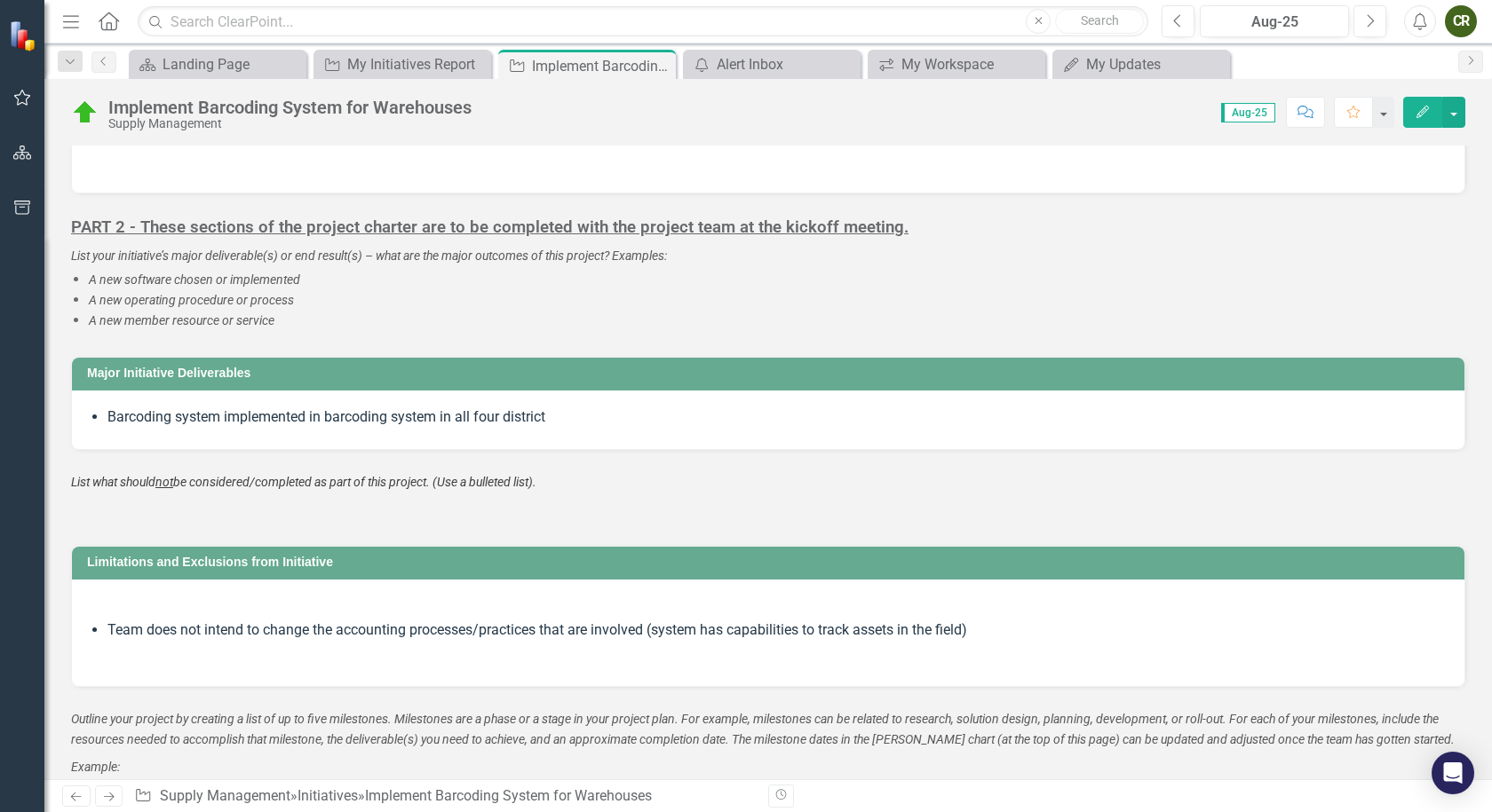
click at [73, 21] on icon "button" at bounding box center [71, 21] width 16 height 13
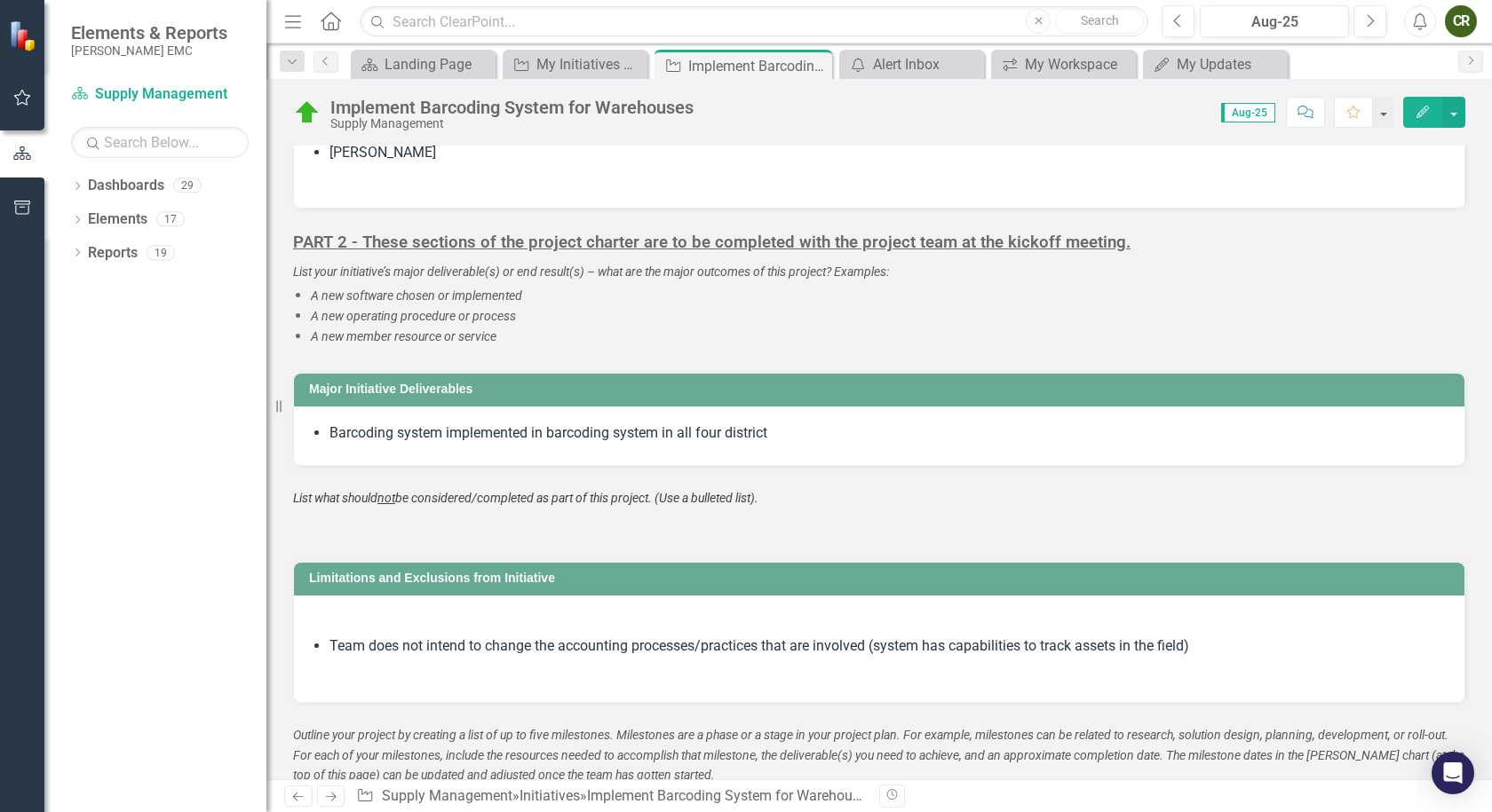
scroll to position [1614, 0]
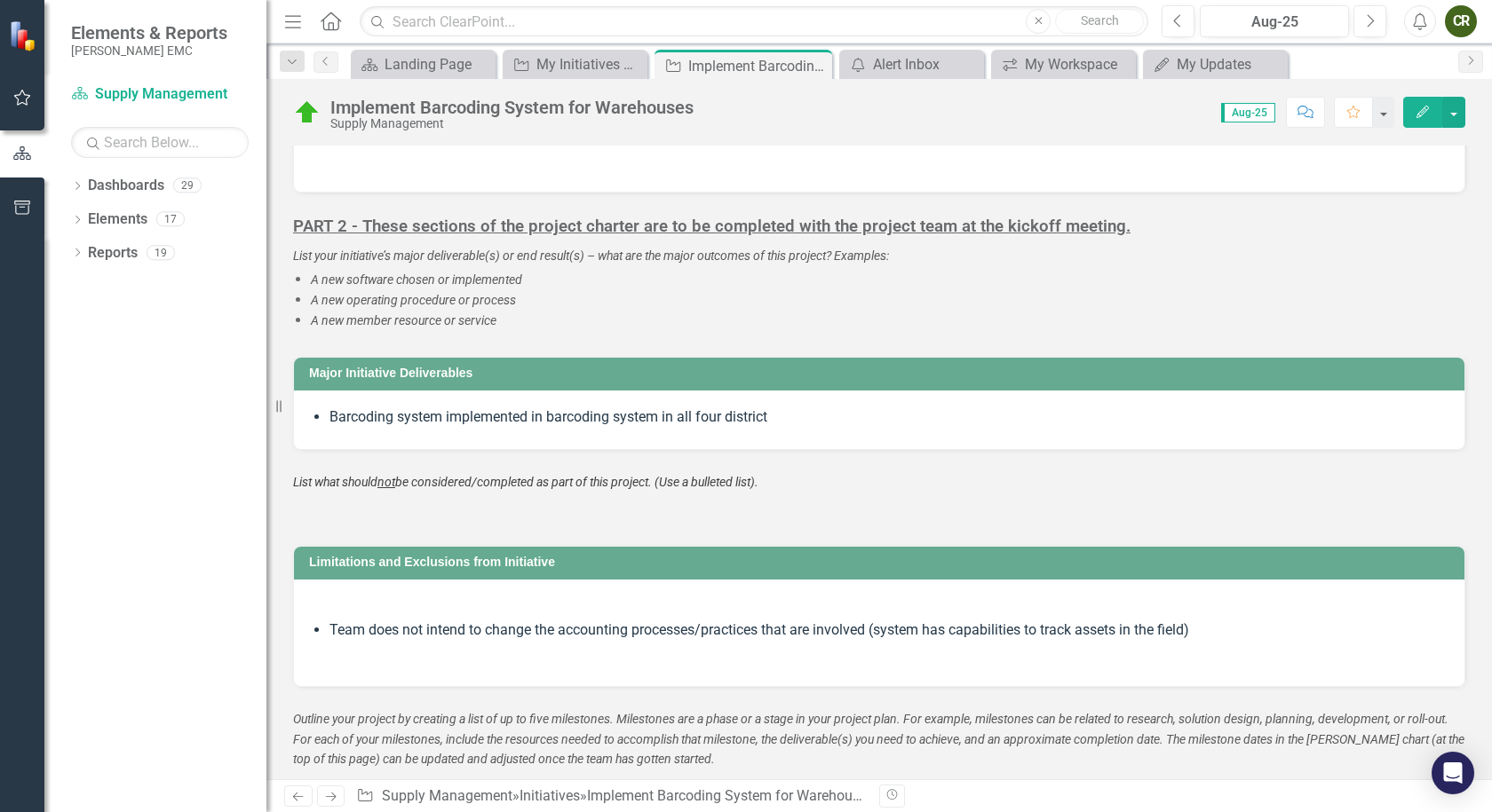
click at [329, 22] on icon "Home" at bounding box center [329, 21] width 23 height 19
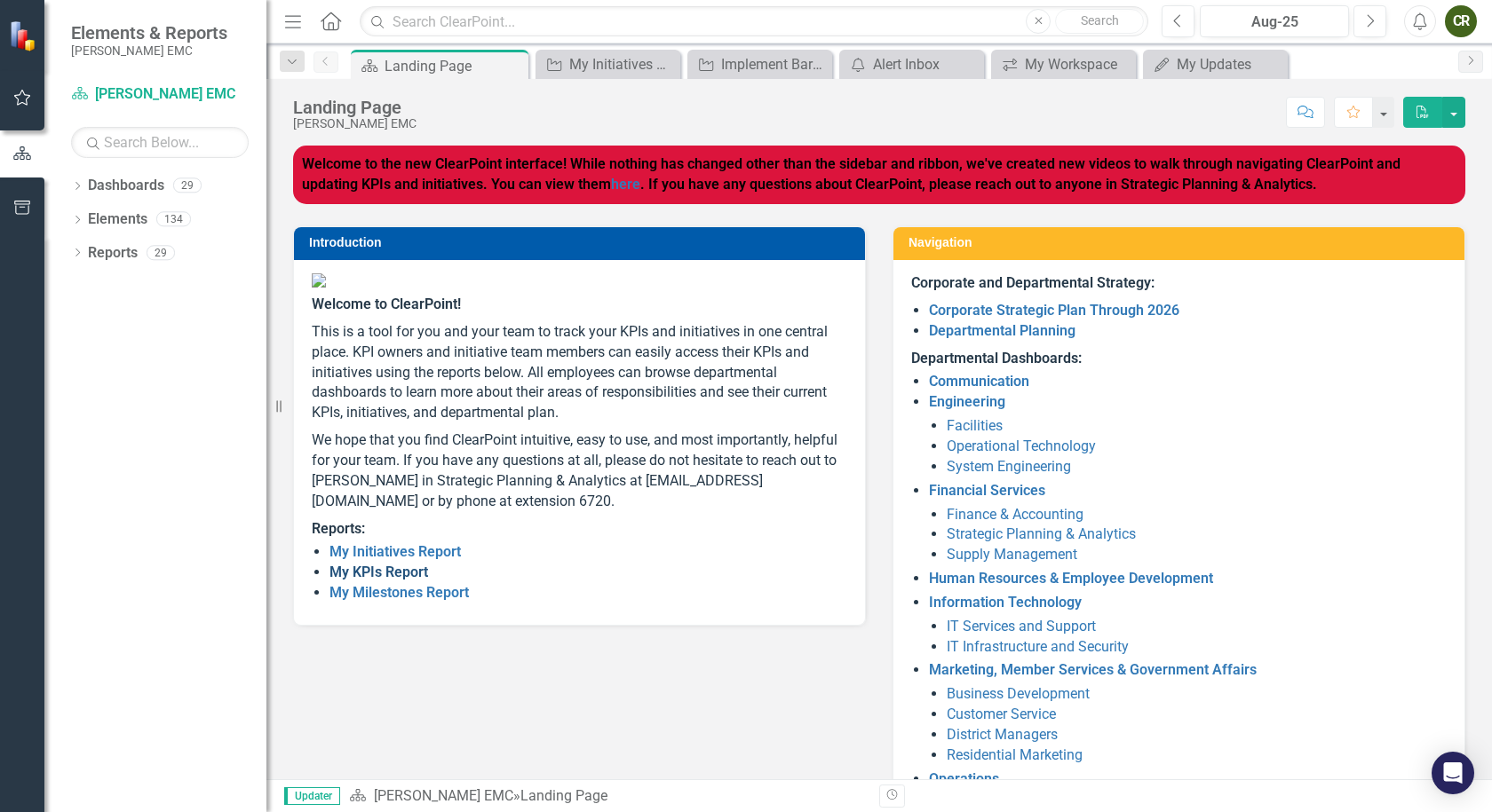
click at [390, 581] on link "My KPIs Report" at bounding box center [378, 572] width 98 height 17
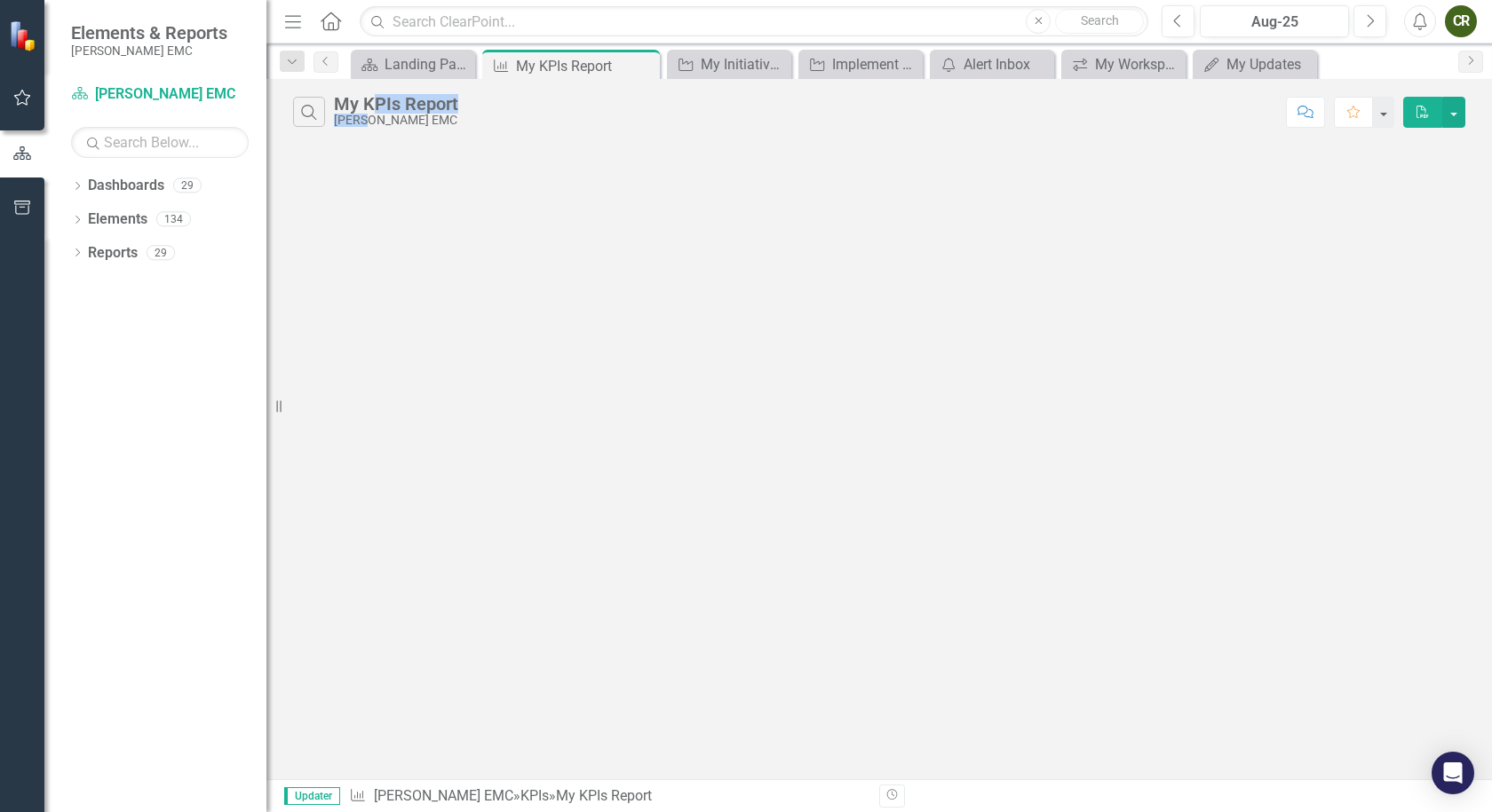
click at [370, 113] on div "My KPIs Report [PERSON_NAME] EMC" at bounding box center [396, 110] width 124 height 33
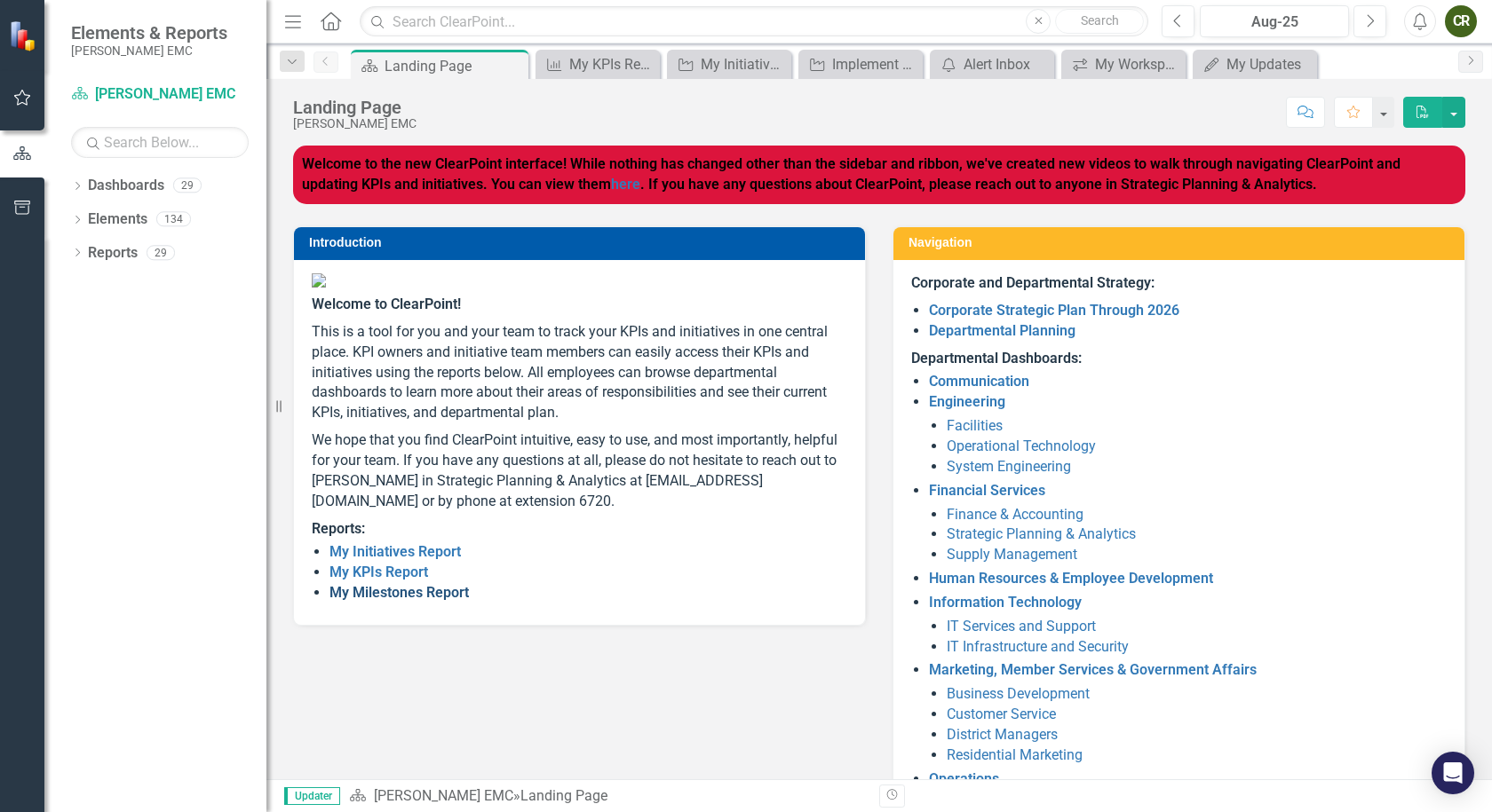
click at [417, 601] on link "My Milestones Report" at bounding box center [399, 592] width 140 height 17
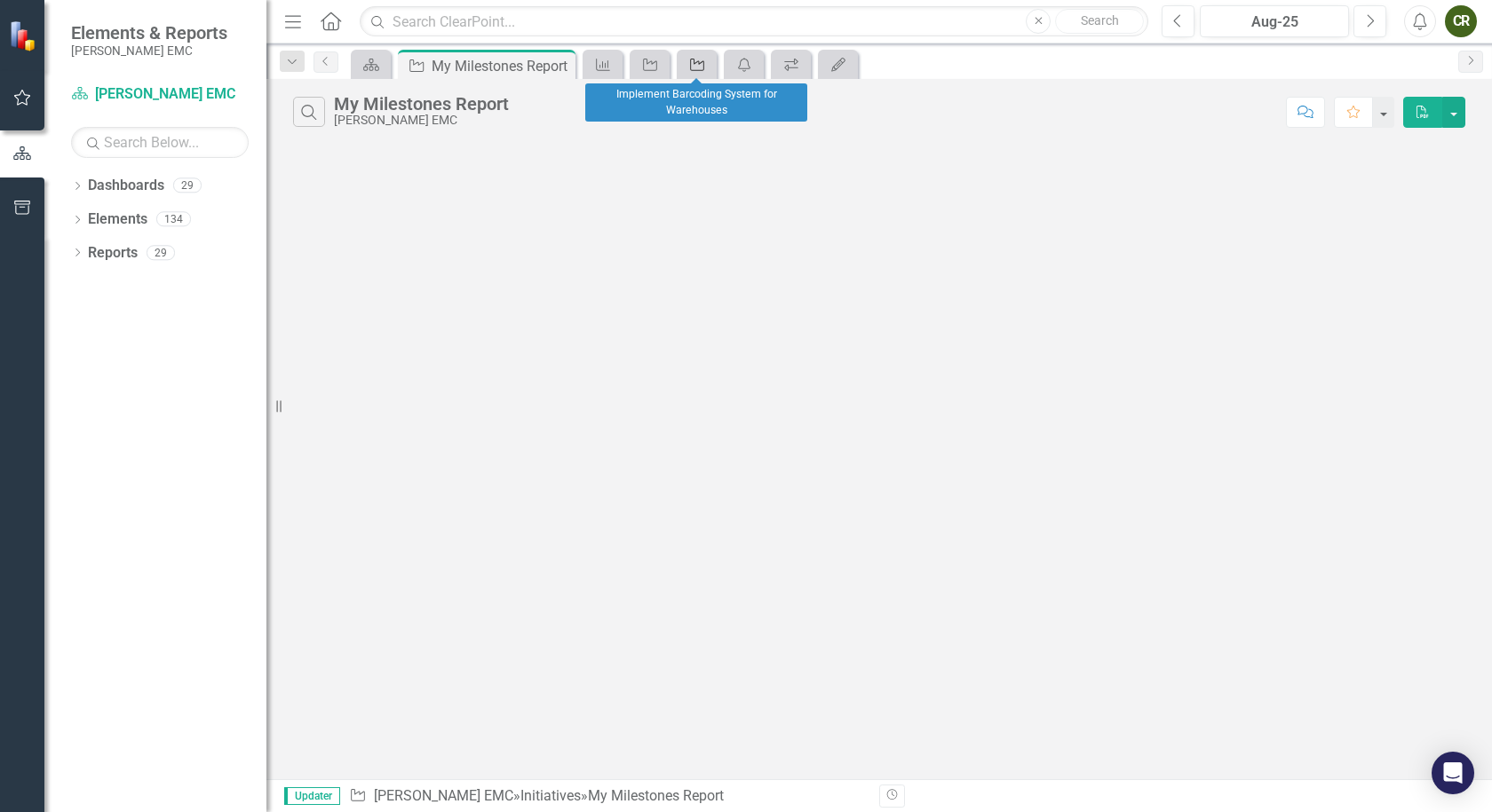
click at [689, 66] on icon "Initiative" at bounding box center [697, 64] width 18 height 14
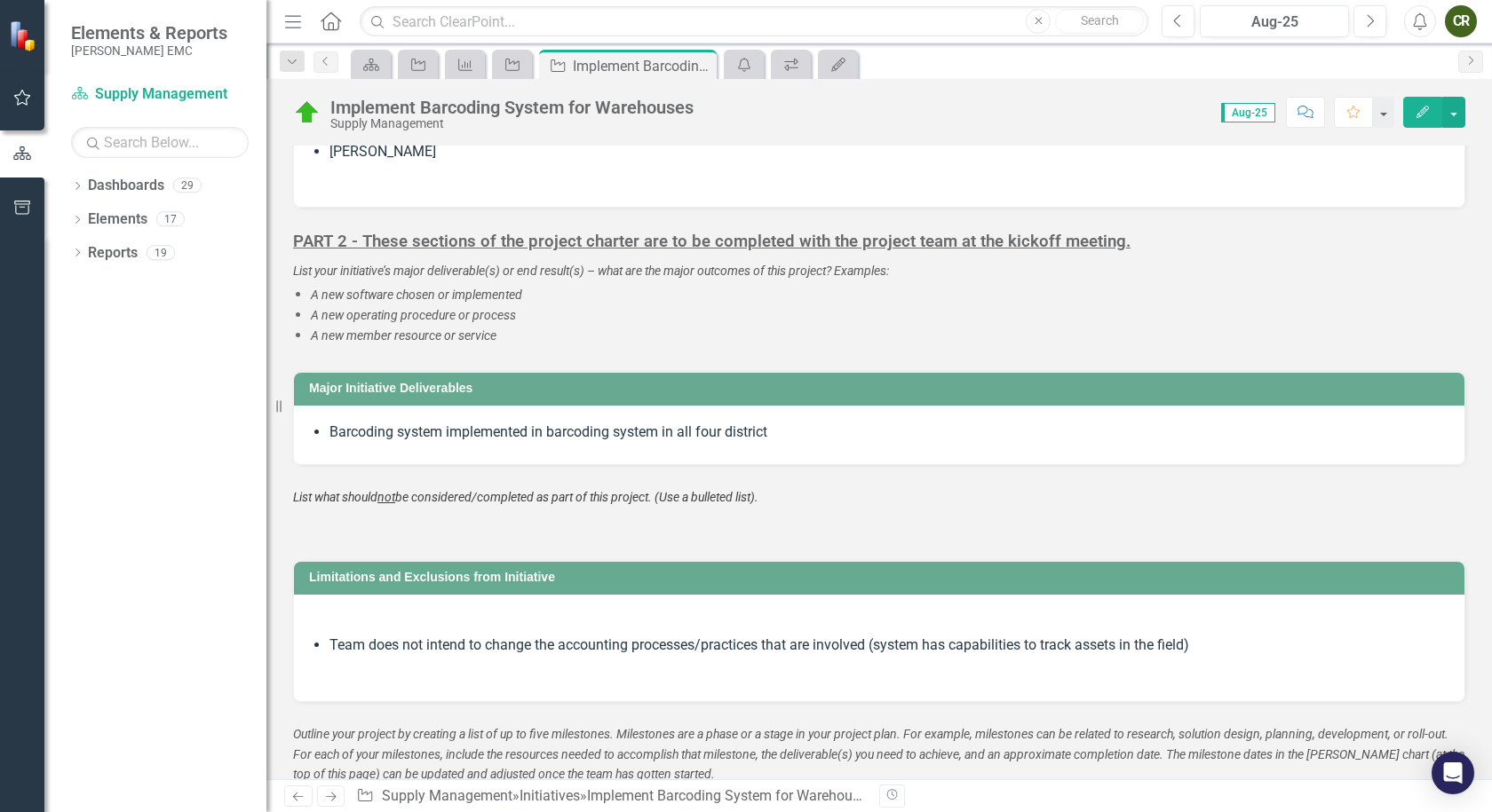
scroll to position [1687, 0]
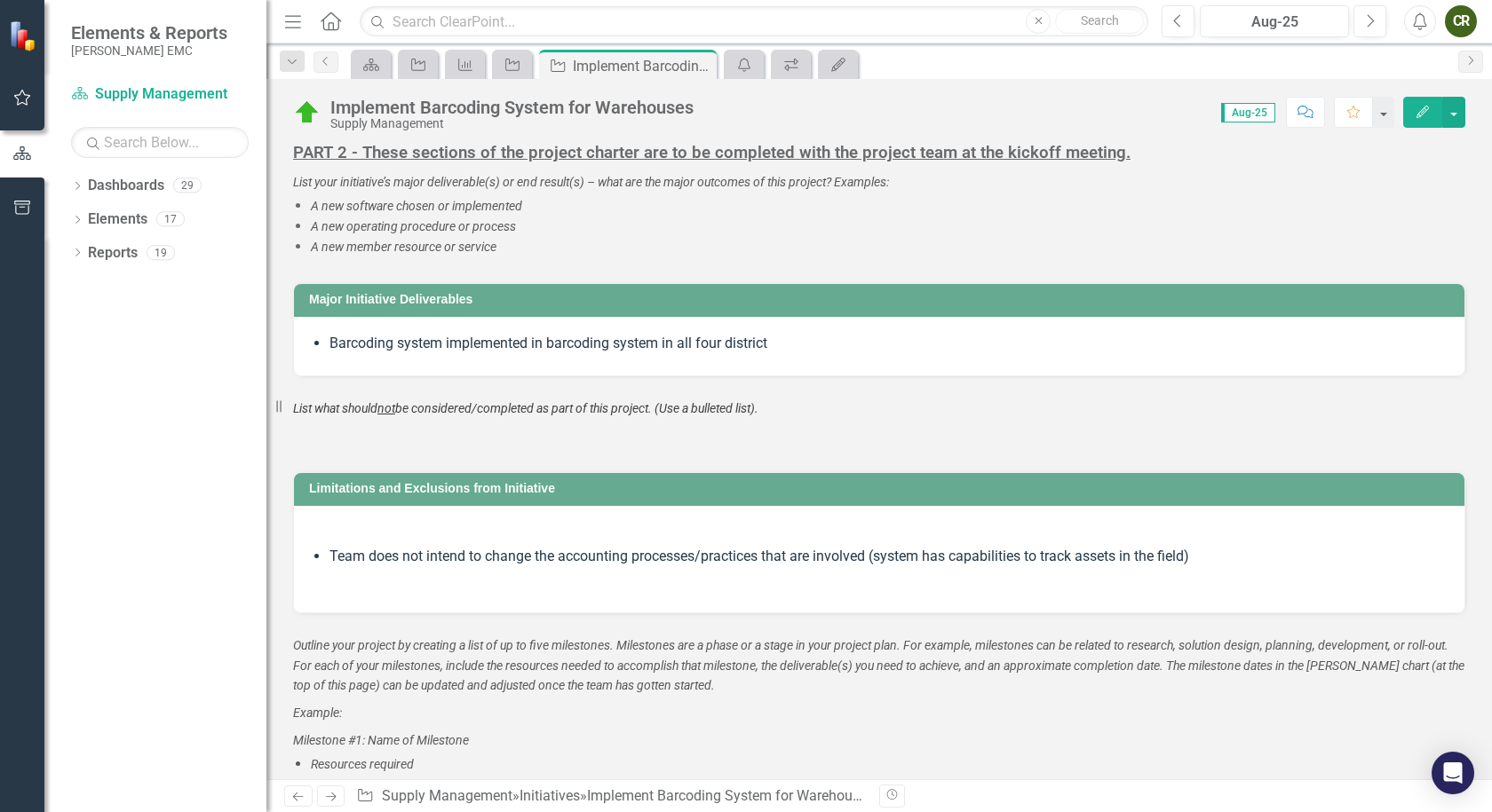
click at [1422, 20] on icon "Alerts" at bounding box center [1420, 22] width 19 height 18
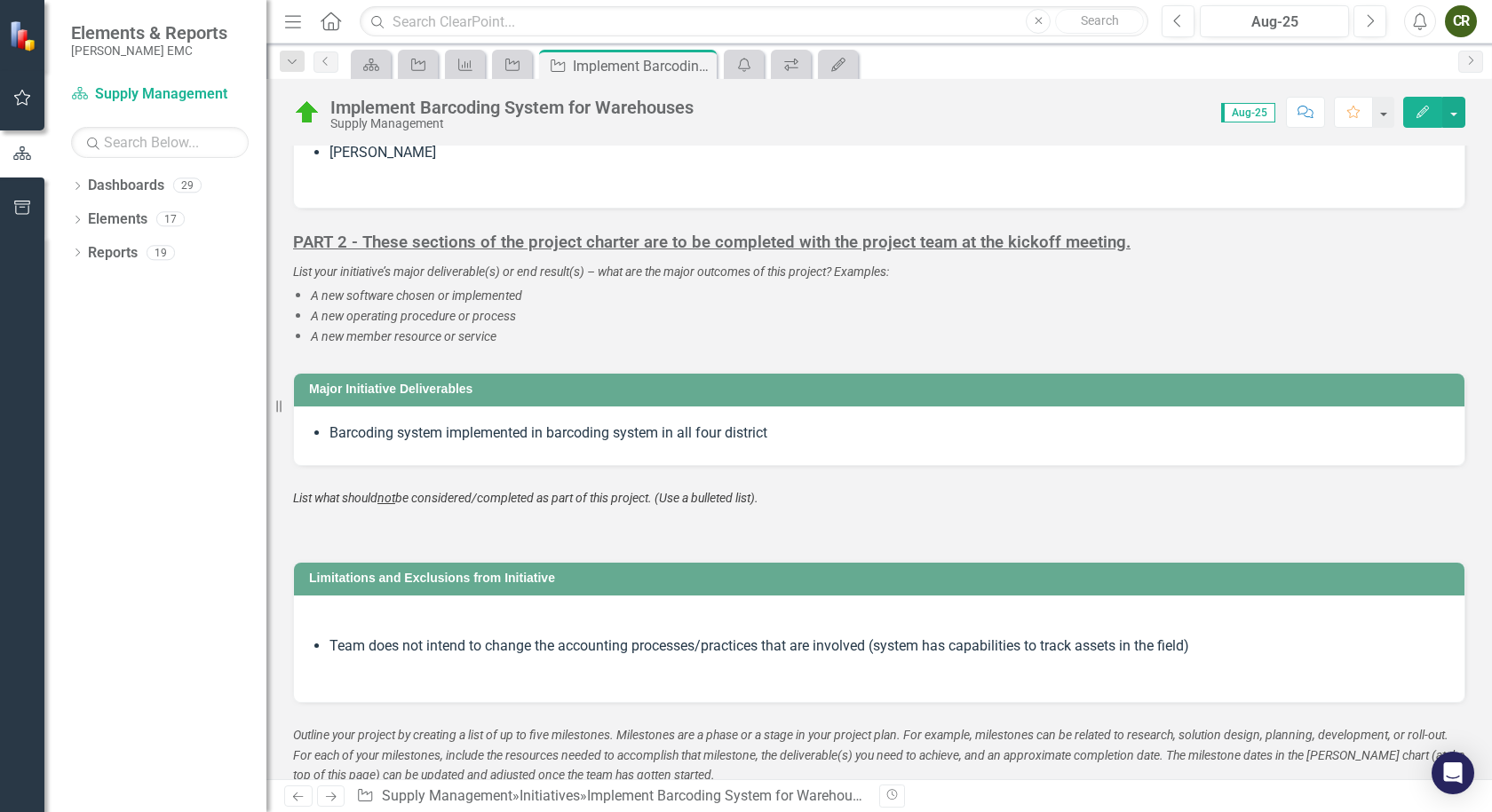
scroll to position [1686, 0]
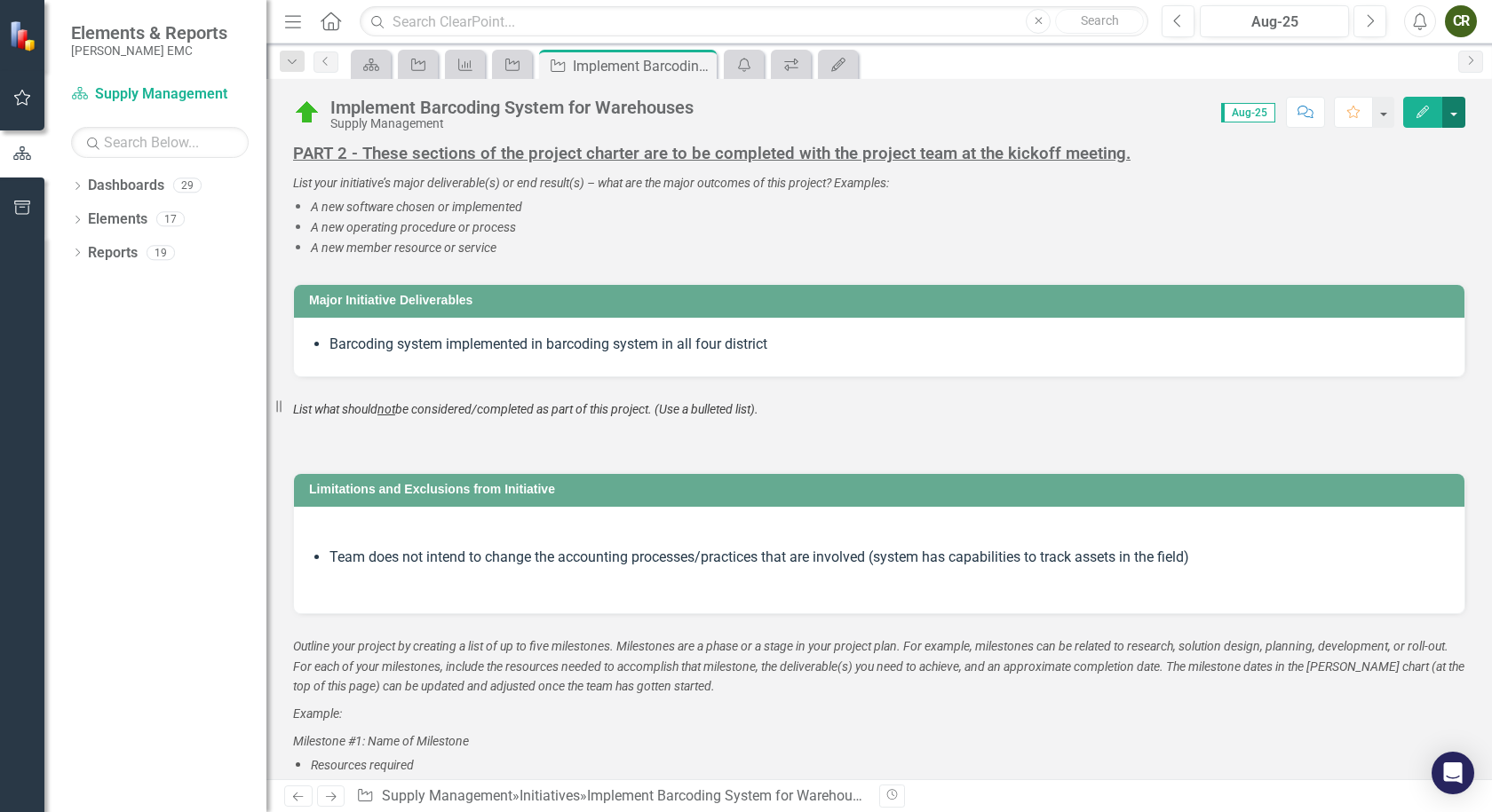
click at [1455, 109] on button "button" at bounding box center [1453, 112] width 23 height 31
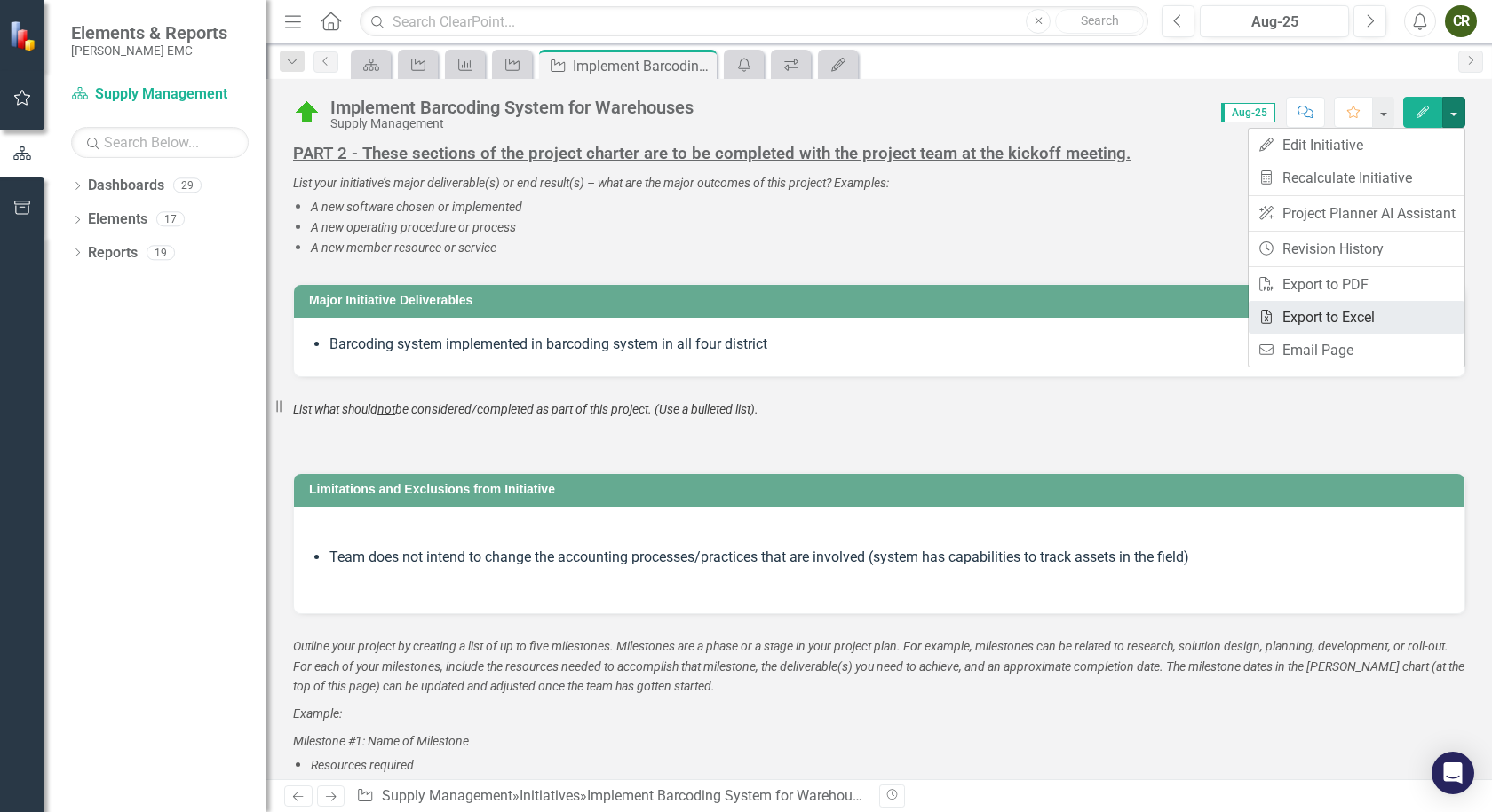
click at [1350, 323] on link "Excel Export to Excel" at bounding box center [1357, 317] width 216 height 33
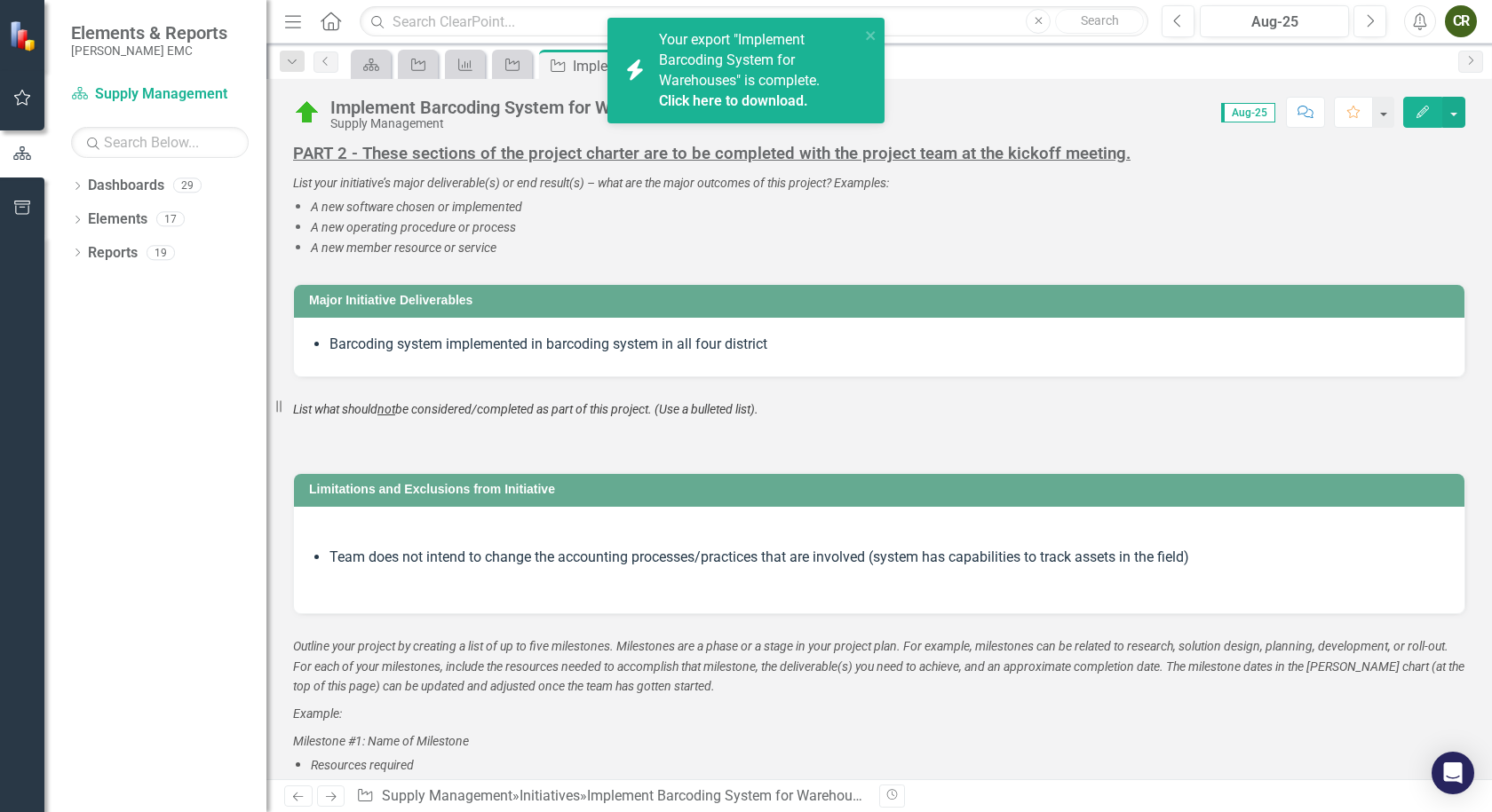
click at [762, 89] on div "Your export "Implement Barcoding System for Warehouses" is complete. Click here…" at bounding box center [759, 69] width 200 height 80
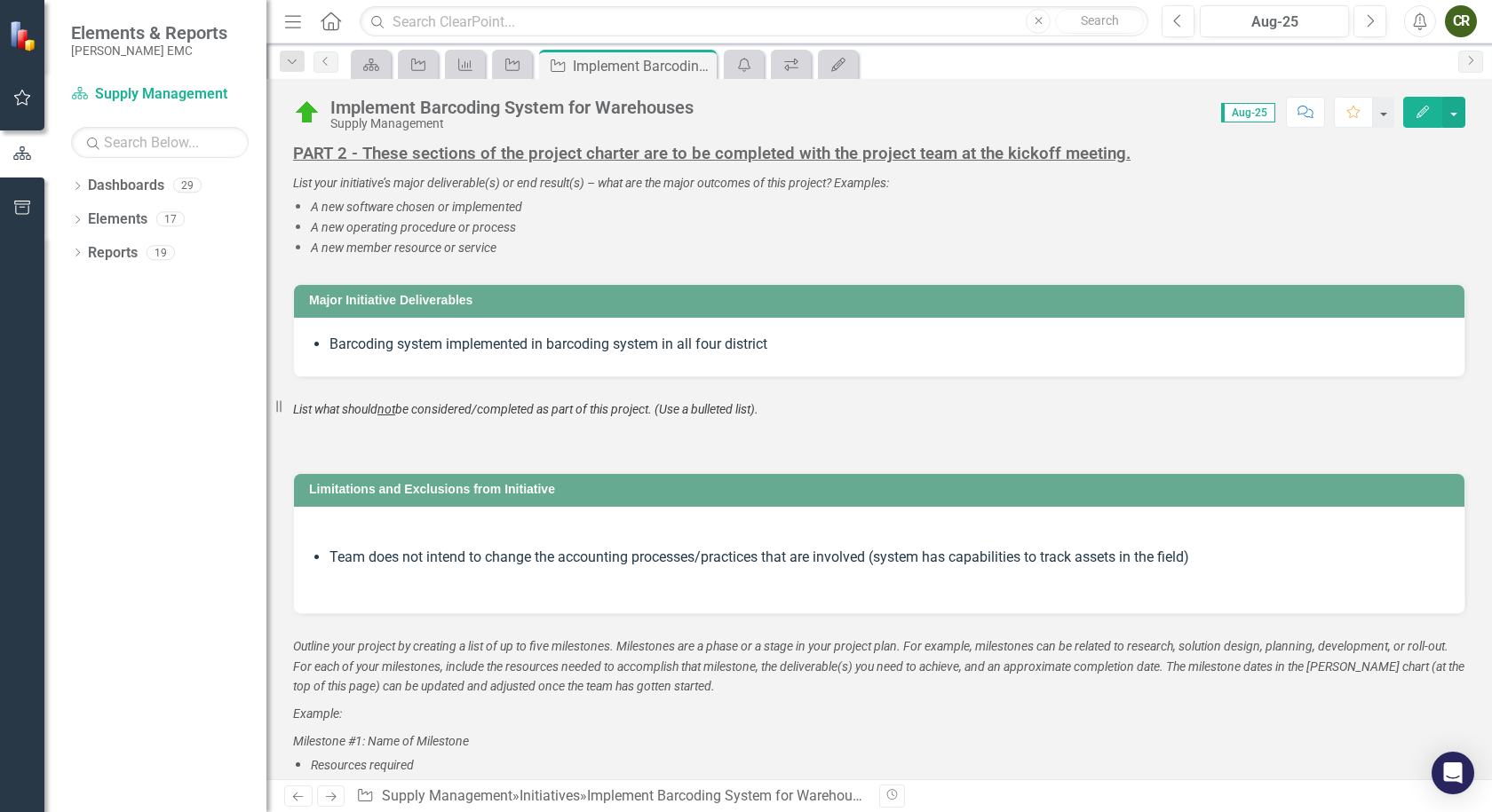
click at [1415, 21] on icon "Alerts" at bounding box center [1420, 22] width 19 height 18
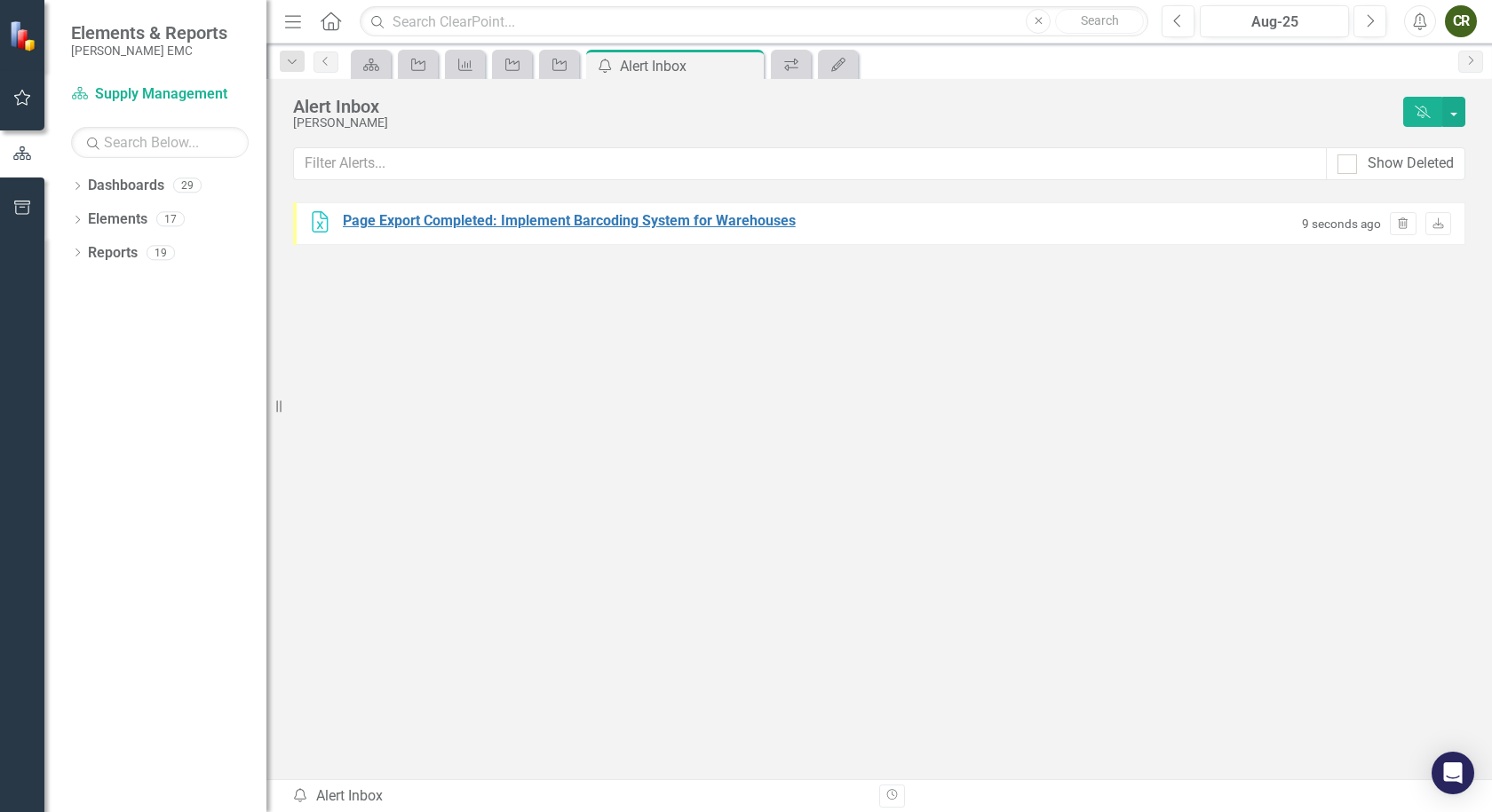
click at [496, 225] on div "Page Export Completed: Implement Barcoding System for Warehouses" at bounding box center [569, 221] width 453 height 21
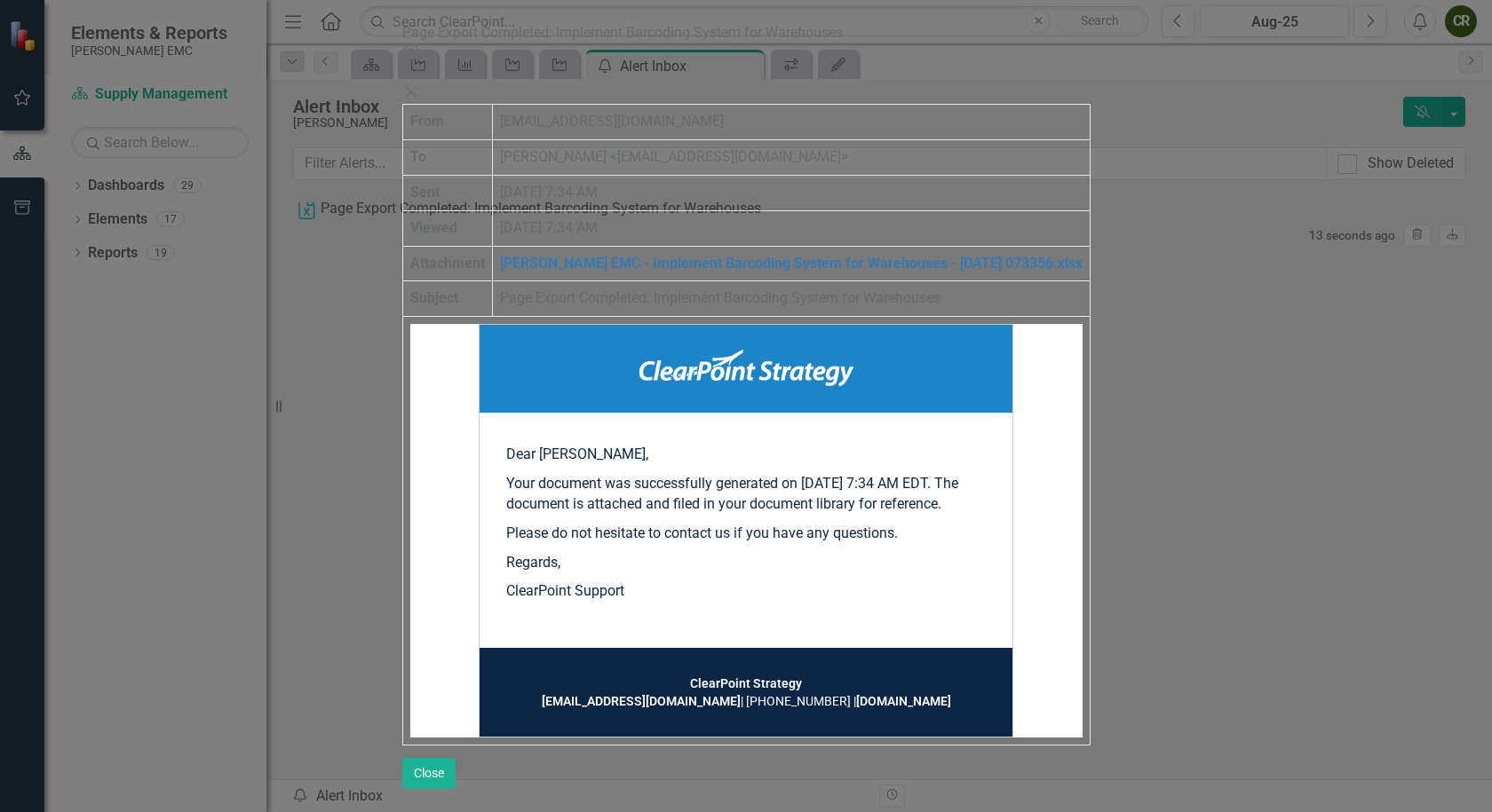
click at [421, 85] on icon "Close" at bounding box center [412, 92] width 18 height 14
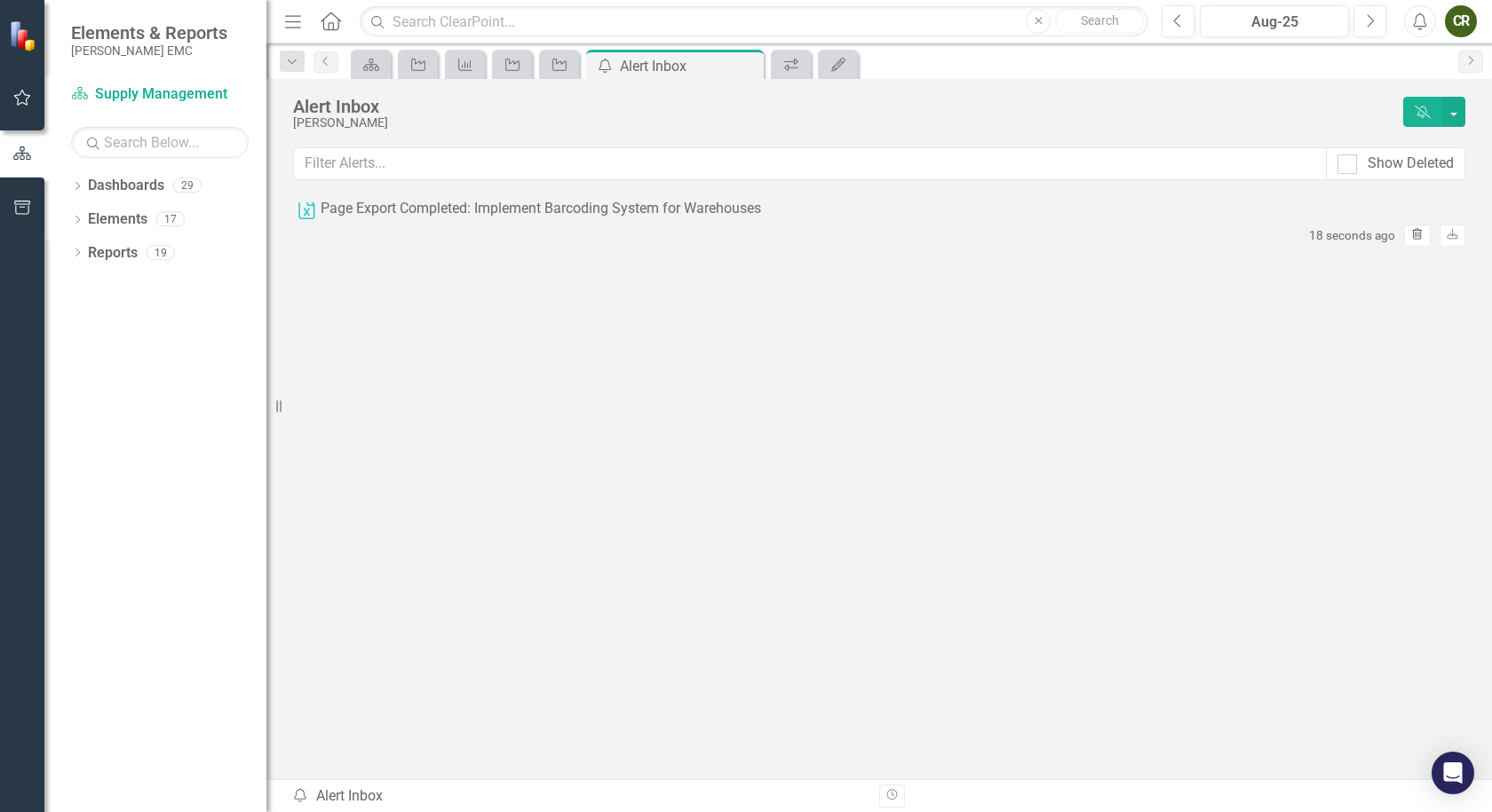
click at [1414, 229] on icon "button" at bounding box center [1419, 234] width 10 height 11
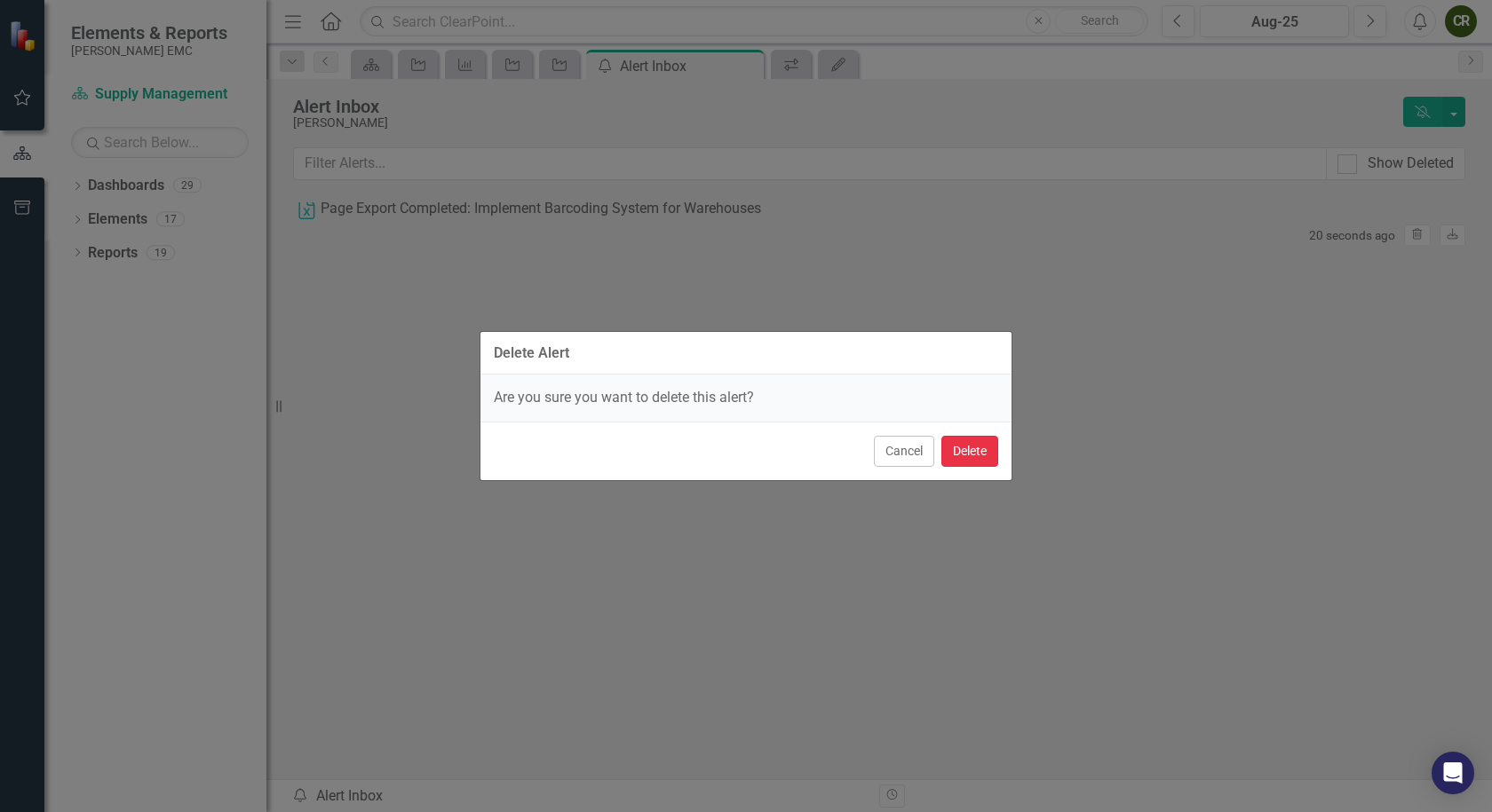
click at [982, 460] on button "Delete" at bounding box center [969, 451] width 57 height 31
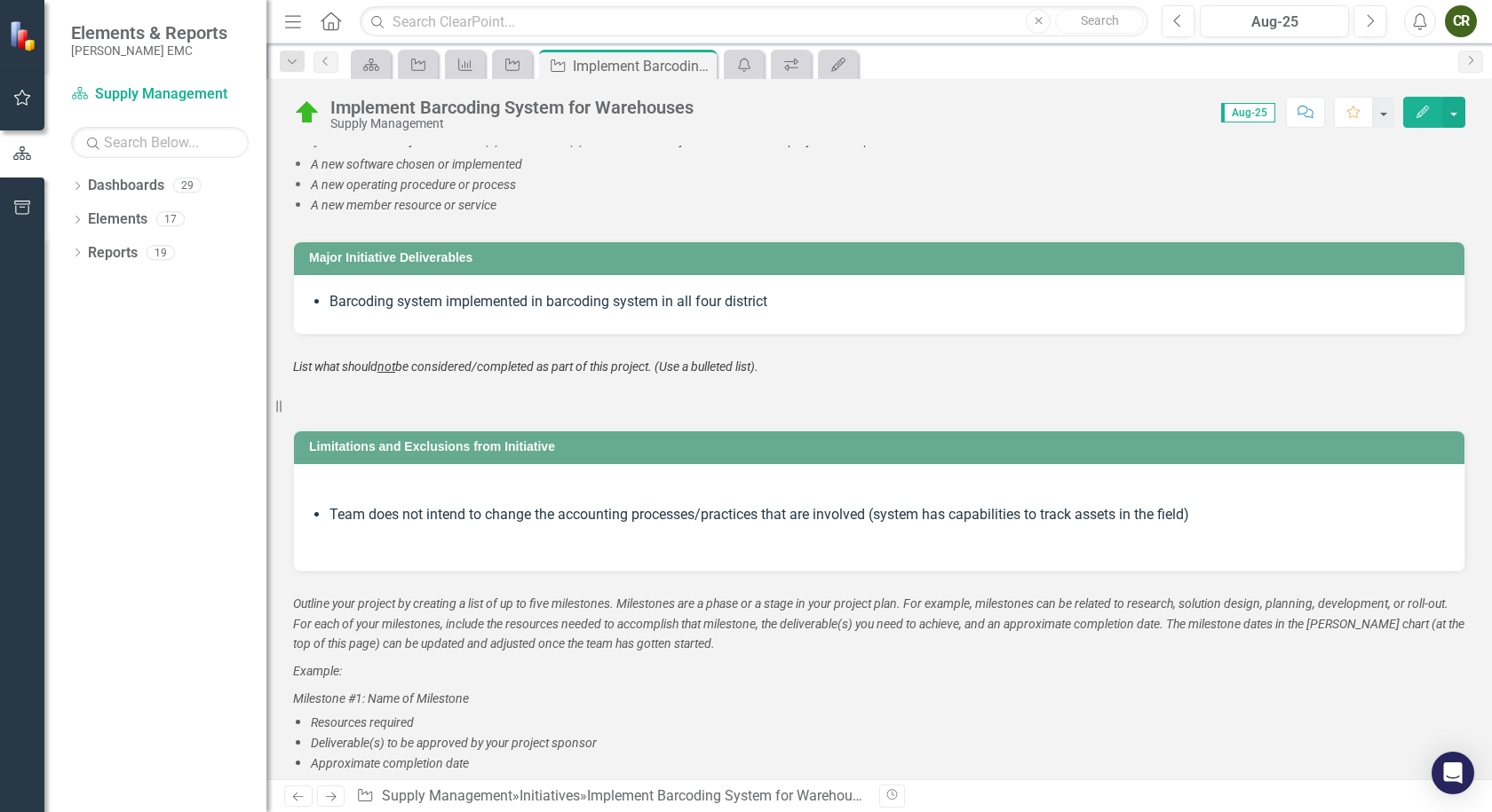
scroll to position [1686, 0]
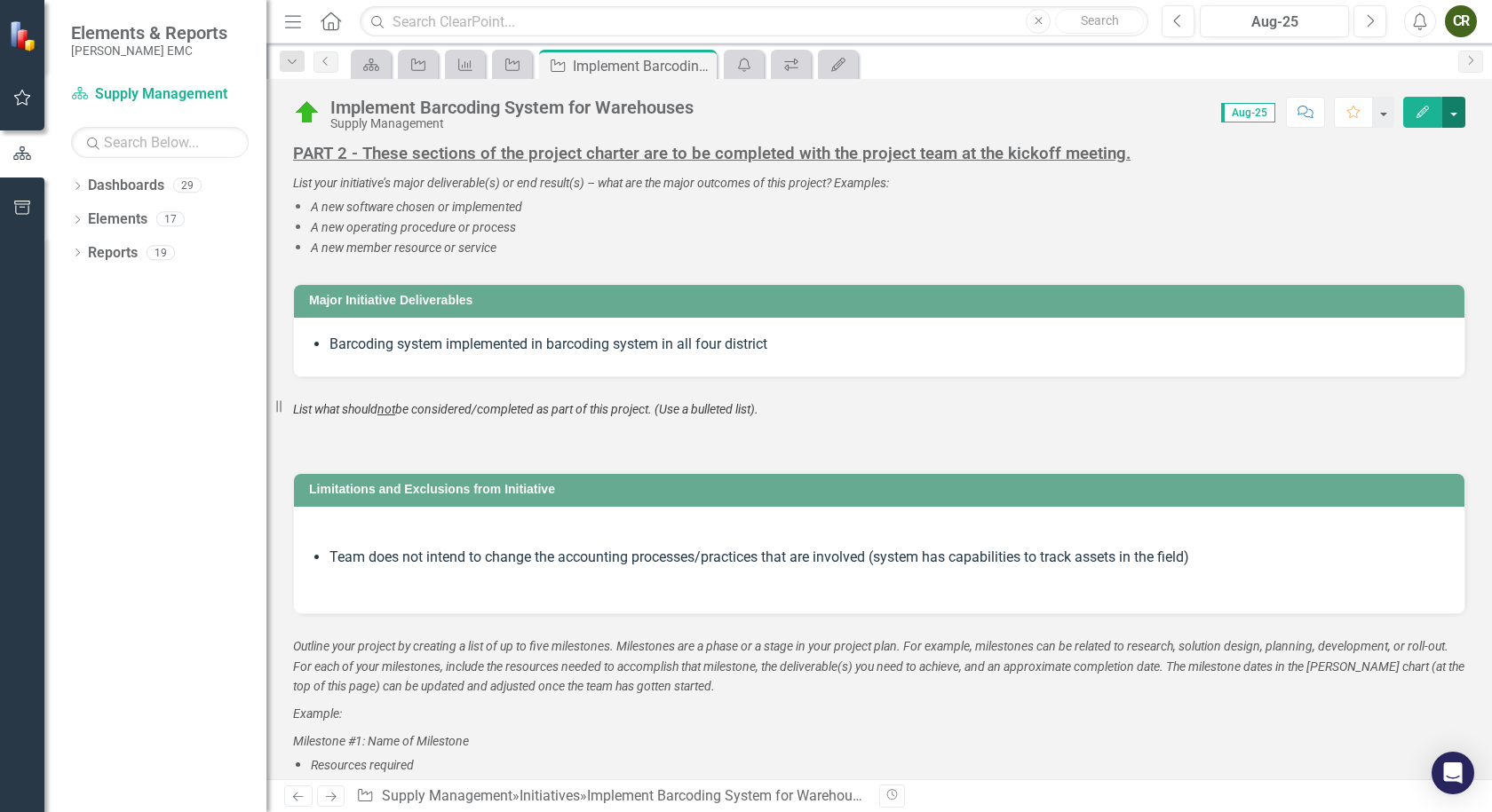
click at [1450, 115] on button "button" at bounding box center [1453, 112] width 23 height 31
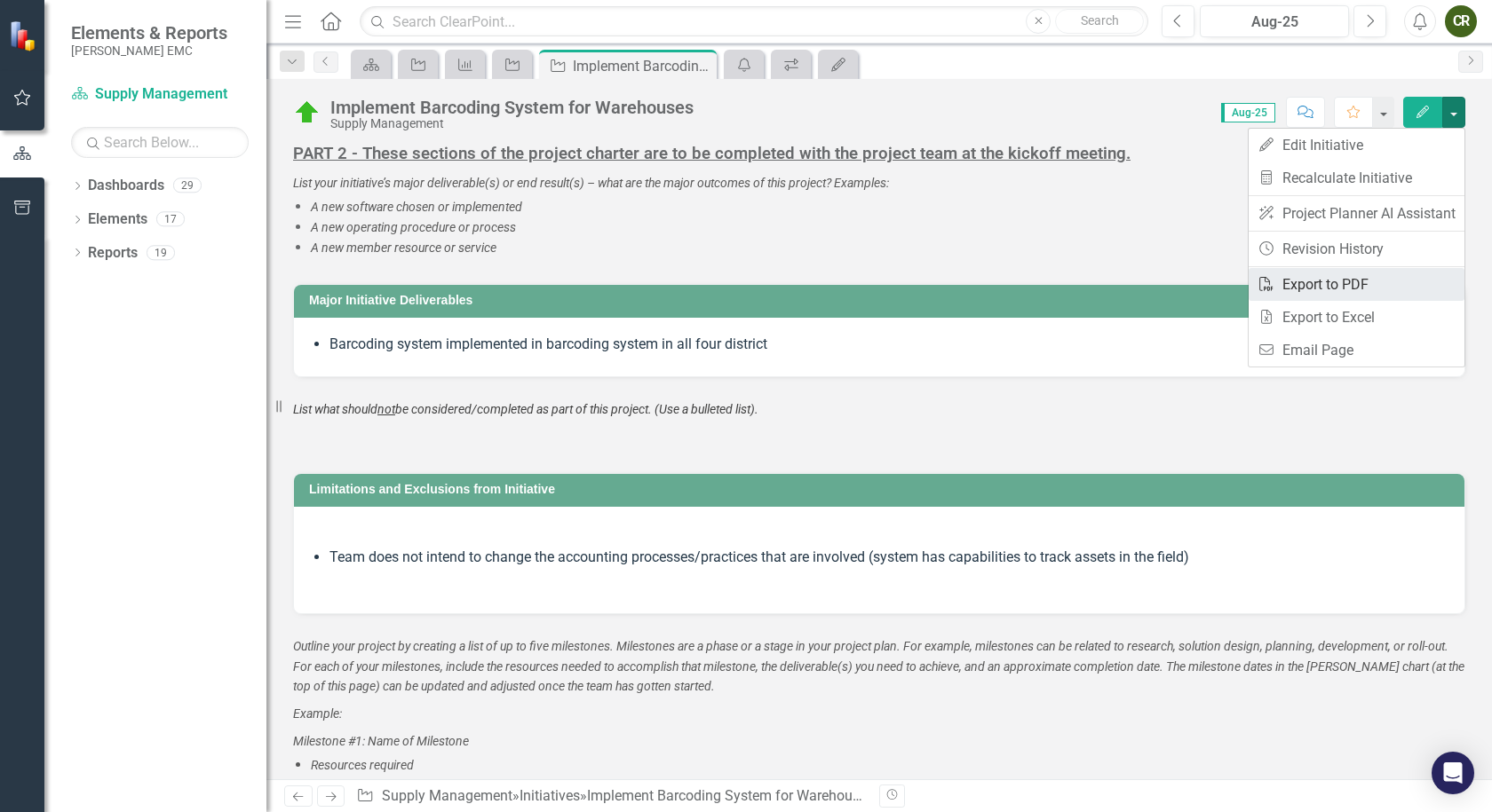
click at [1338, 285] on link "PDF Export to PDF" at bounding box center [1357, 284] width 216 height 33
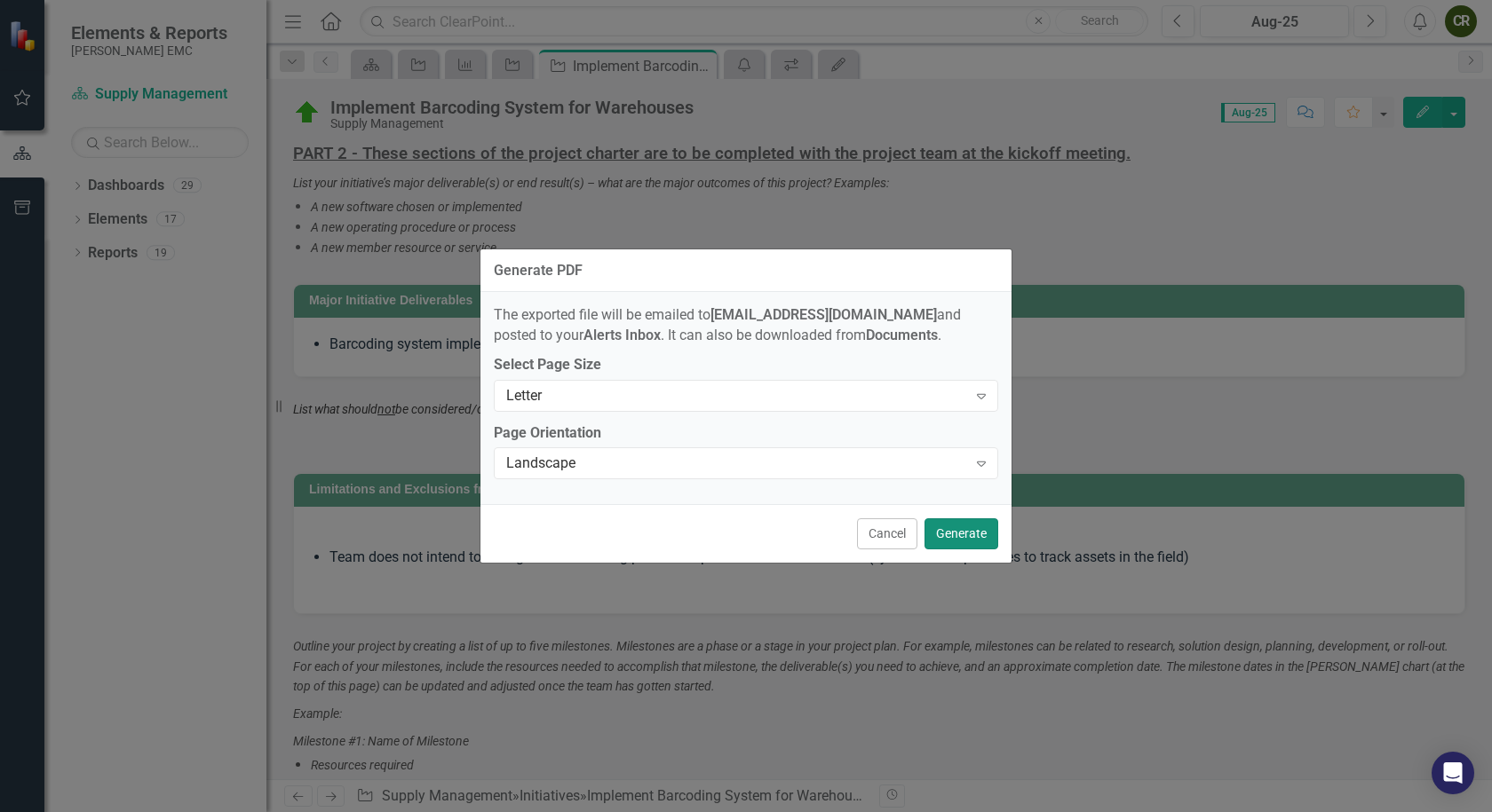
click at [966, 537] on button "Generate" at bounding box center [961, 533] width 73 height 31
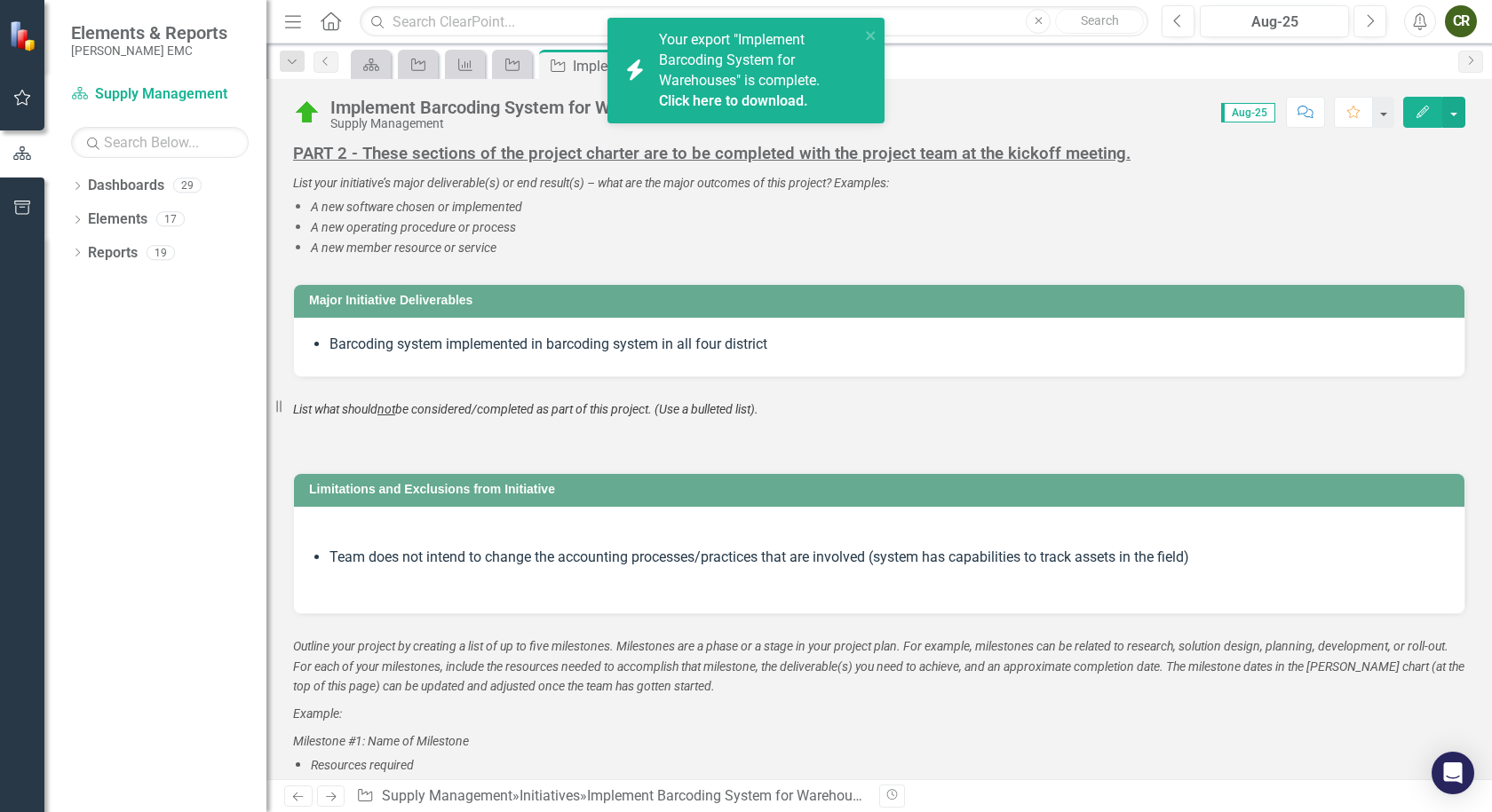
click at [751, 68] on div "Your export "Implement Barcoding System for Warehouses" is complete. Click here…" at bounding box center [759, 69] width 200 height 80
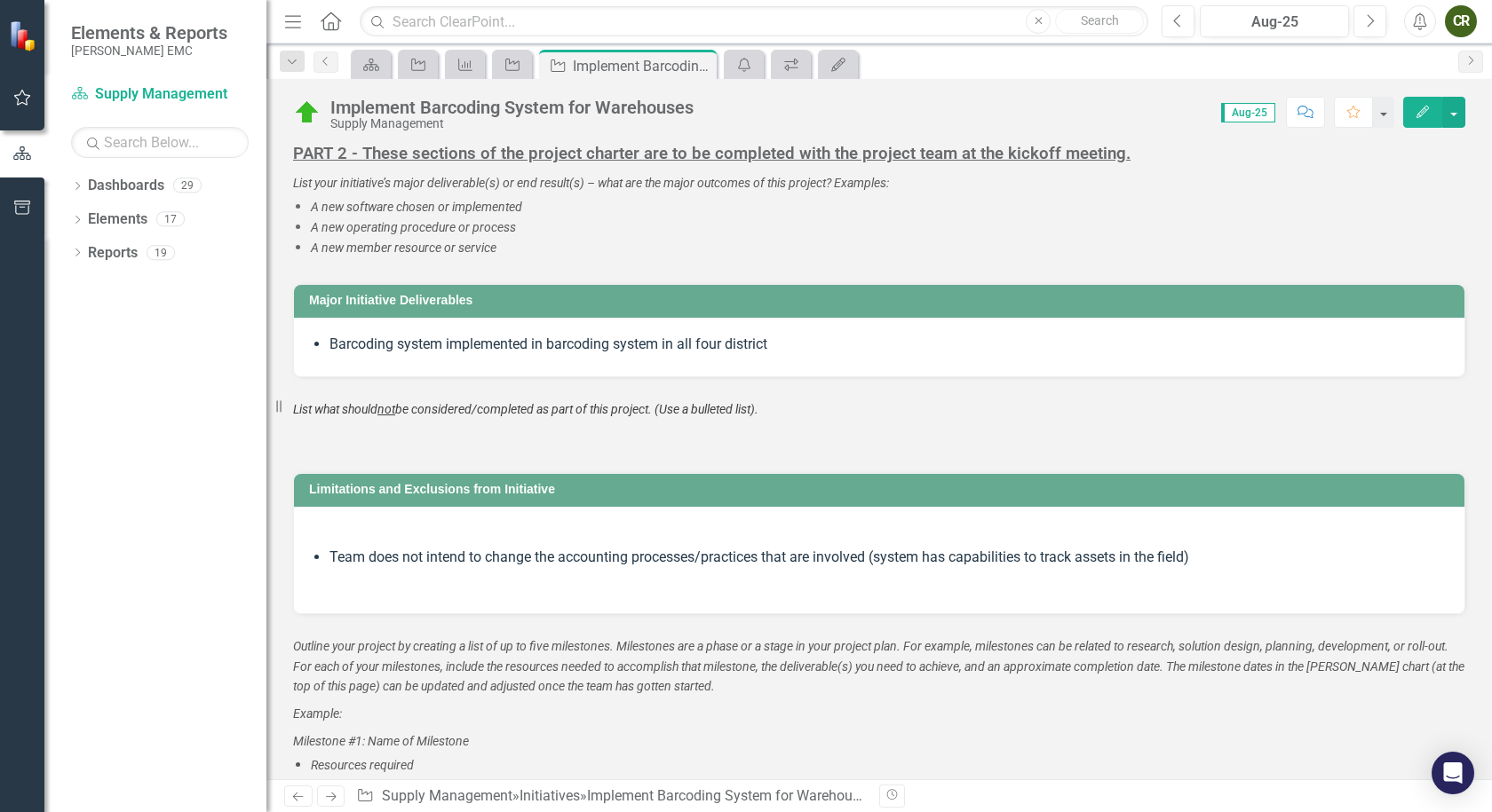
click at [1424, 24] on icon "Alerts" at bounding box center [1420, 22] width 19 height 18
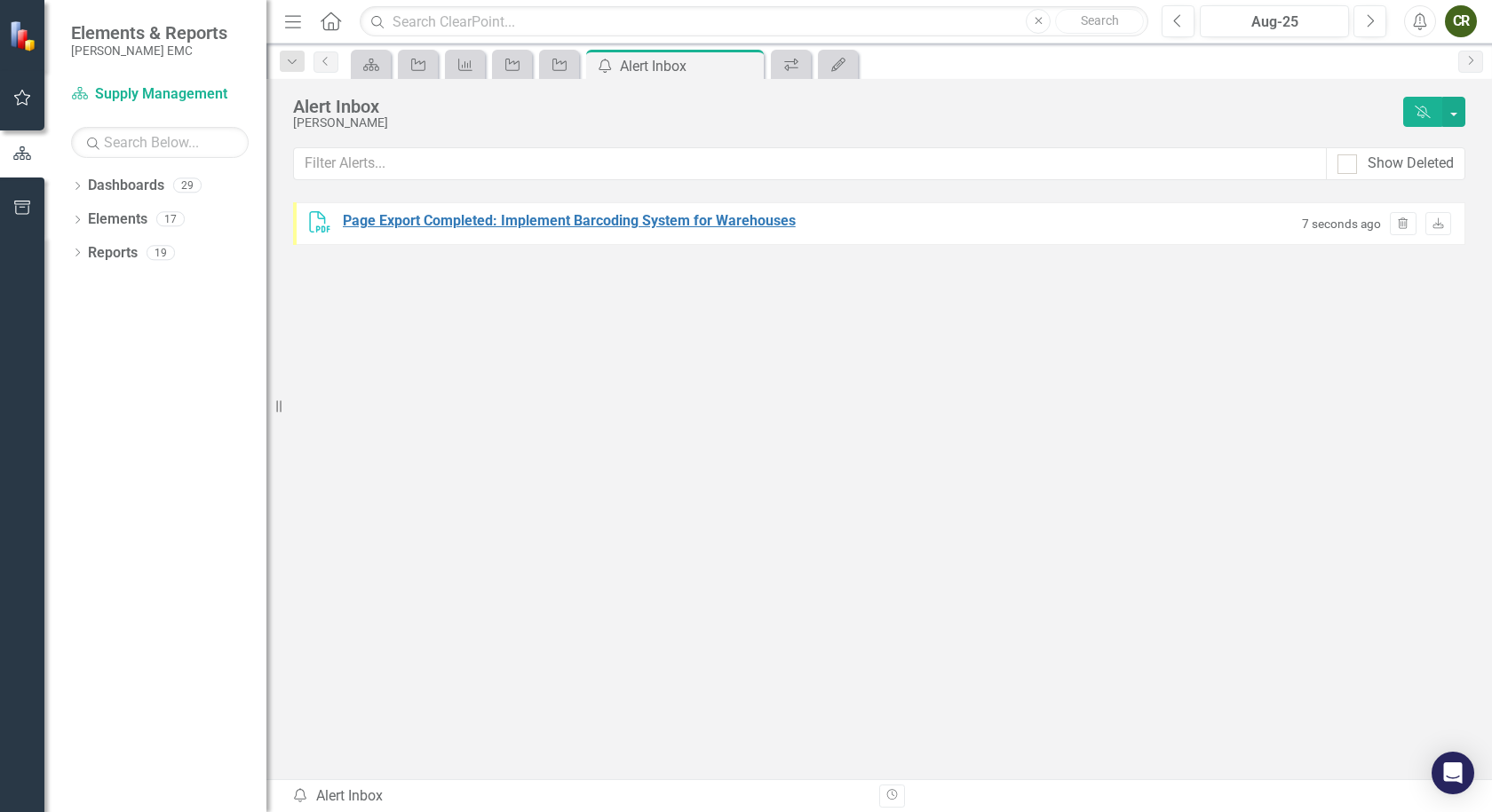
click at [594, 224] on div "Page Export Completed: Implement Barcoding System for Warehouses" at bounding box center [569, 221] width 453 height 21
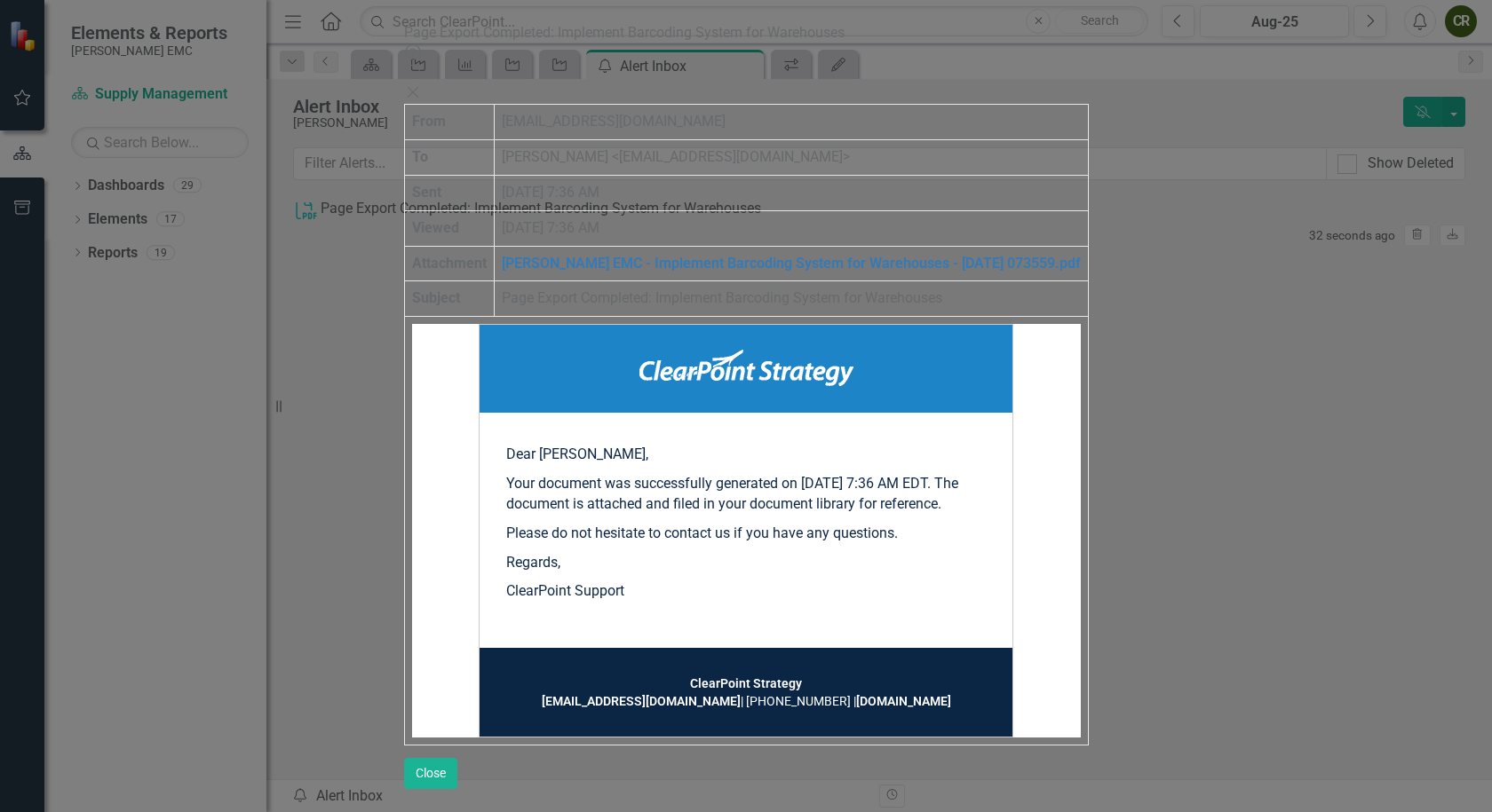
click at [422, 85] on icon "Close" at bounding box center [413, 92] width 18 height 14
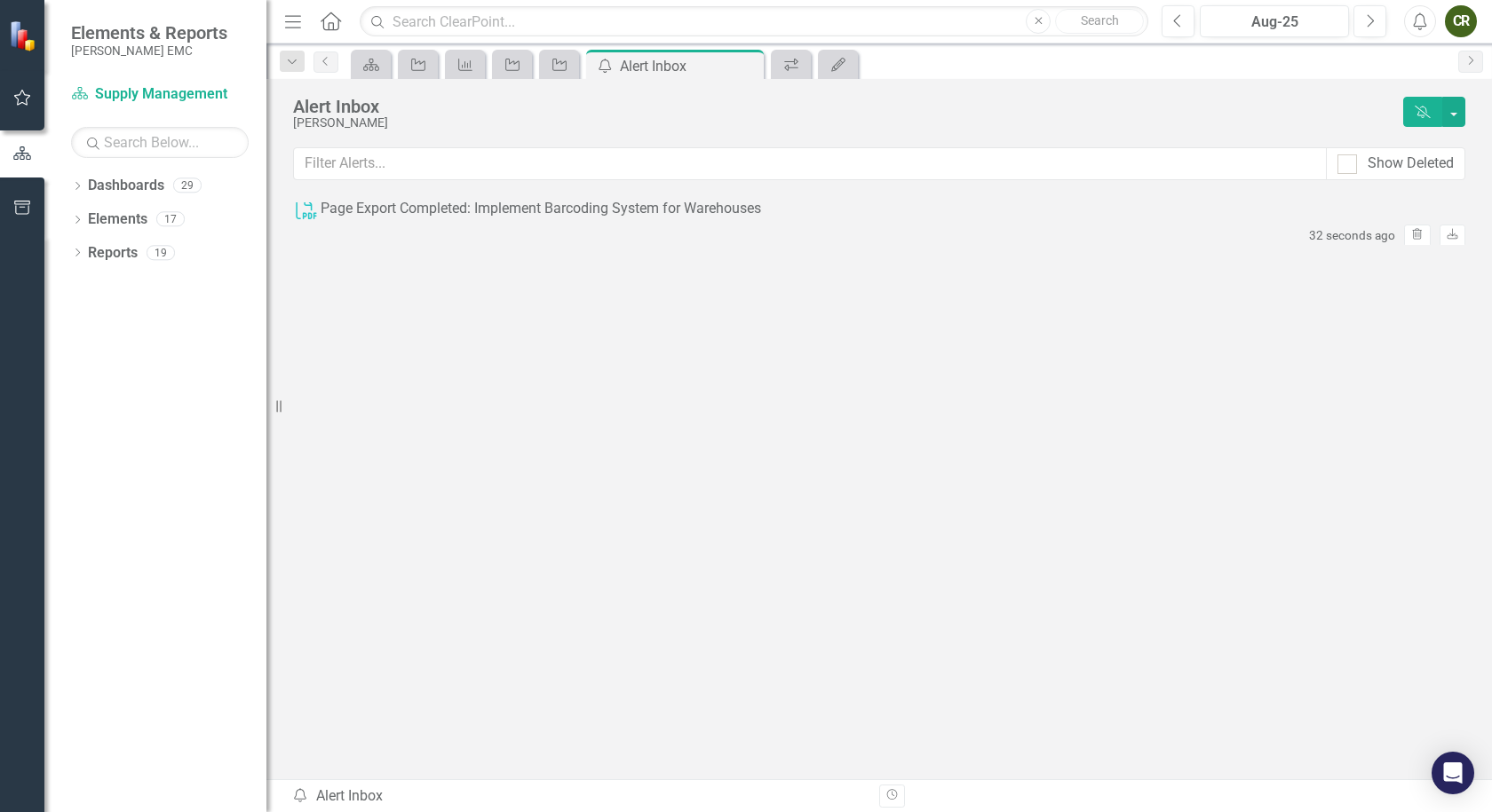
click at [311, 219] on icon at bounding box center [306, 208] width 21 height 21
click at [371, 219] on div "Page Export Completed: Implement Barcoding System for Warehouses" at bounding box center [541, 209] width 440 height 21
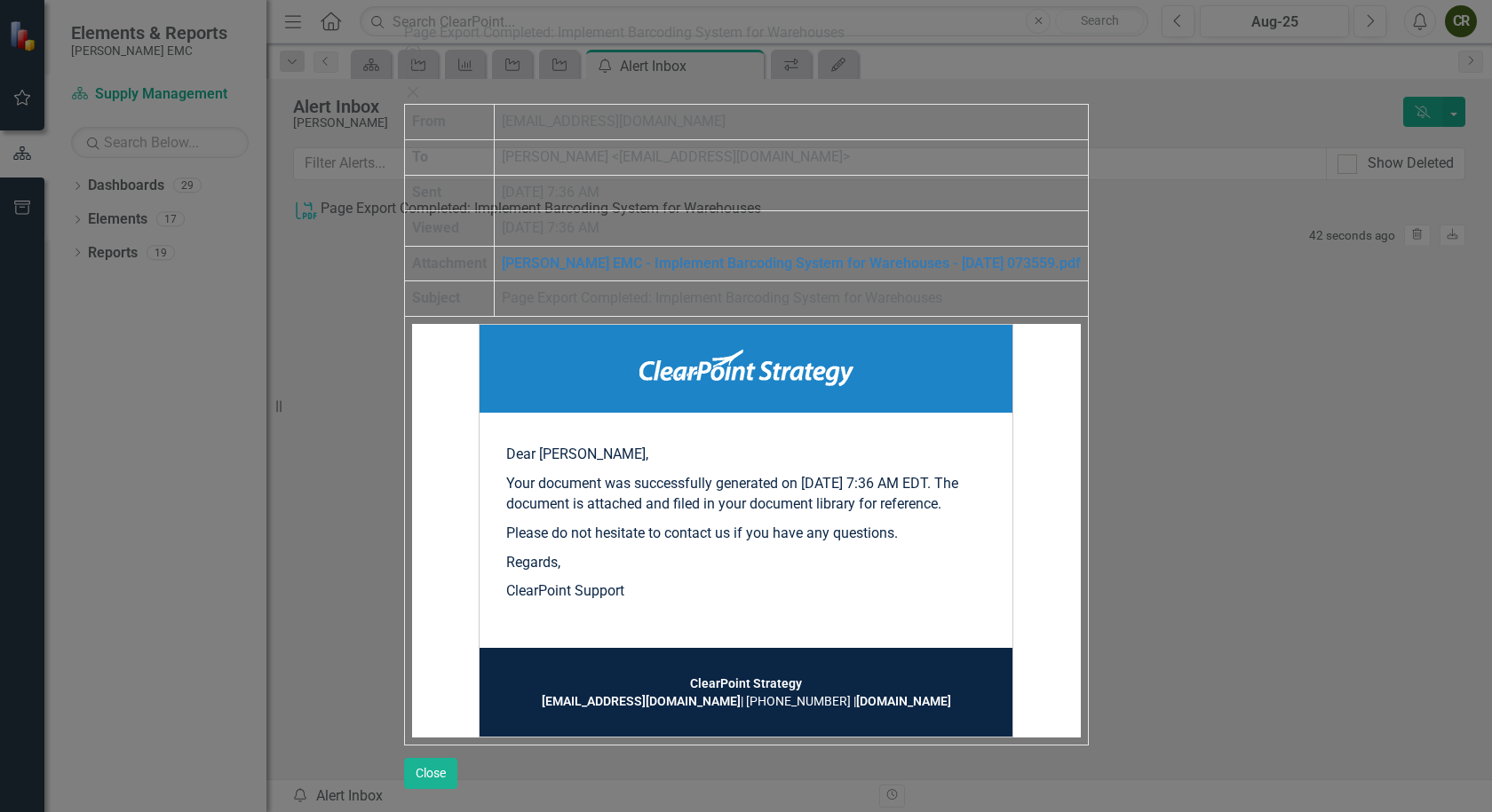
click at [854, 350] on img at bounding box center [747, 368] width 214 height 37
click at [457, 789] on button "Close" at bounding box center [431, 773] width 54 height 31
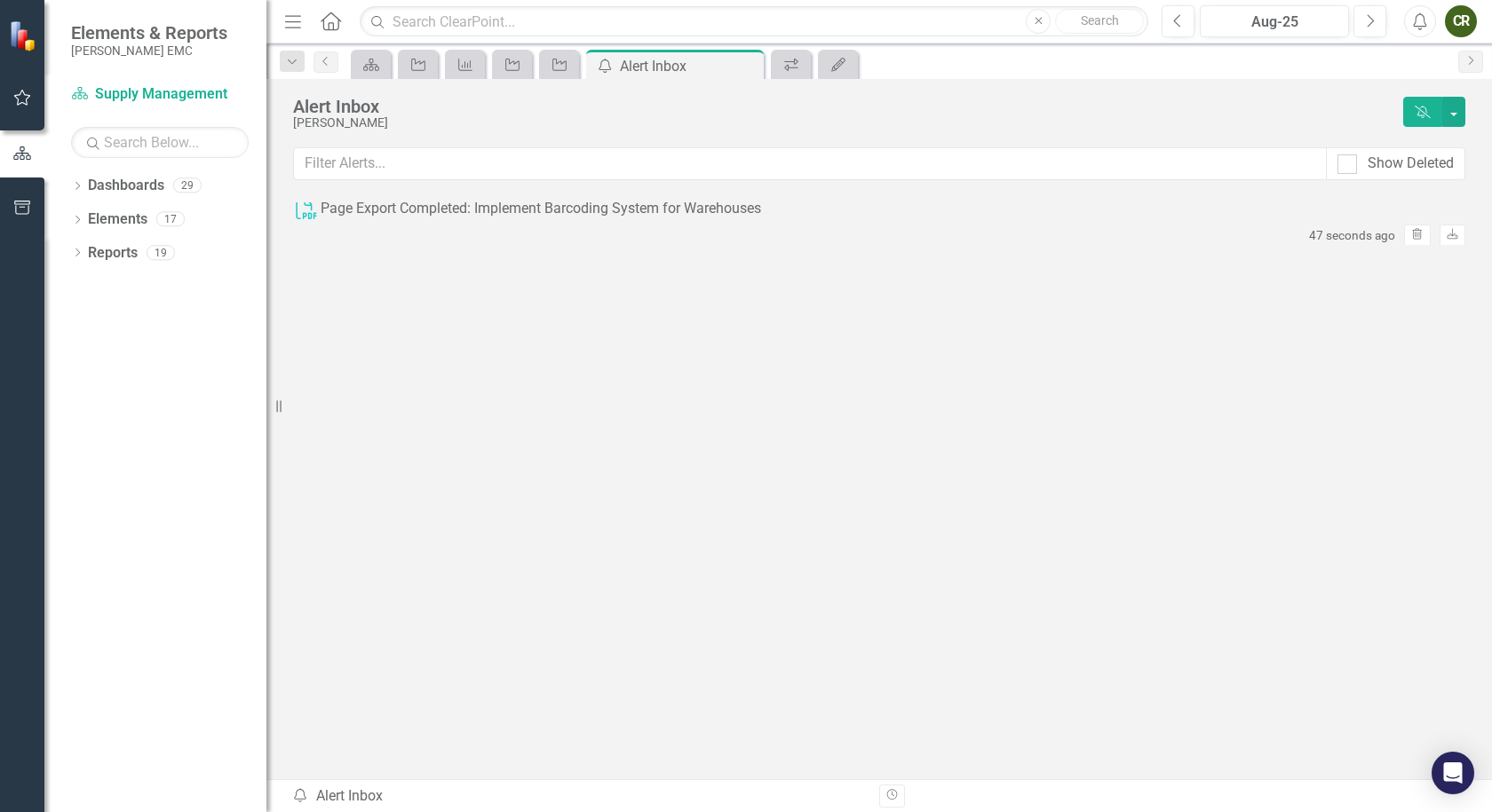
click at [450, 219] on div "Page Export Completed: Implement Barcoding System for Warehouses" at bounding box center [541, 209] width 440 height 21
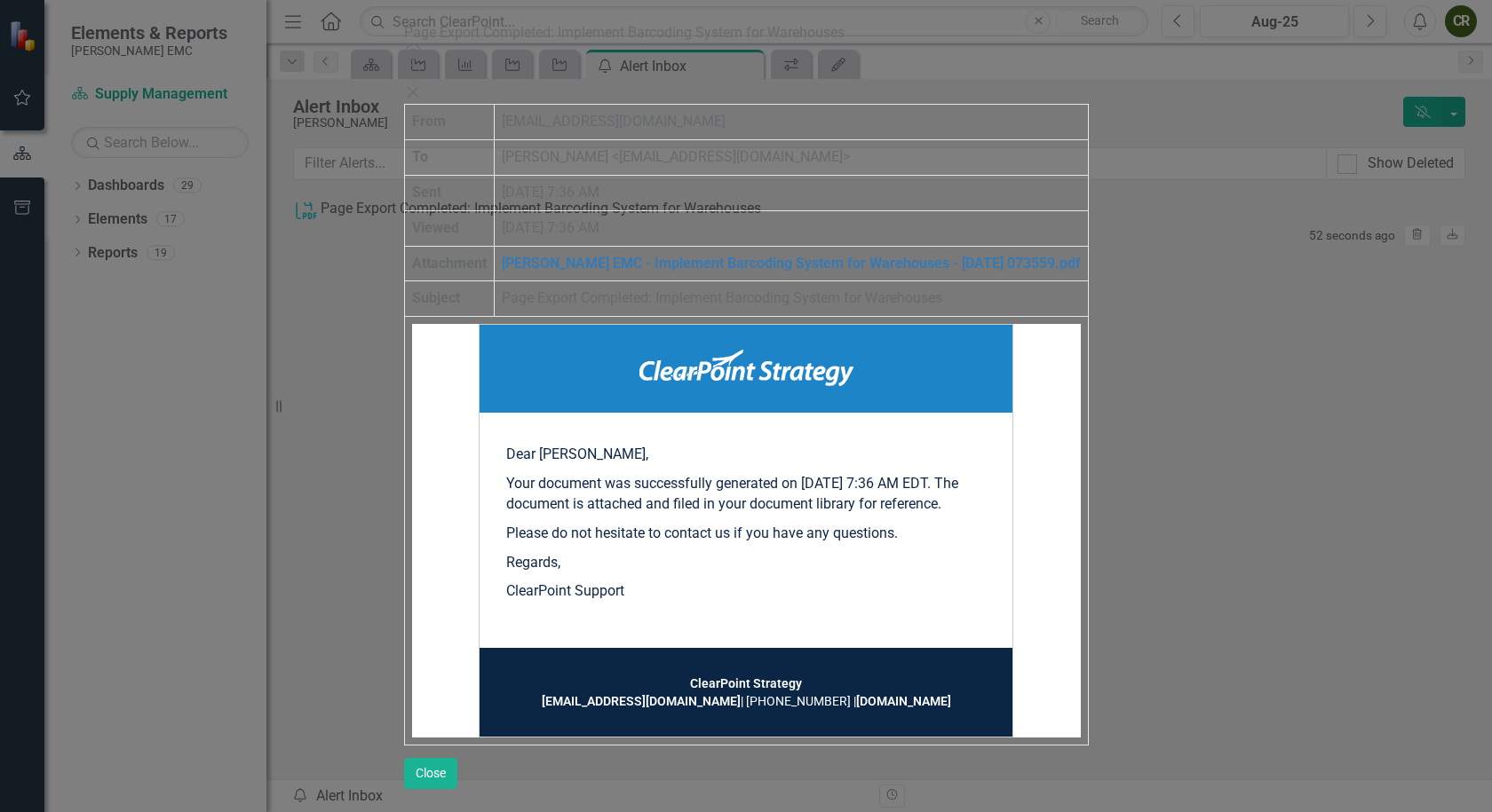
click at [422, 85] on icon "Close" at bounding box center [413, 92] width 18 height 14
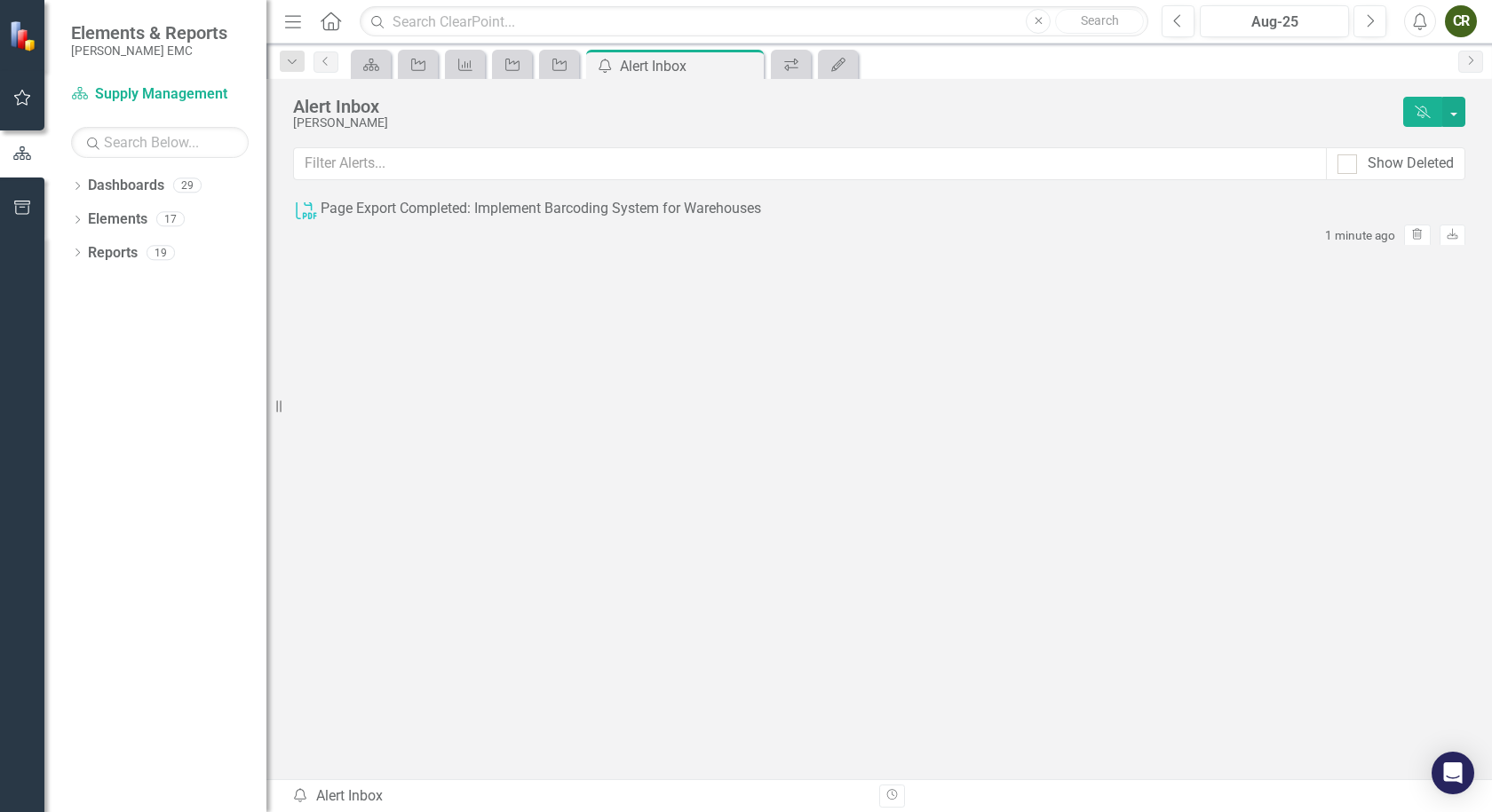
drag, startPoint x: 352, startPoint y: 220, endPoint x: -2634, endPoint y: 265, distance: 2986.3
click at [0, 265] on html "Elements & Reports [PERSON_NAME] EMC Dashboard Supply Management Search Dropdow…" at bounding box center [746, 406] width 1492 height 812
drag, startPoint x: 313, startPoint y: 231, endPoint x: 665, endPoint y: 346, distance: 370.3
click at [573, 370] on div "PDF Page Export Completed: Implement Barcoding System for Warehouses 1 minute a…" at bounding box center [879, 457] width 1173 height 511
drag, startPoint x: 460, startPoint y: 229, endPoint x: -2192, endPoint y: 215, distance: 2652.0
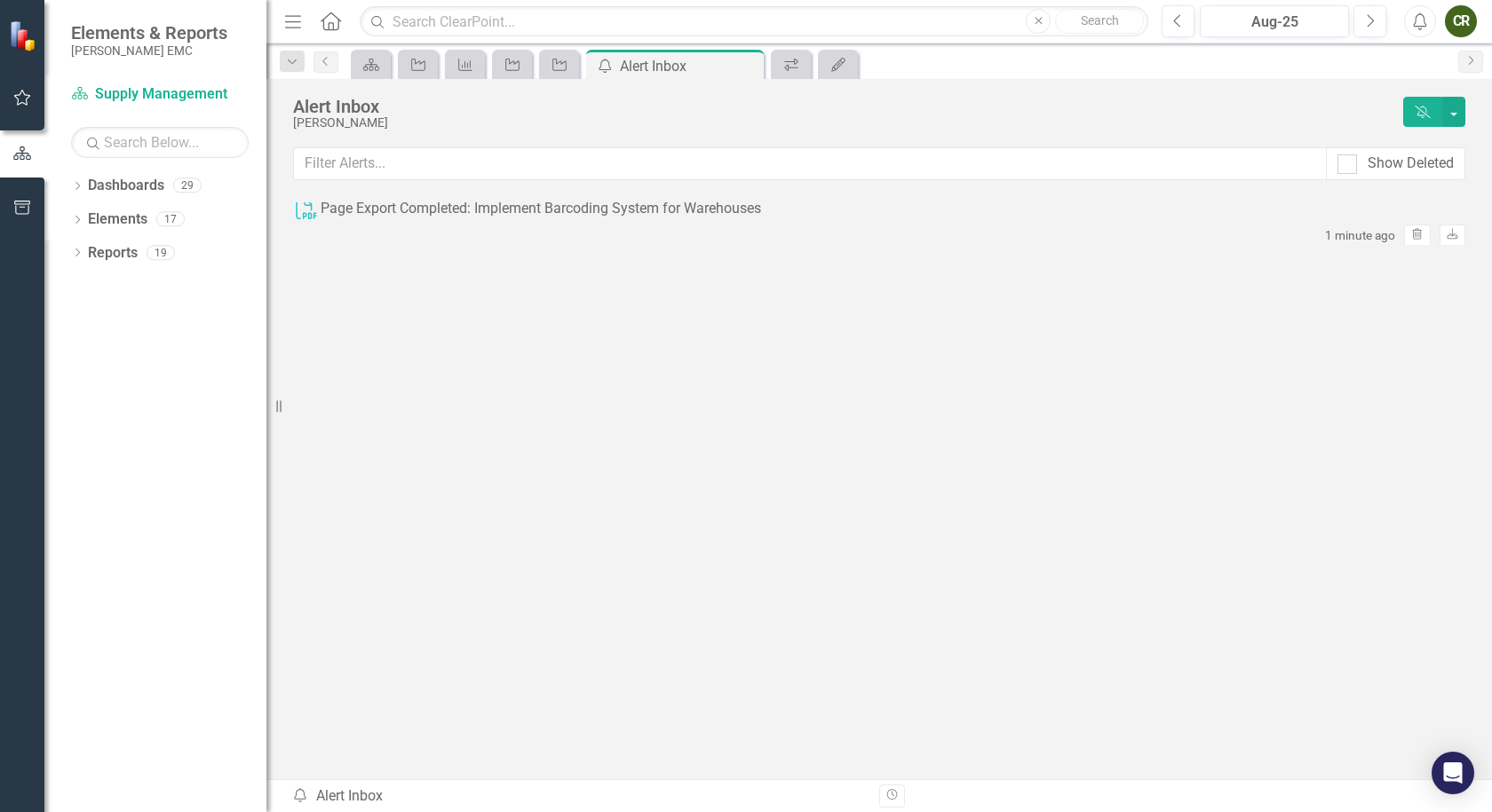
click at [0, 215] on html "Elements & Reports [PERSON_NAME] EMC Dashboard Supply Management Search Dropdow…" at bounding box center [746, 406] width 1492 height 812
drag, startPoint x: 530, startPoint y: 219, endPoint x: -2007, endPoint y: 450, distance: 2547.5
click at [0, 450] on html "Elements & Reports [PERSON_NAME] EMC Dashboard Supply Management Search Dropdow…" at bounding box center [746, 406] width 1492 height 812
click at [1411, 230] on icon "Trash" at bounding box center [1417, 235] width 13 height 11
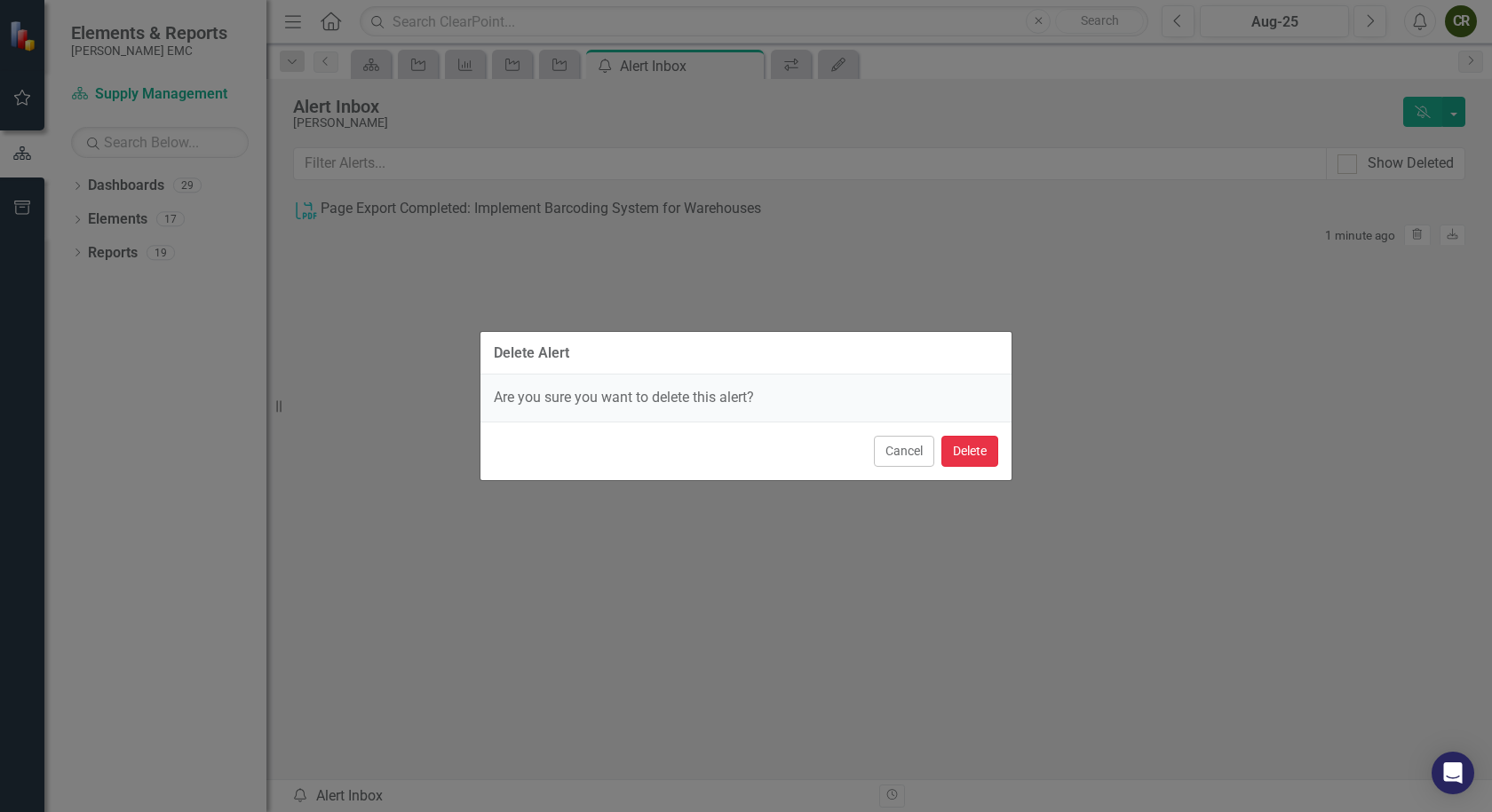
click at [960, 458] on button "Delete" at bounding box center [969, 451] width 57 height 31
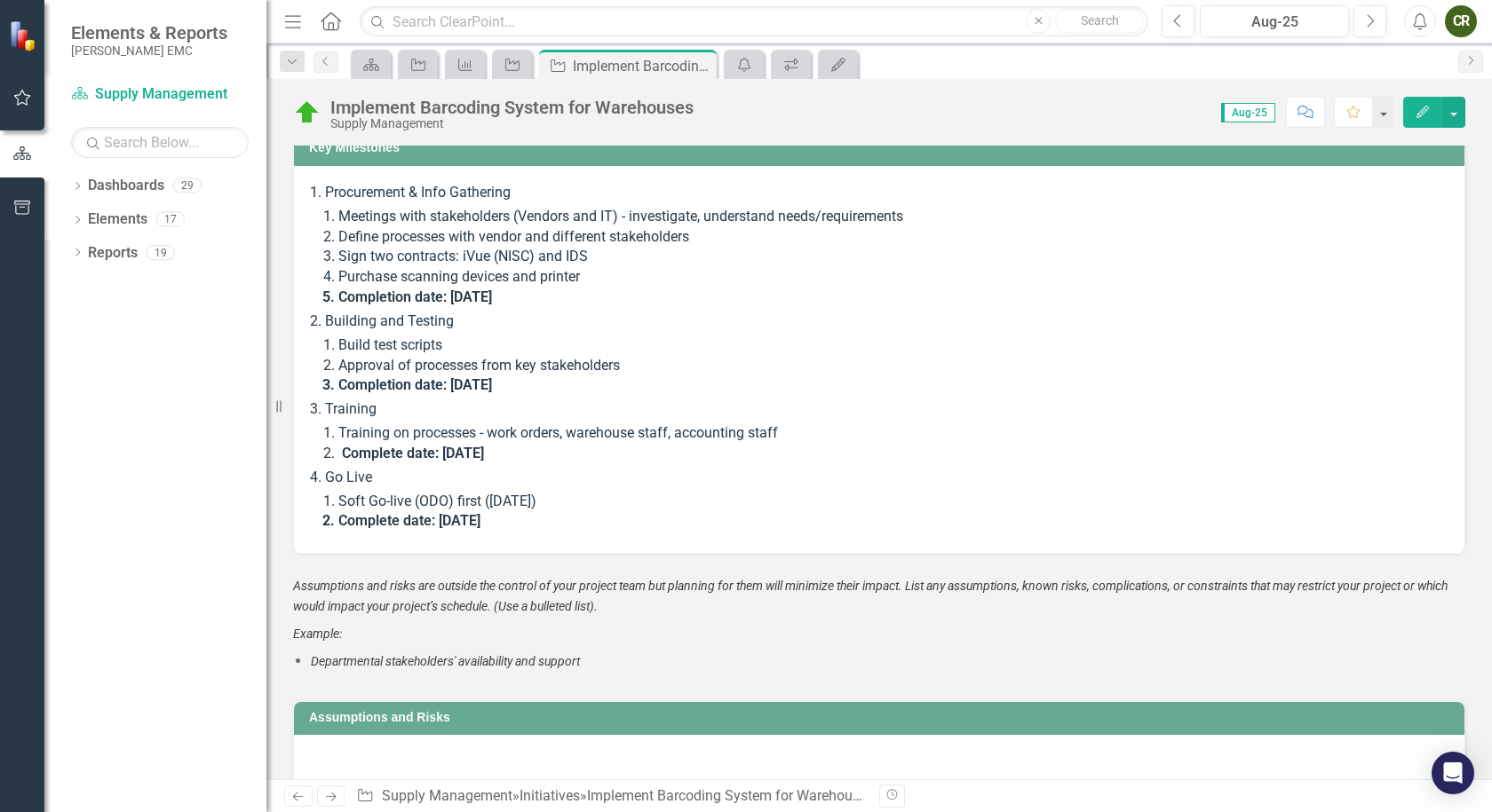
scroll to position [2308, 0]
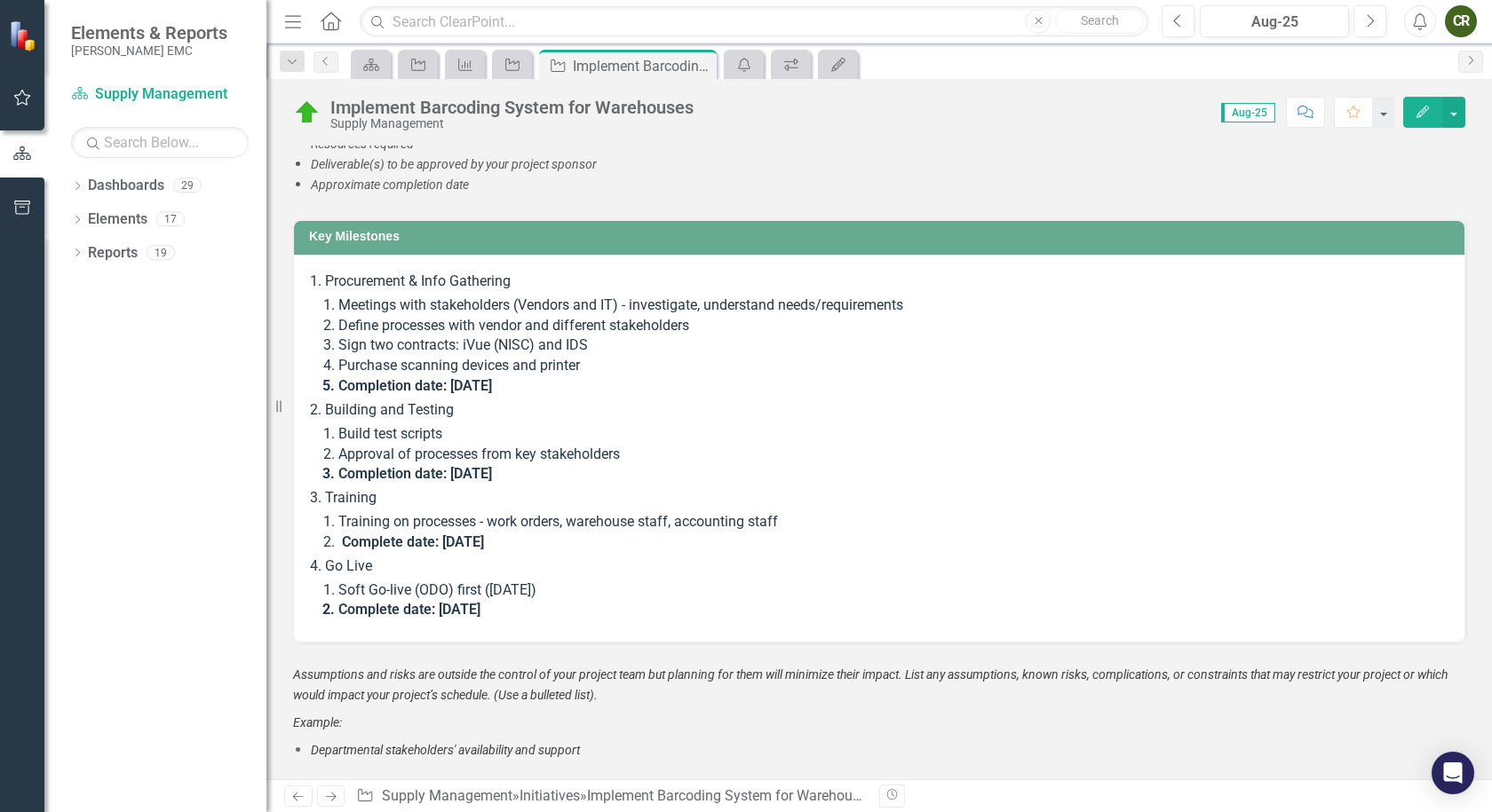
click at [844, 386] on li "Completion date: [DATE]" at bounding box center [893, 387] width 1109 height 21
click at [1163, 87] on div "Implement Barcoding System for Warehouses Supply Management Score: N/A Aug-25 C…" at bounding box center [880, 106] width 1226 height 54
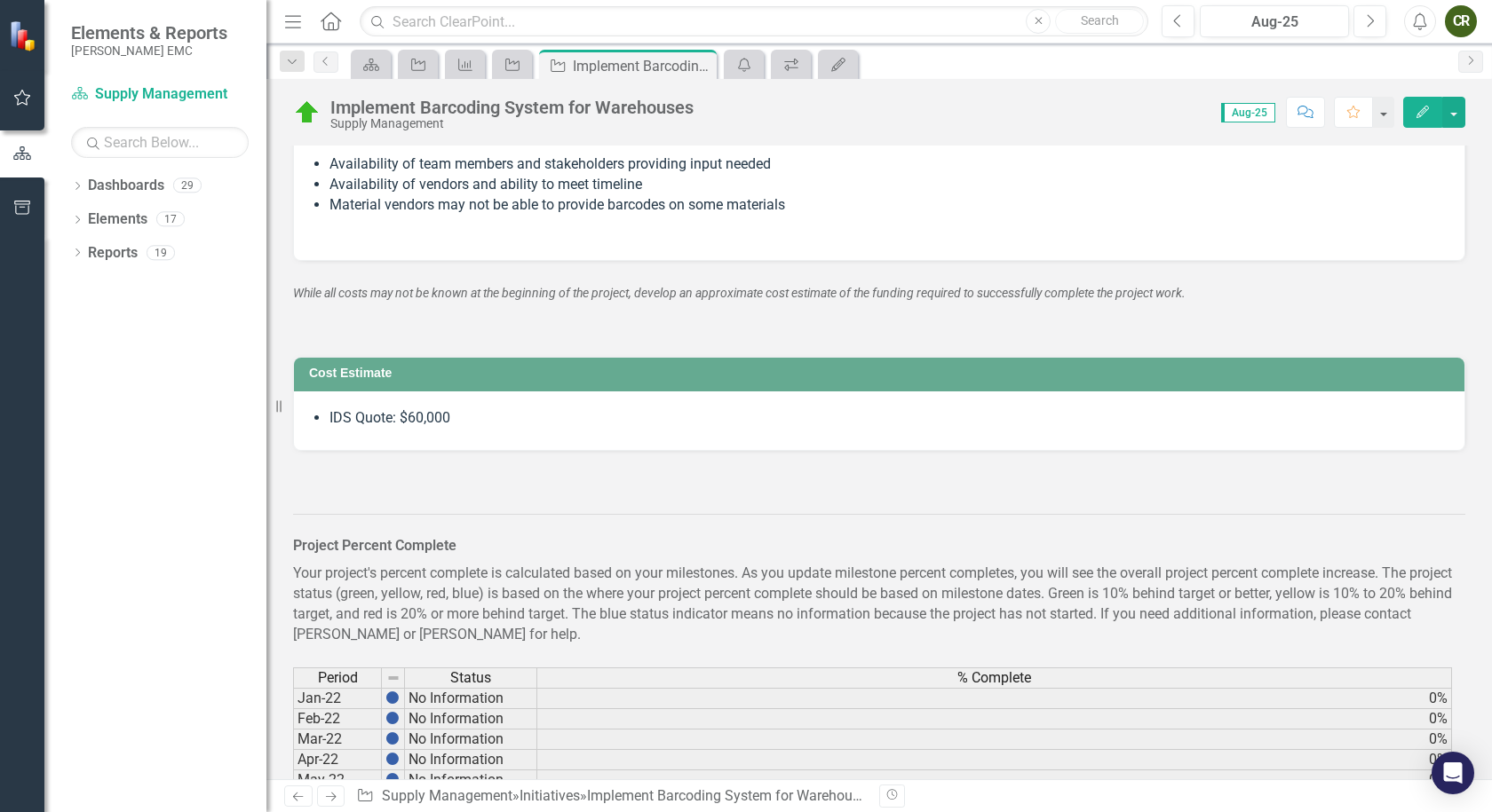
scroll to position [2930, 0]
